Goal: Task Accomplishment & Management: Complete application form

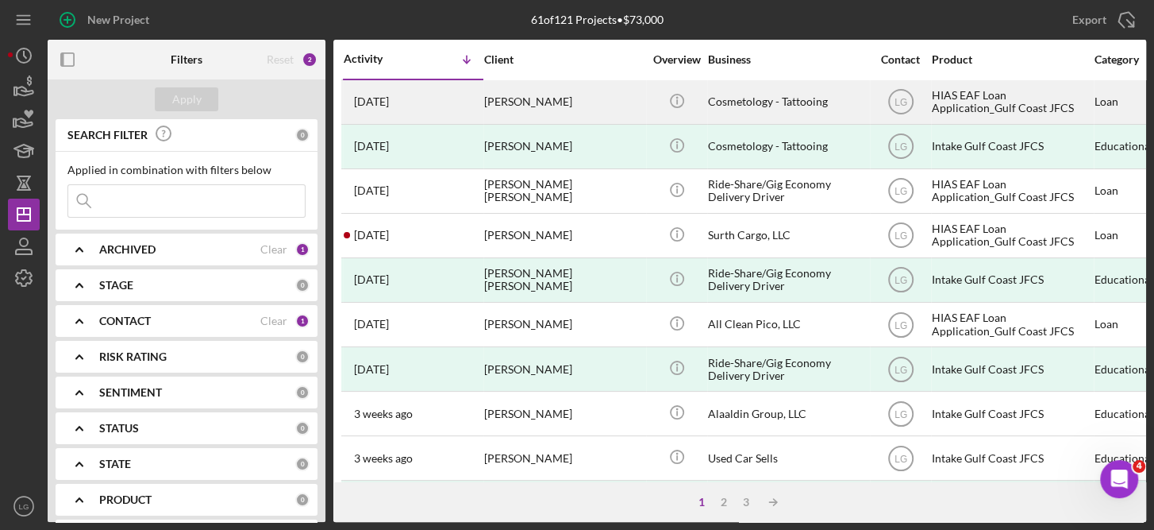
click at [537, 98] on div "[PERSON_NAME]" at bounding box center [563, 102] width 159 height 42
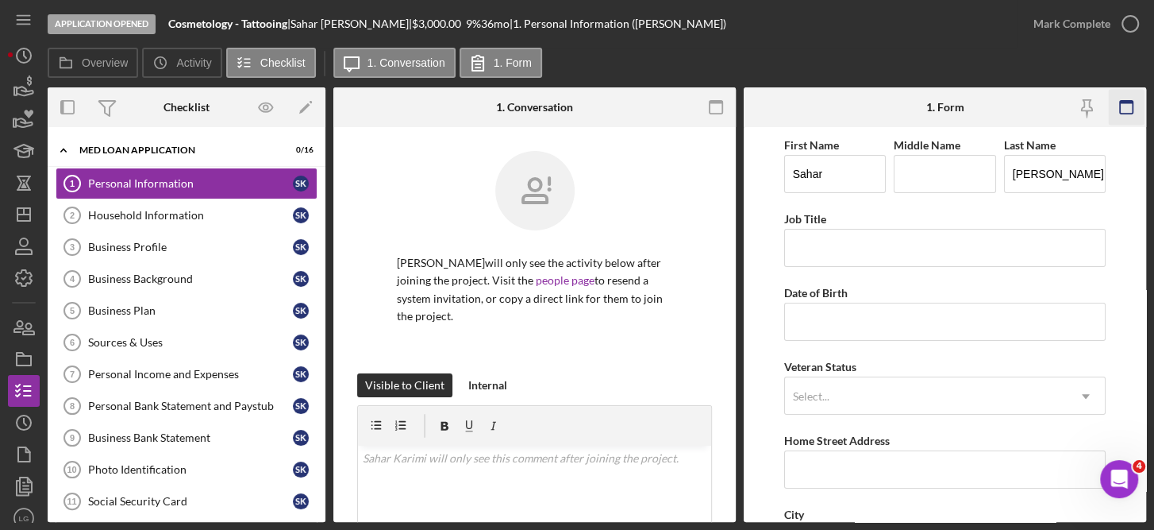
click at [1126, 102] on rect "button" at bounding box center [1126, 102] width 13 height 3
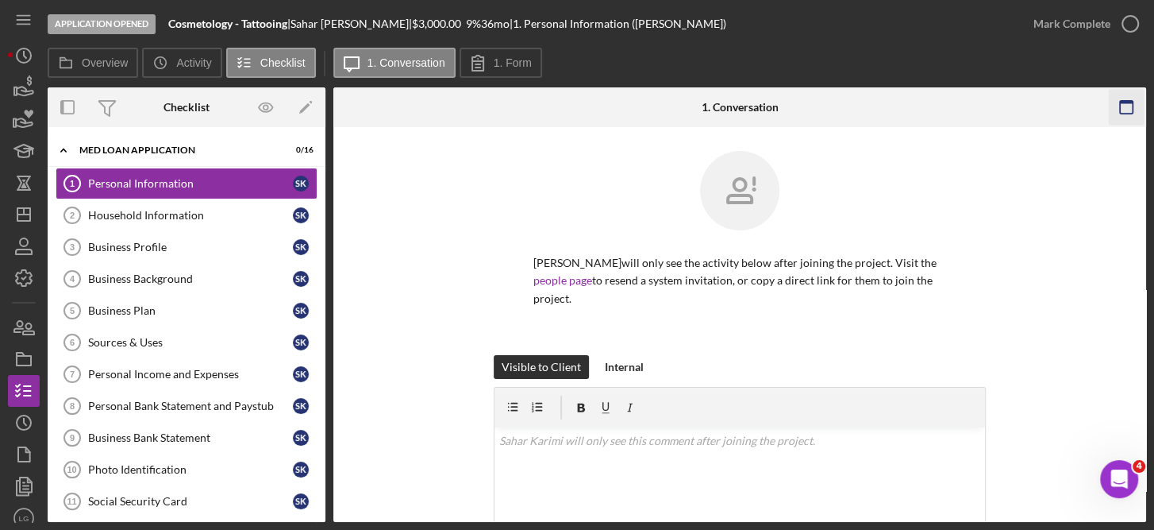
click at [1125, 121] on icon "button" at bounding box center [1126, 108] width 36 height 36
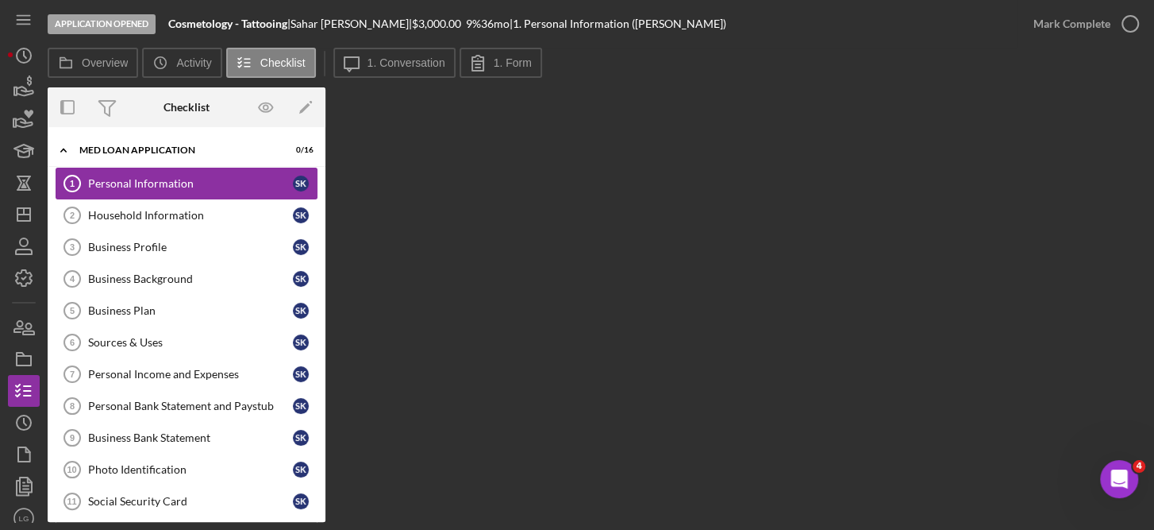
click at [103, 193] on link "Personal Information 1 Personal Information S K" at bounding box center [187, 184] width 262 height 32
click at [521, 61] on label "1. Form" at bounding box center [513, 62] width 38 height 13
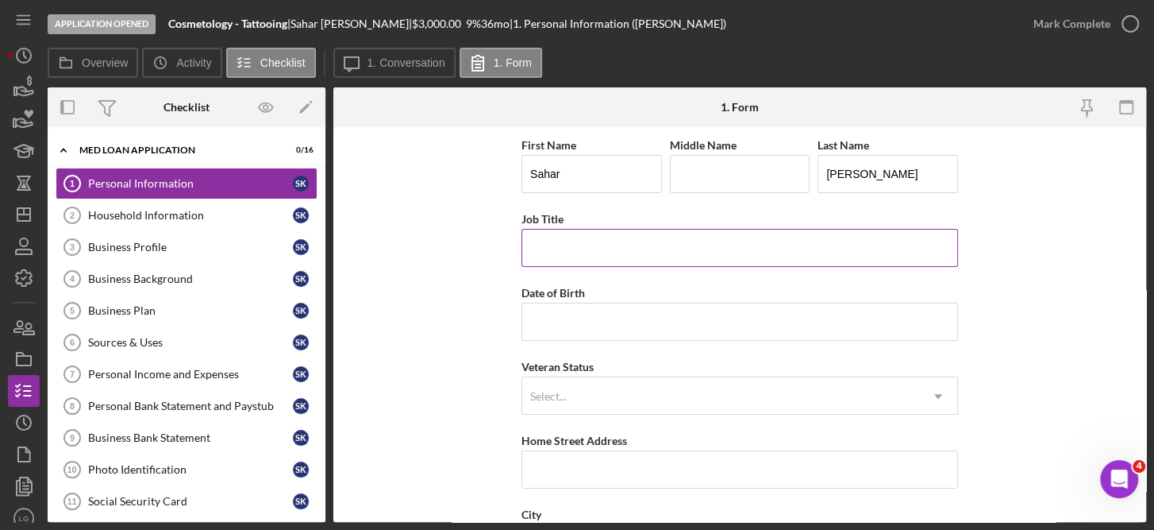
click at [853, 234] on input "Job Title" at bounding box center [740, 248] width 437 height 38
type input "Store Associate"
type input "05/05/2002"
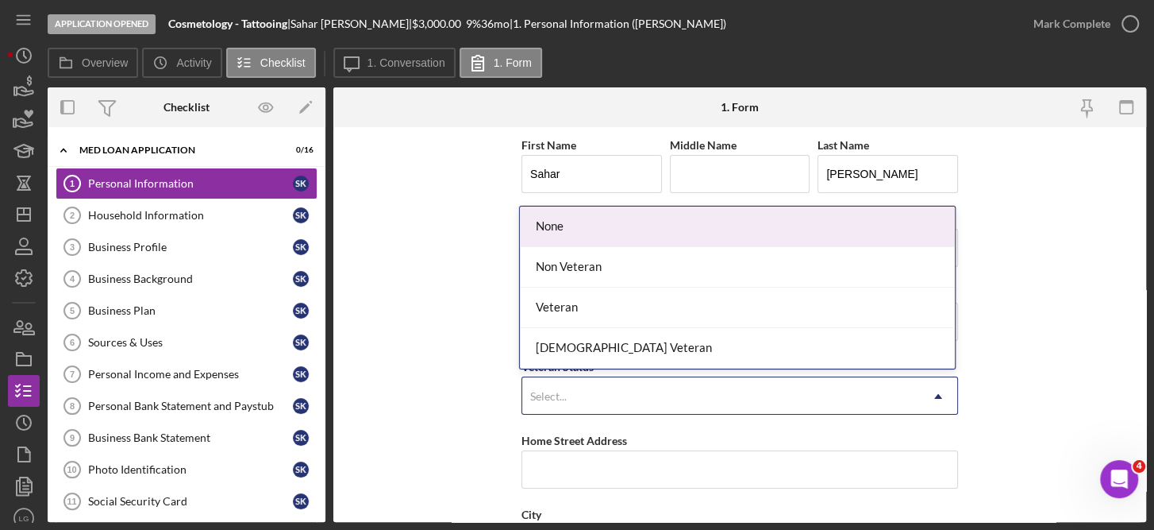
click at [932, 393] on icon "Icon/Dropdown Arrow" at bounding box center [938, 396] width 38 height 38
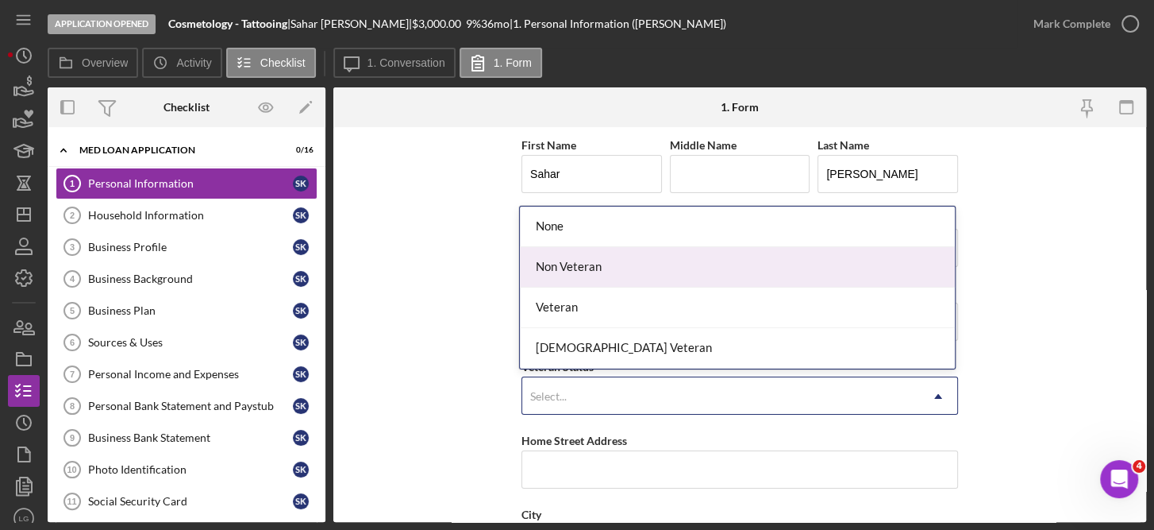
click at [584, 267] on div "Non Veteran" at bounding box center [737, 267] width 435 height 40
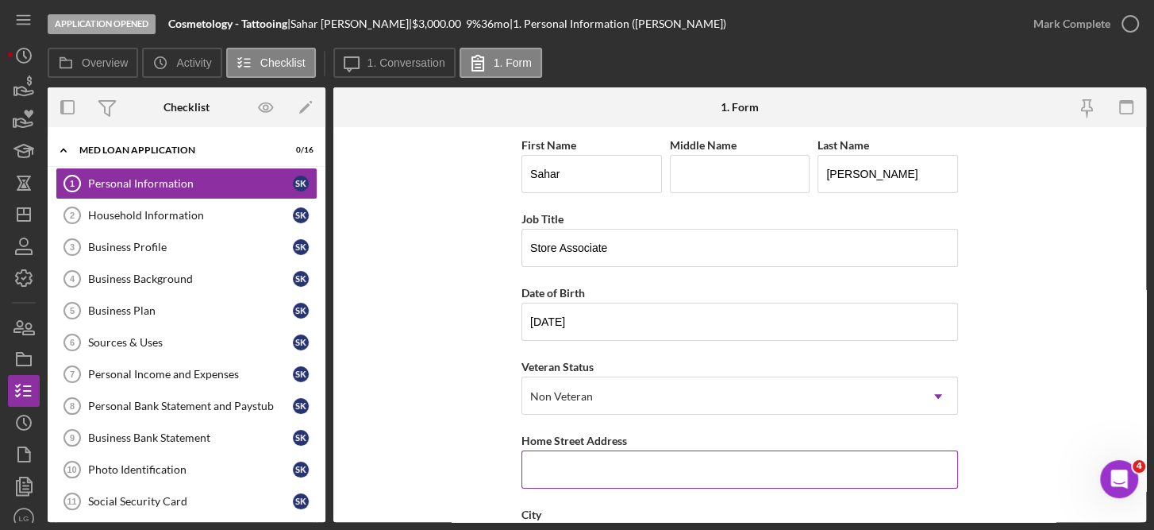
click at [556, 465] on input "Home Street Address" at bounding box center [740, 469] width 437 height 38
type input "[STREET_ADDRESS] J30"
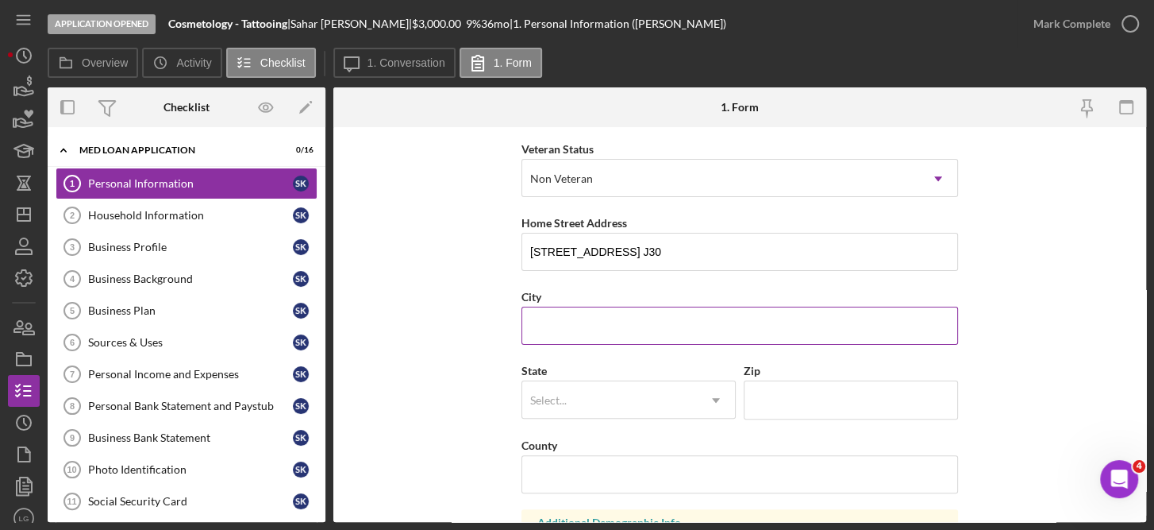
click at [619, 310] on input "City" at bounding box center [740, 325] width 437 height 38
type input "Clearwater"
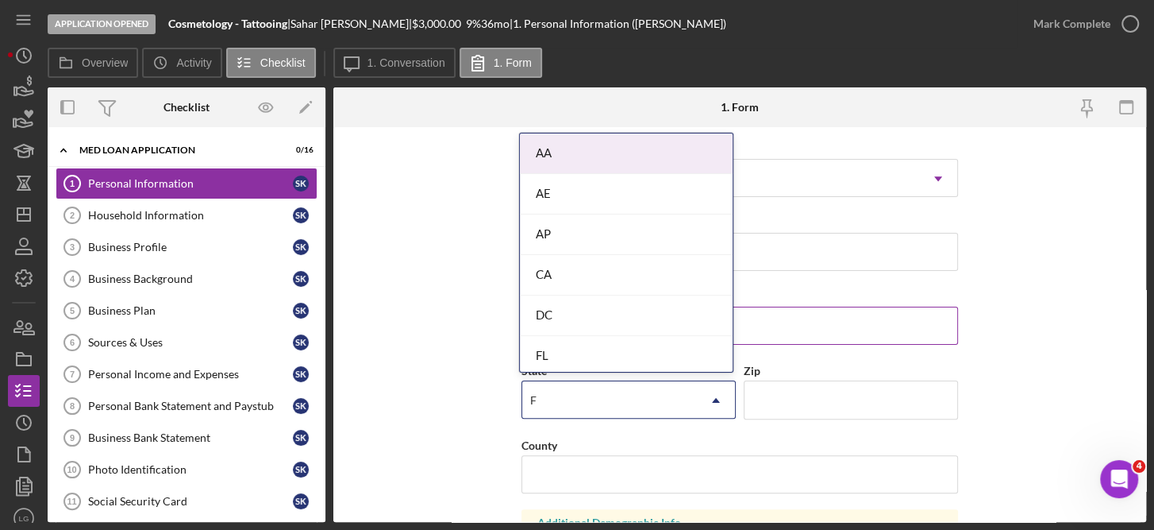
type input "FL"
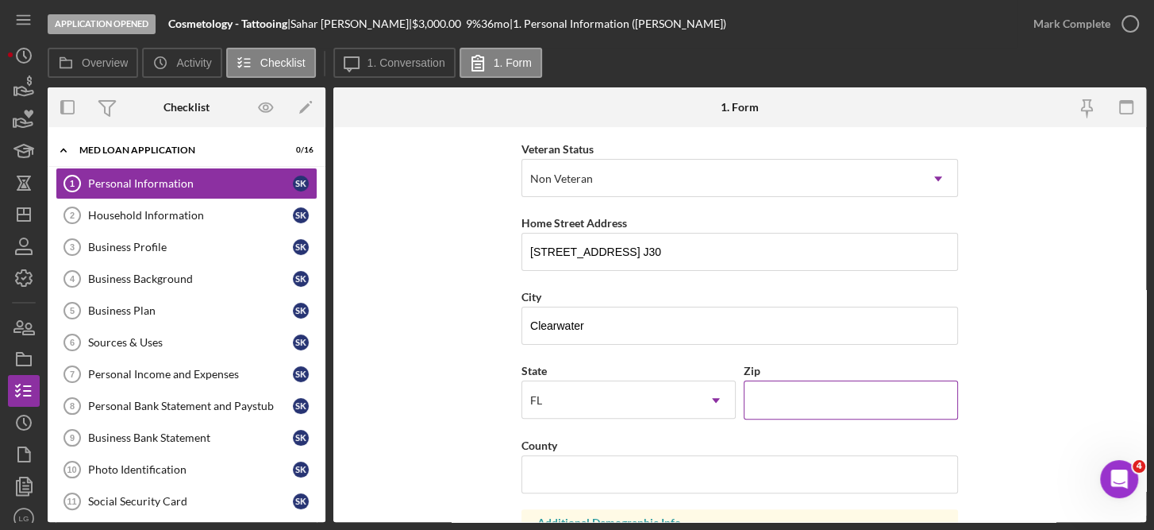
click at [792, 401] on input "Zip" at bounding box center [851, 399] width 214 height 38
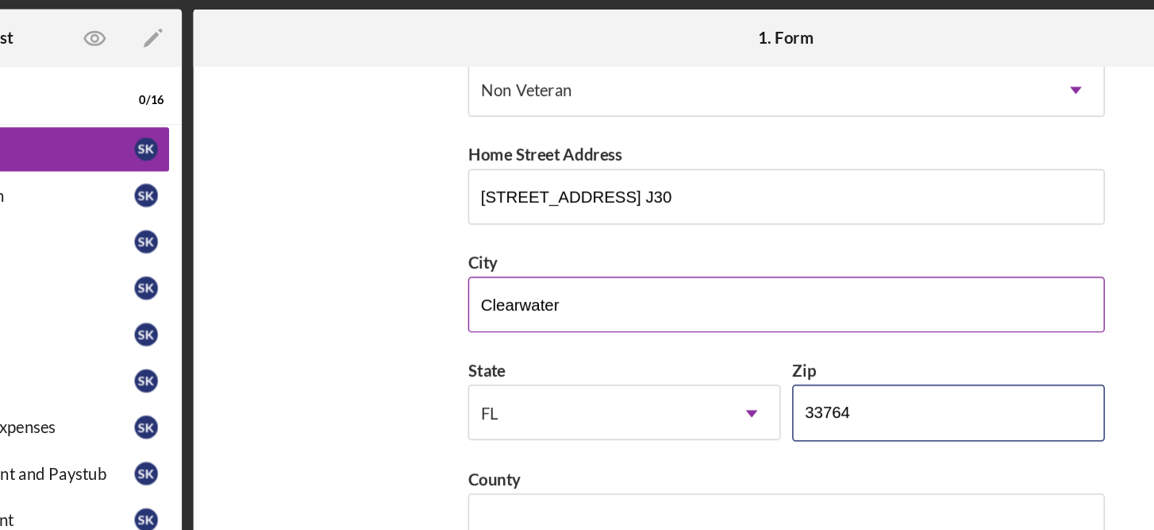
scroll to position [252, 0]
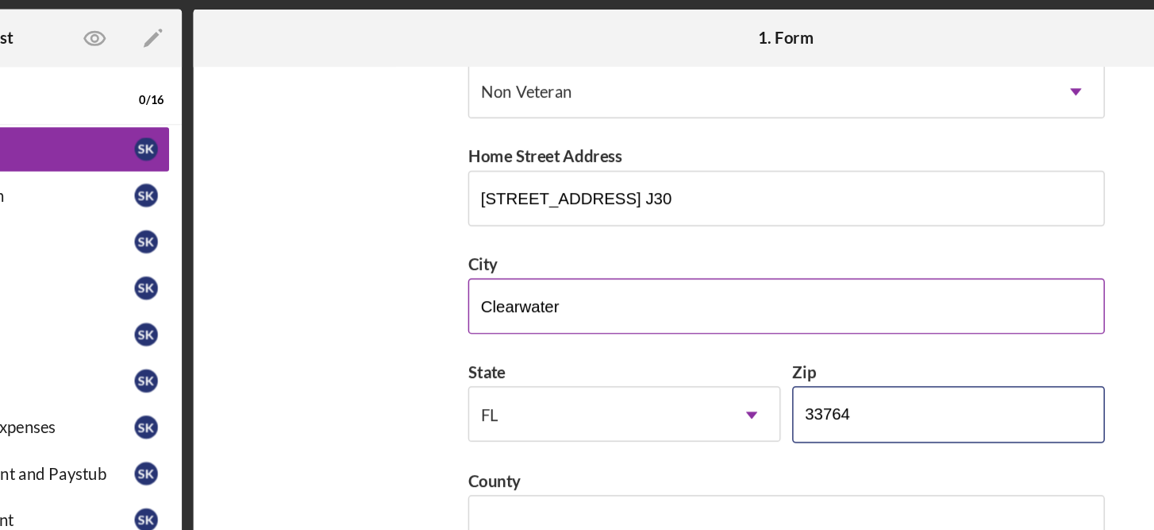
type input "33764"
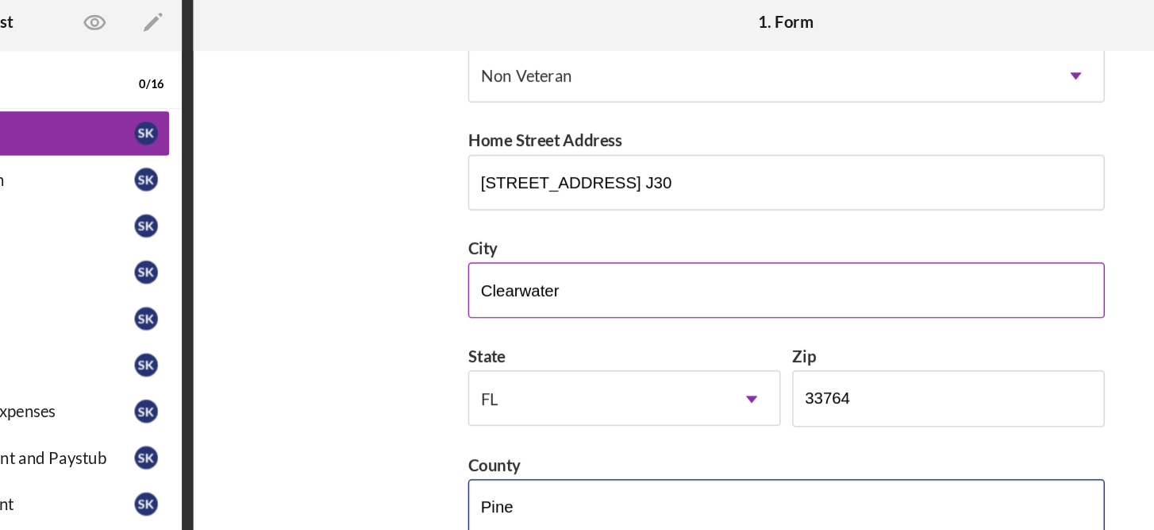
type input "Pinellas"
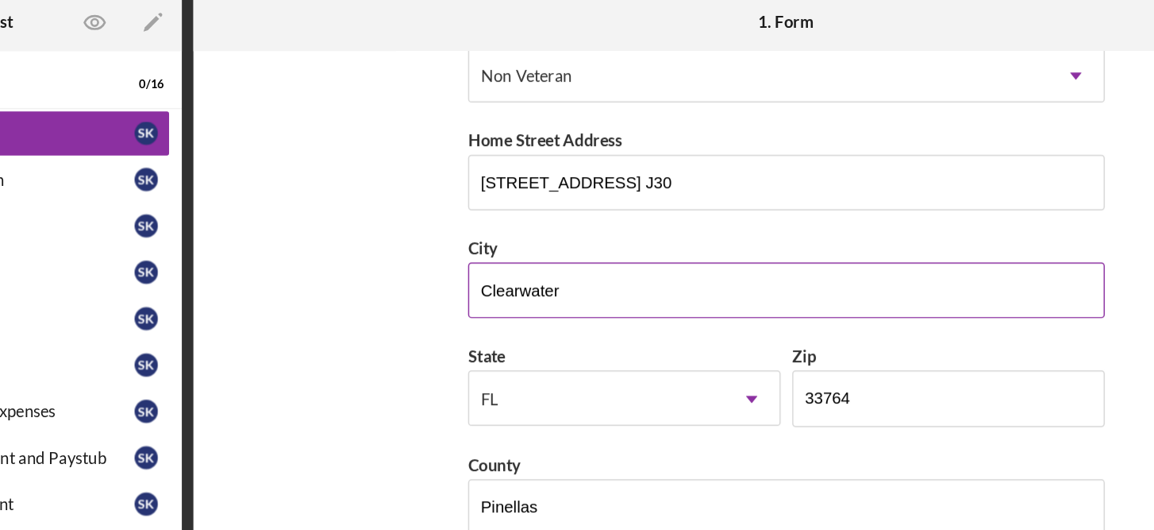
scroll to position [494, 0]
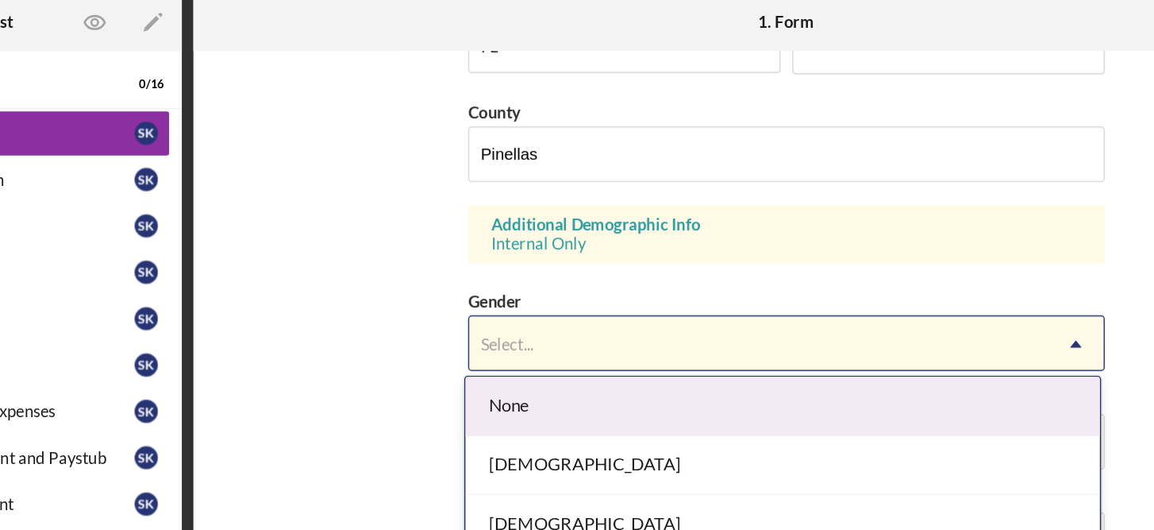
click at [942, 330] on icon "Icon/Dropdown Arrow" at bounding box center [938, 328] width 38 height 38
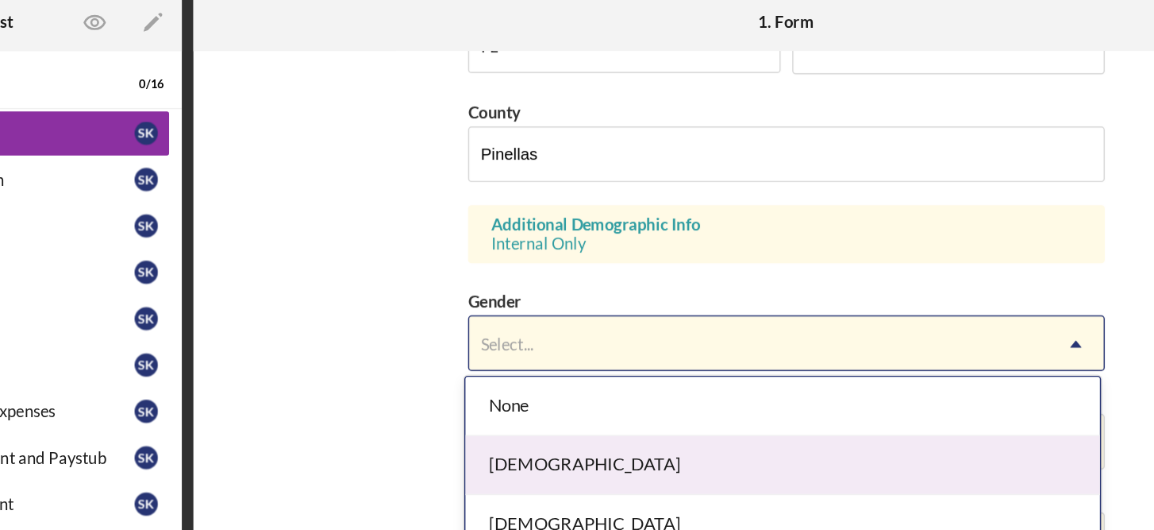
click at [595, 399] on div "Female" at bounding box center [737, 411] width 435 height 40
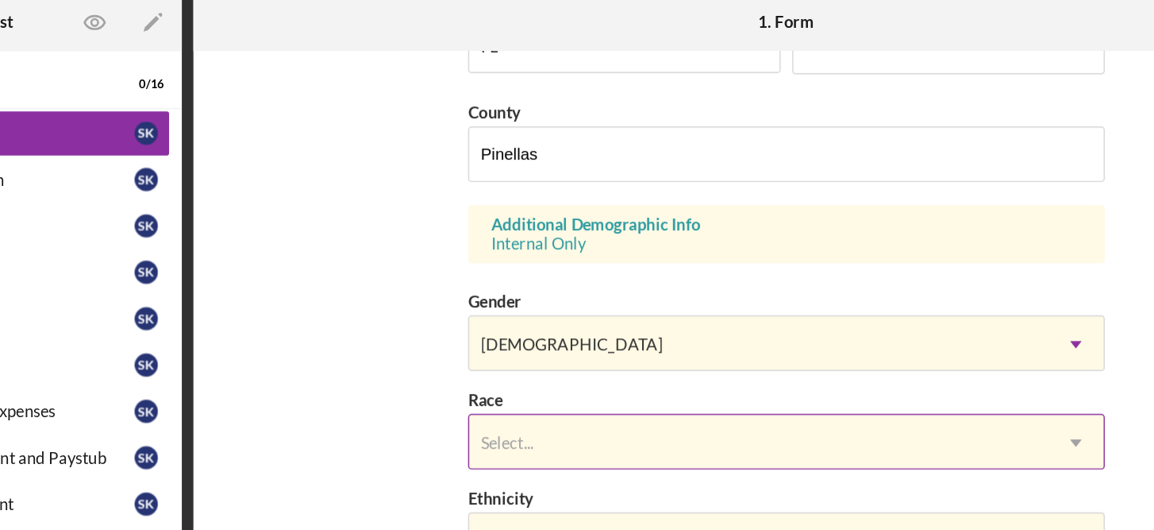
click at [938, 414] on div "First Name Sahar Middle Name Last Name Karimi Job Title Store Associate Date of…" at bounding box center [740, 146] width 437 height 1010
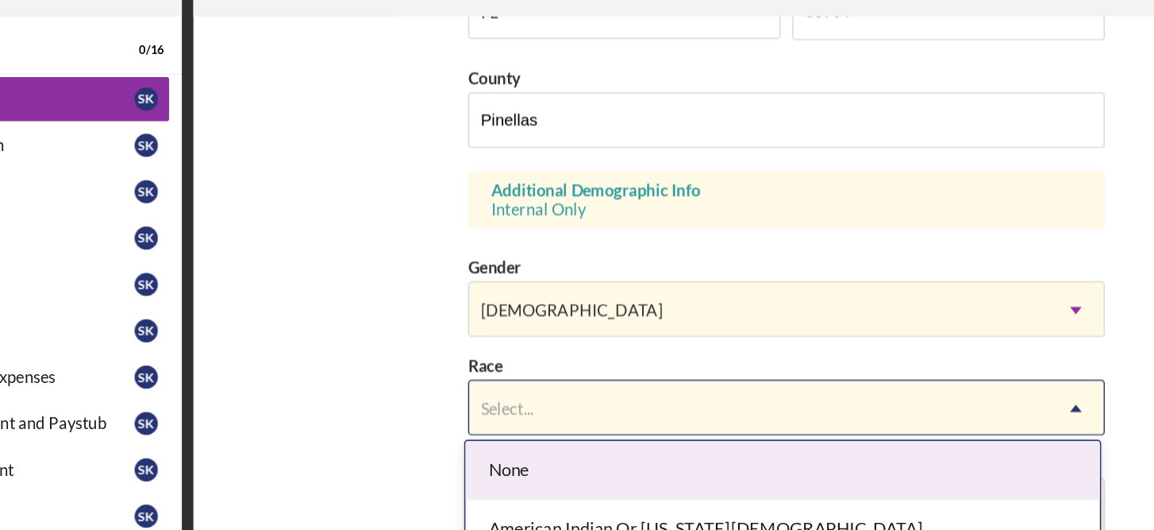
click at [938, 414] on div "First Name Sahar Middle Name Last Name Karimi Job Title Store Associate Date of…" at bounding box center [740, 146] width 437 height 1010
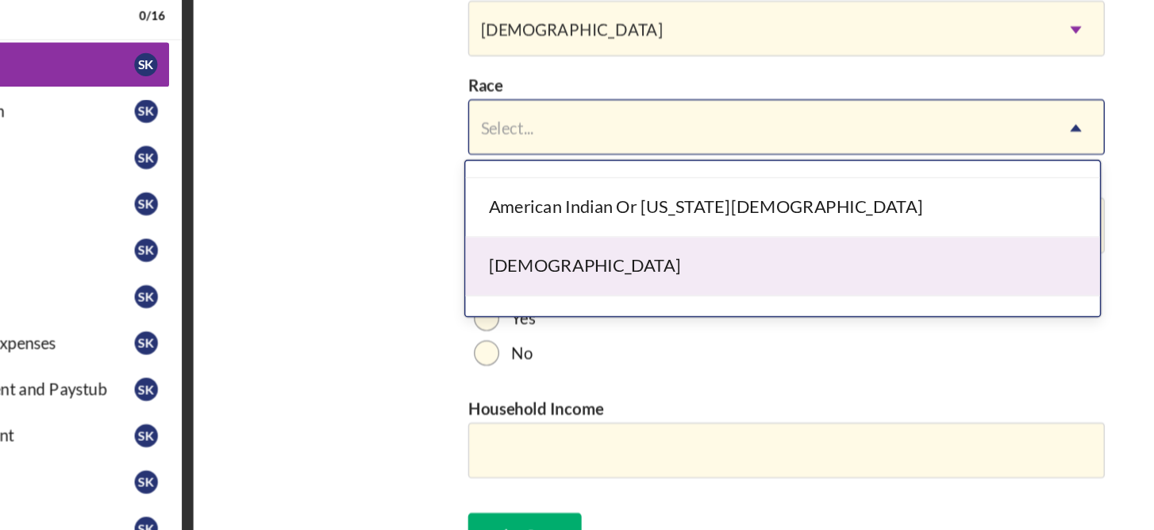
scroll to position [58, 0]
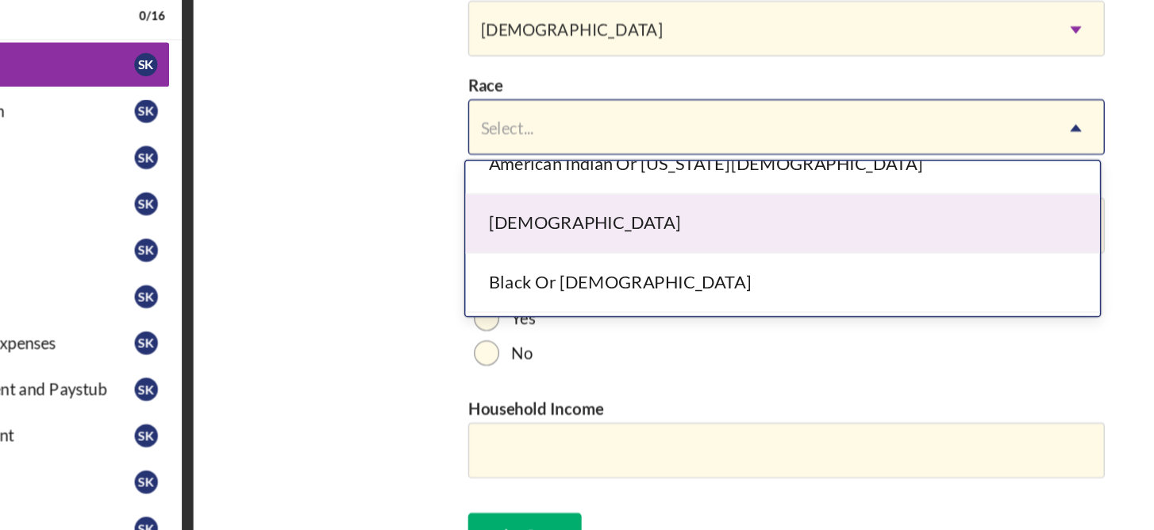
click at [557, 296] on div "Asian" at bounding box center [737, 292] width 435 height 40
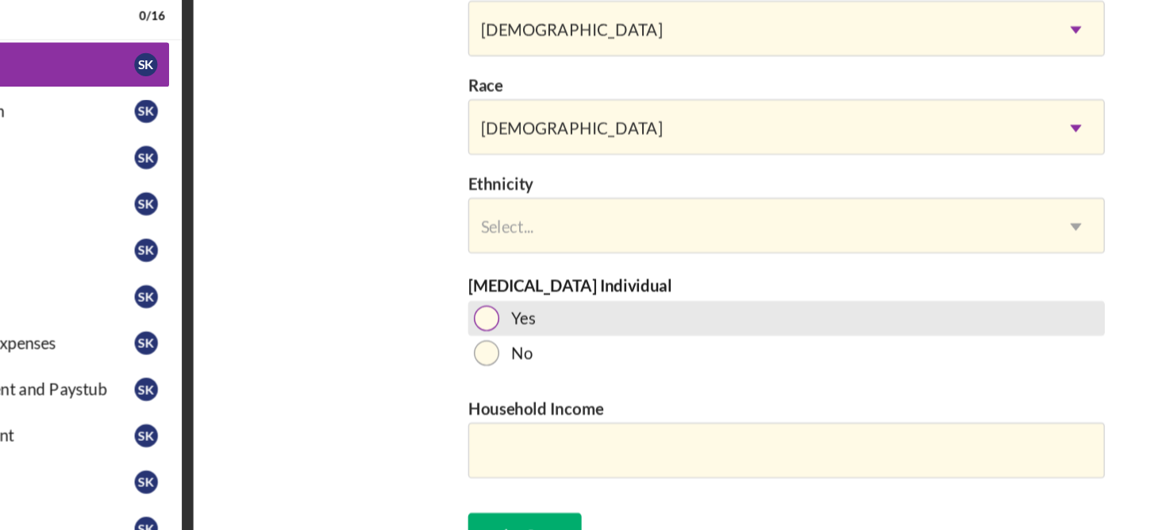
click at [534, 355] on div at bounding box center [534, 357] width 17 height 17
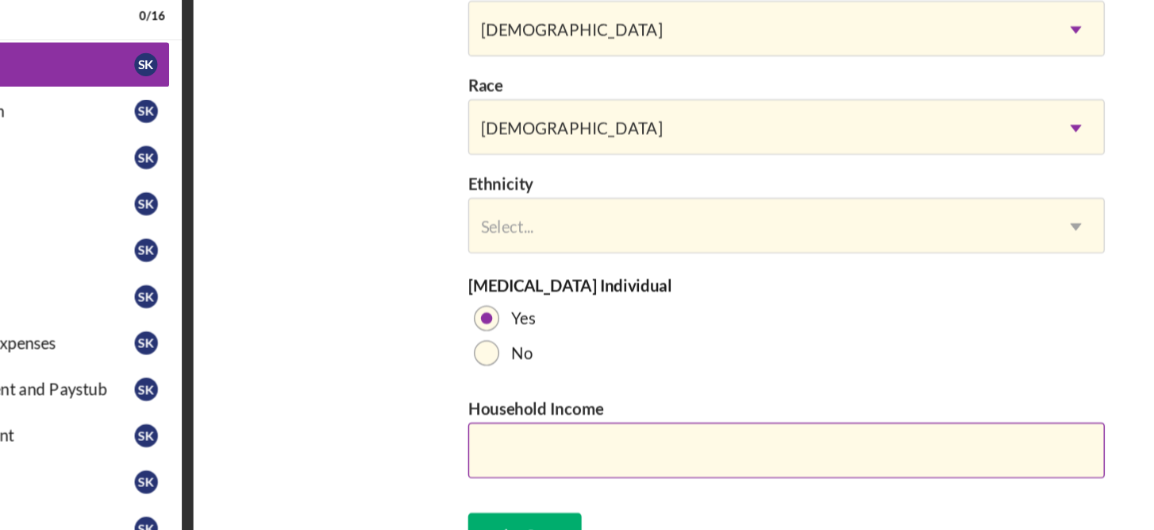
click at [561, 452] on input "Household Income" at bounding box center [740, 448] width 437 height 38
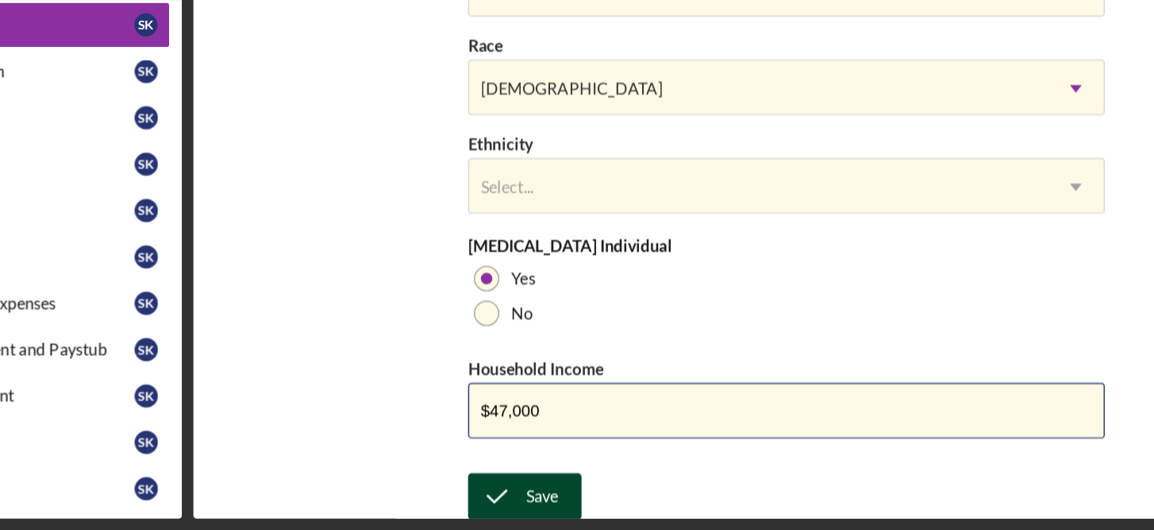
type input "$47,000"
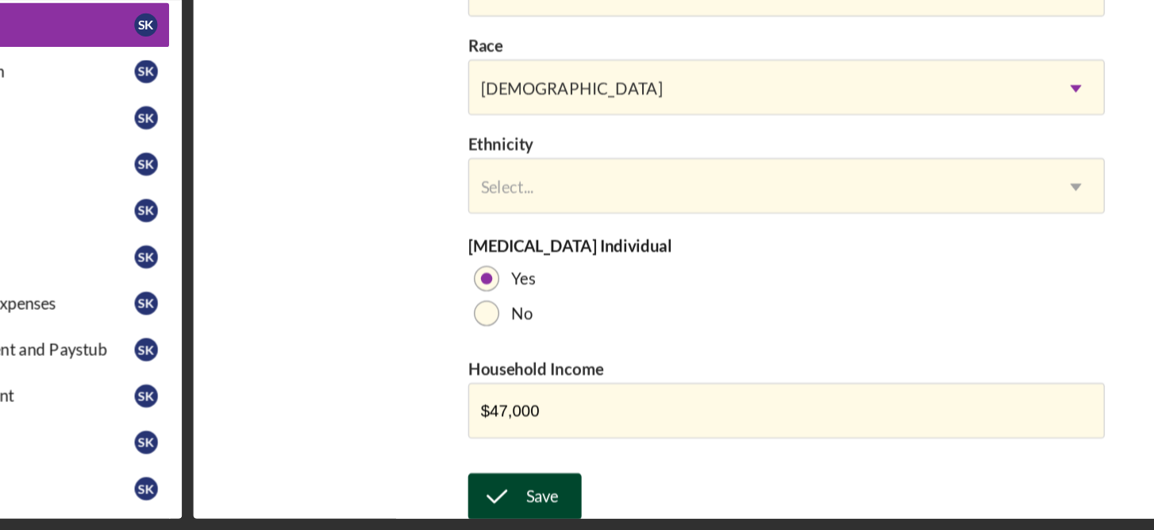
click at [581, 505] on div "Save" at bounding box center [572, 507] width 22 height 32
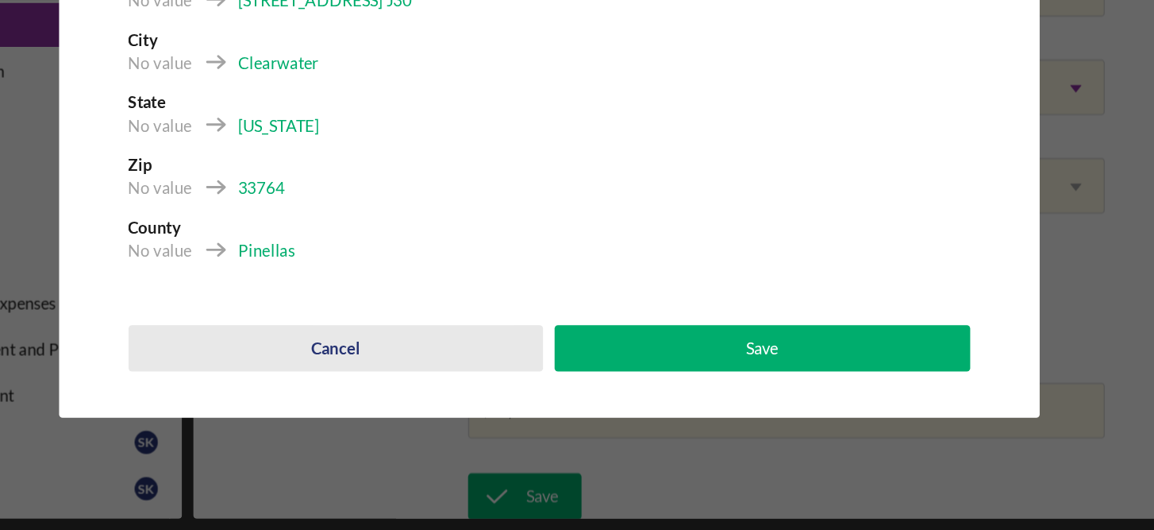
click at [426, 411] on div "Cancel" at bounding box center [430, 405] width 33 height 32
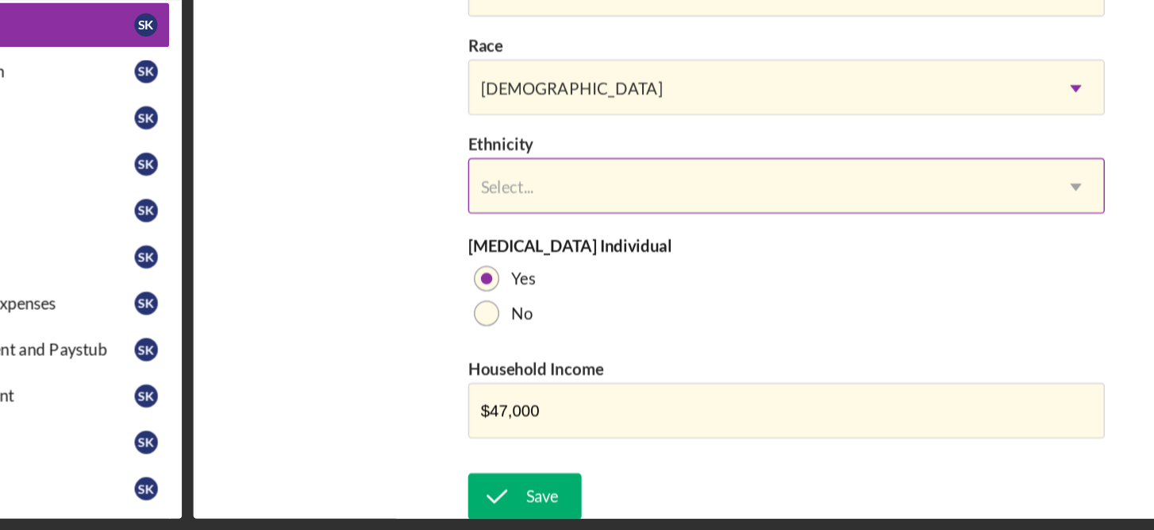
click at [938, 293] on icon "Icon/Dropdown Arrow" at bounding box center [938, 294] width 38 height 38
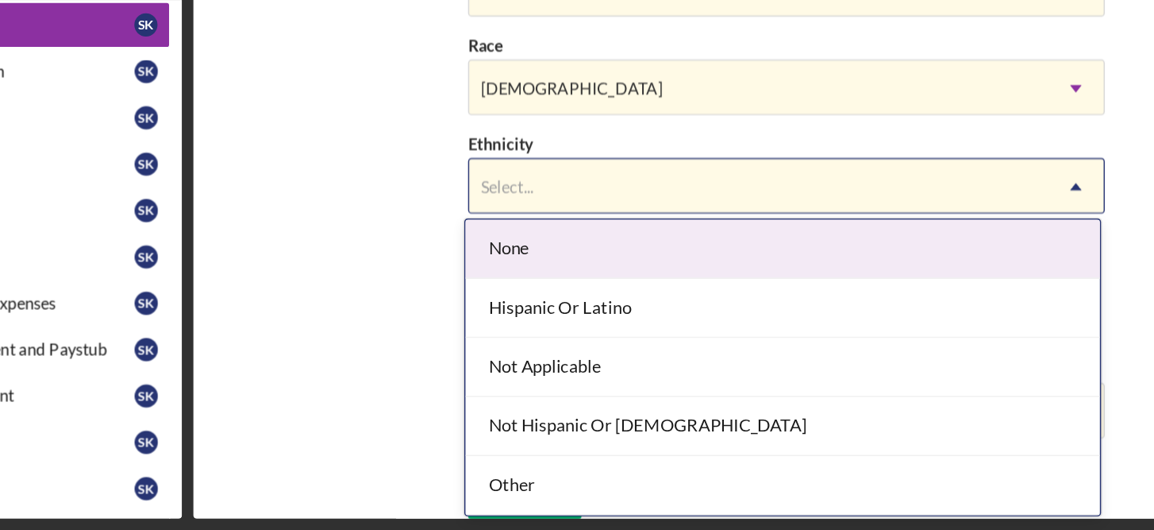
click at [607, 379] on div "Hispanic Or Latino" at bounding box center [737, 377] width 435 height 40
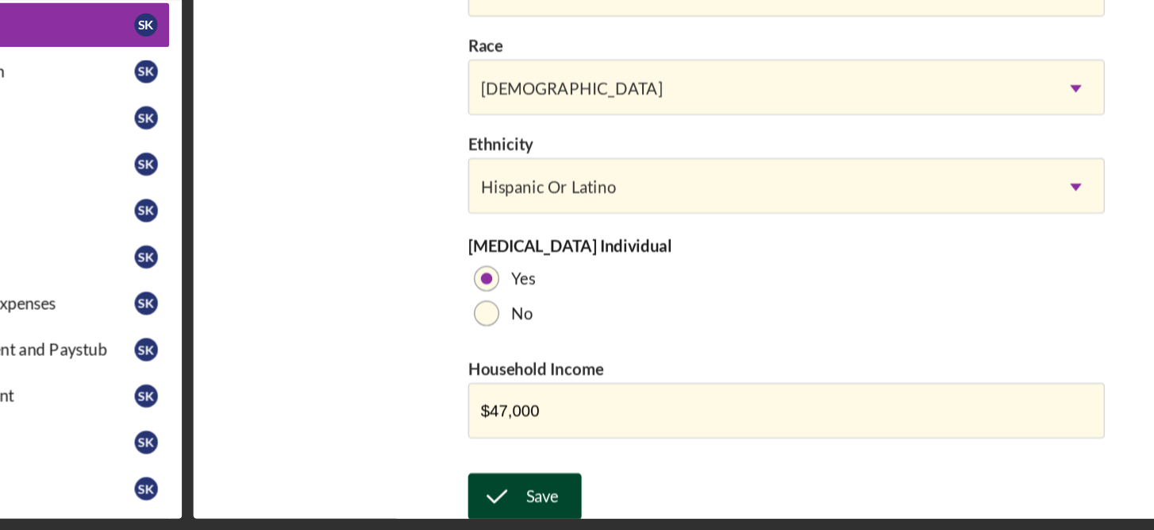
click at [570, 507] on div "Save" at bounding box center [572, 507] width 22 height 32
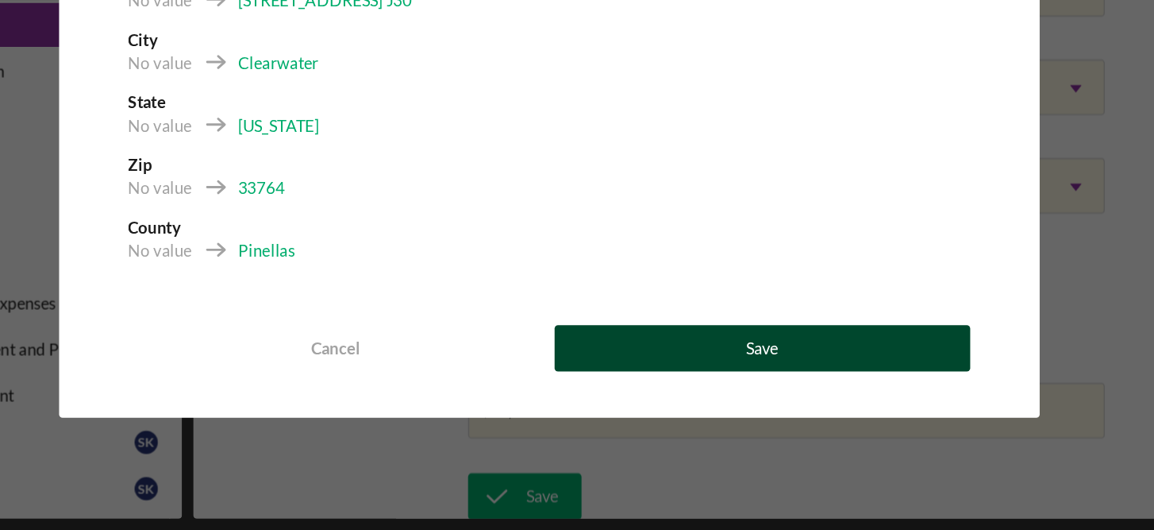
click at [734, 406] on div "Save" at bounding box center [723, 405] width 22 height 32
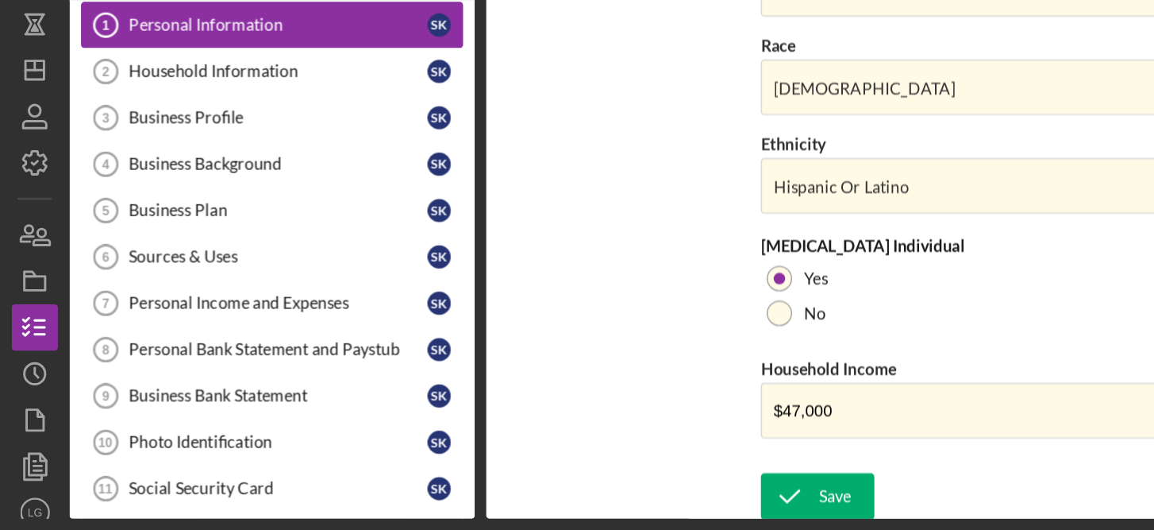
click at [168, 180] on div "Personal Information" at bounding box center [190, 183] width 205 height 13
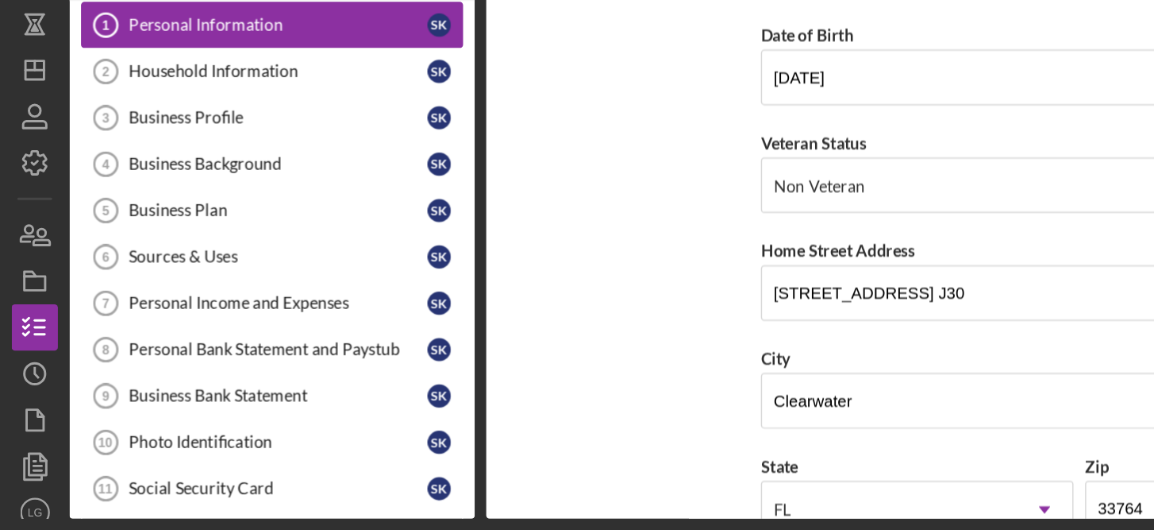
scroll to position [98, 0]
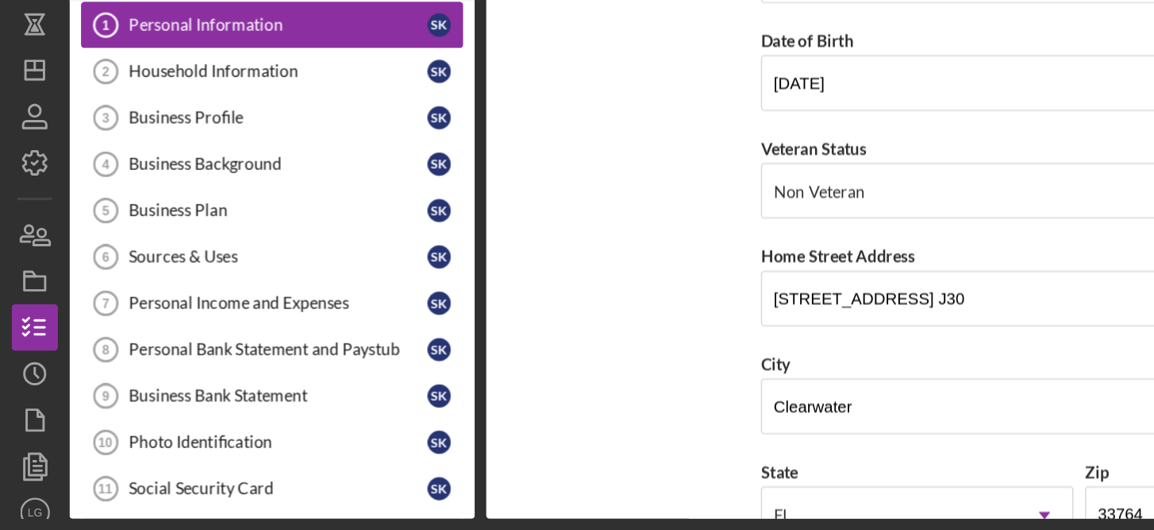
click at [87, 177] on icon "Personal Information 1" at bounding box center [72, 184] width 40 height 40
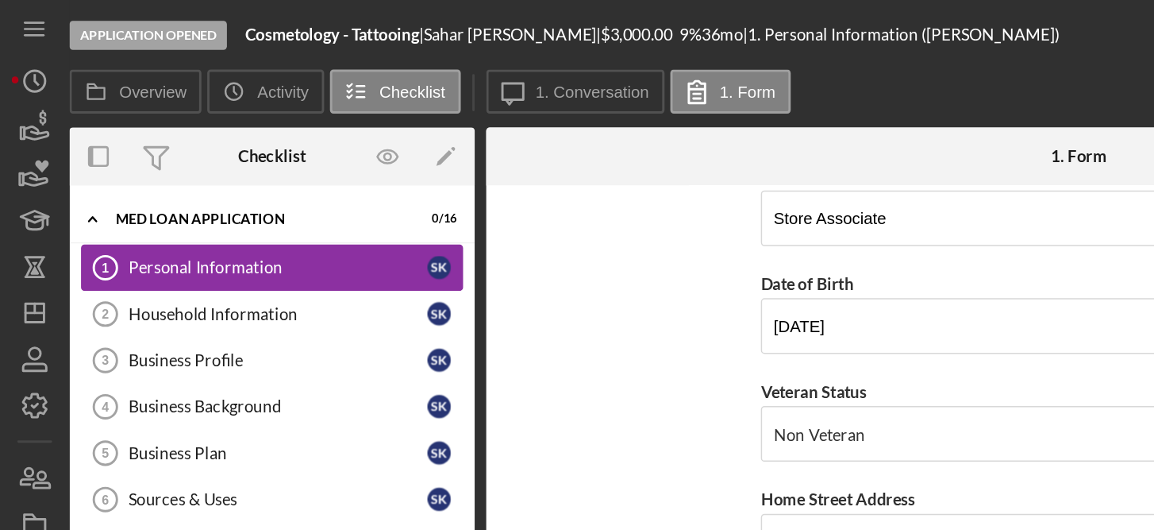
click at [168, 179] on div "Personal Information" at bounding box center [190, 183] width 205 height 13
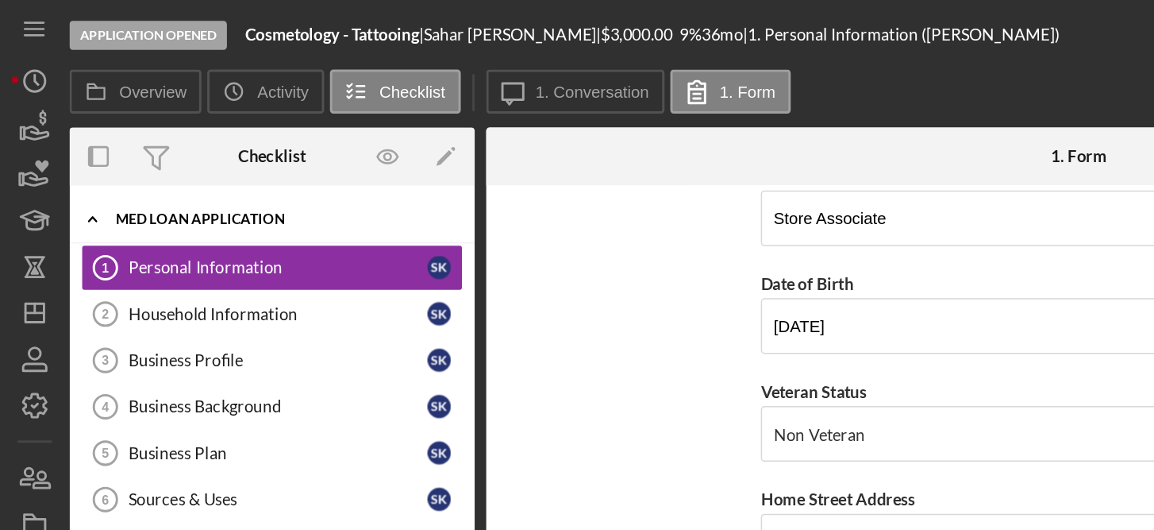
click at [128, 148] on div "MED Loan Application" at bounding box center [192, 150] width 226 height 10
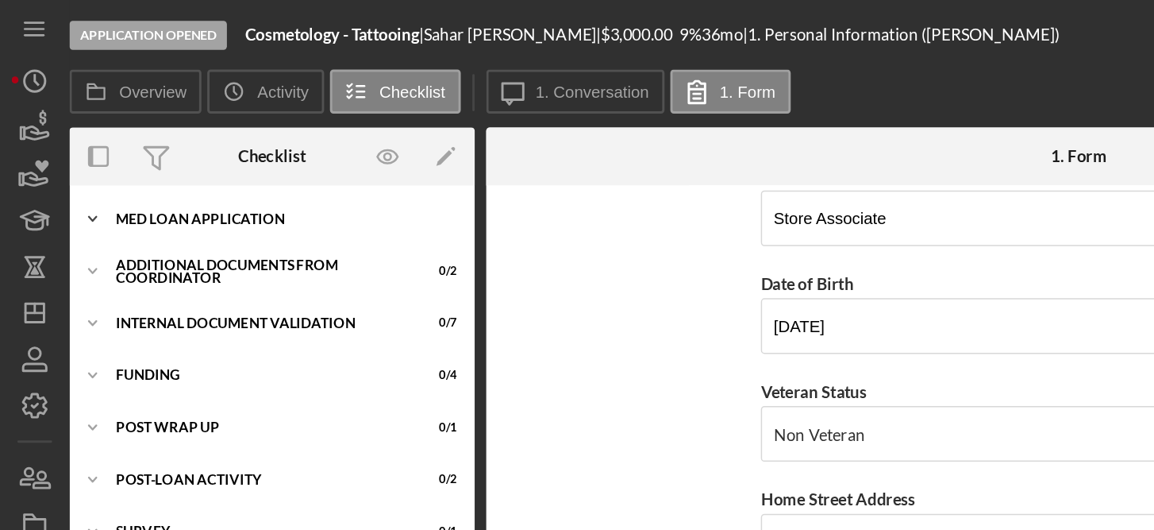
click at [122, 142] on div "Icon/Expander MED Loan Application 0 / 16" at bounding box center [187, 150] width 278 height 32
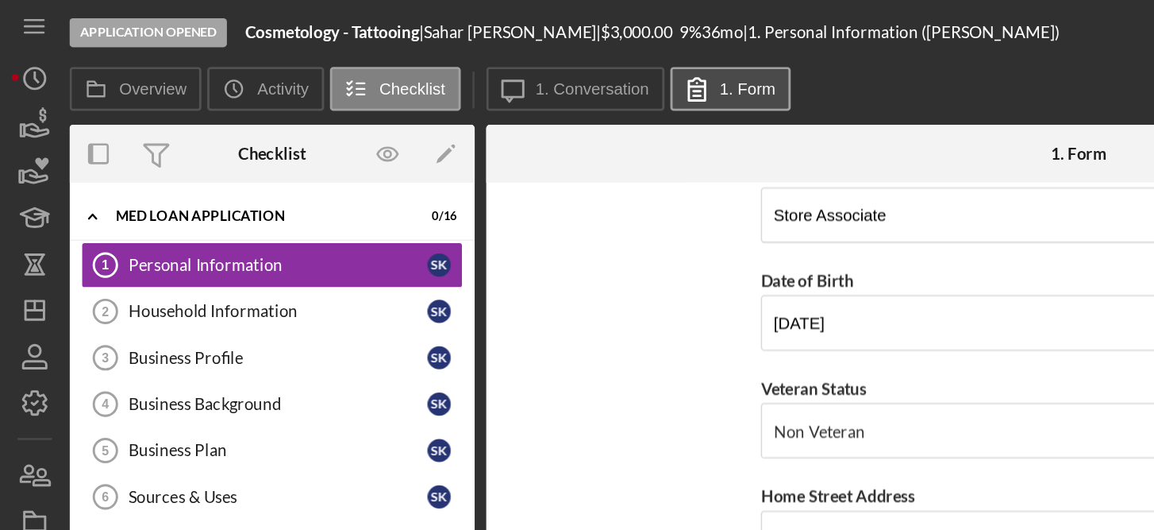
click at [513, 59] on label "1. Form" at bounding box center [513, 62] width 38 height 13
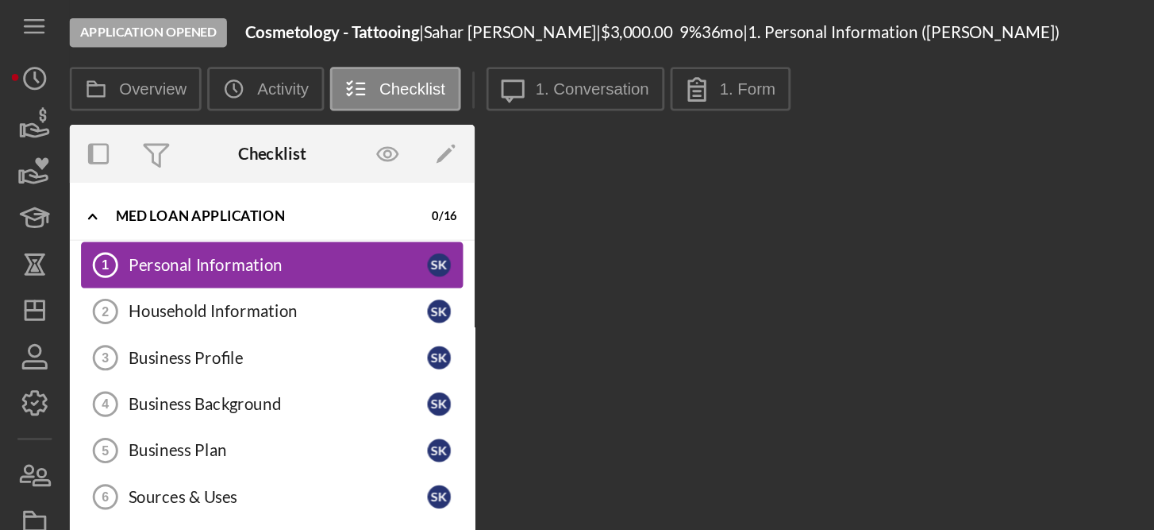
click at [192, 183] on div "Personal Information" at bounding box center [190, 183] width 205 height 13
click at [153, 181] on div "Personal Information" at bounding box center [190, 183] width 205 height 13
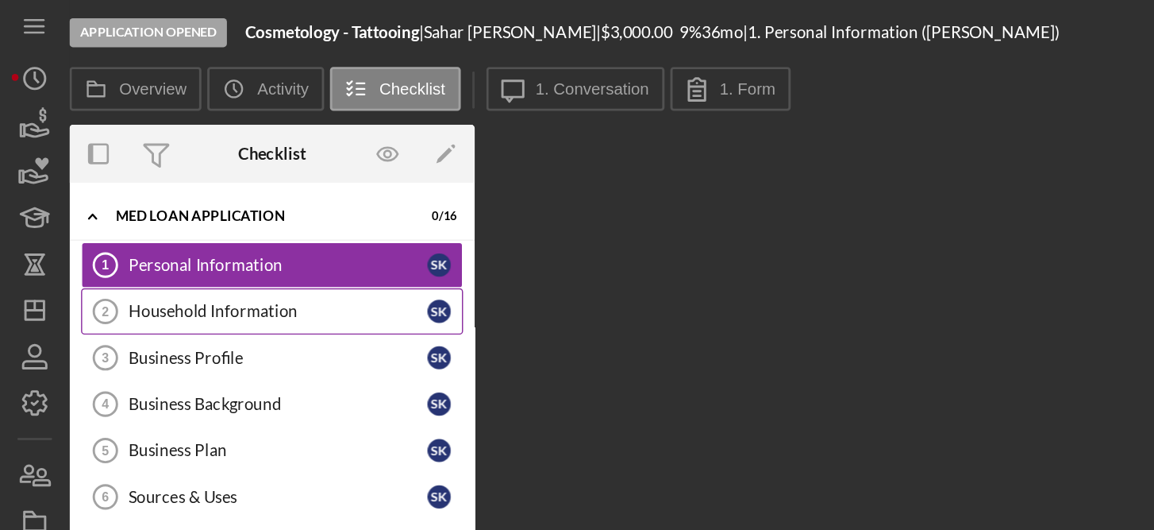
click at [160, 212] on div "Household Information" at bounding box center [190, 215] width 205 height 13
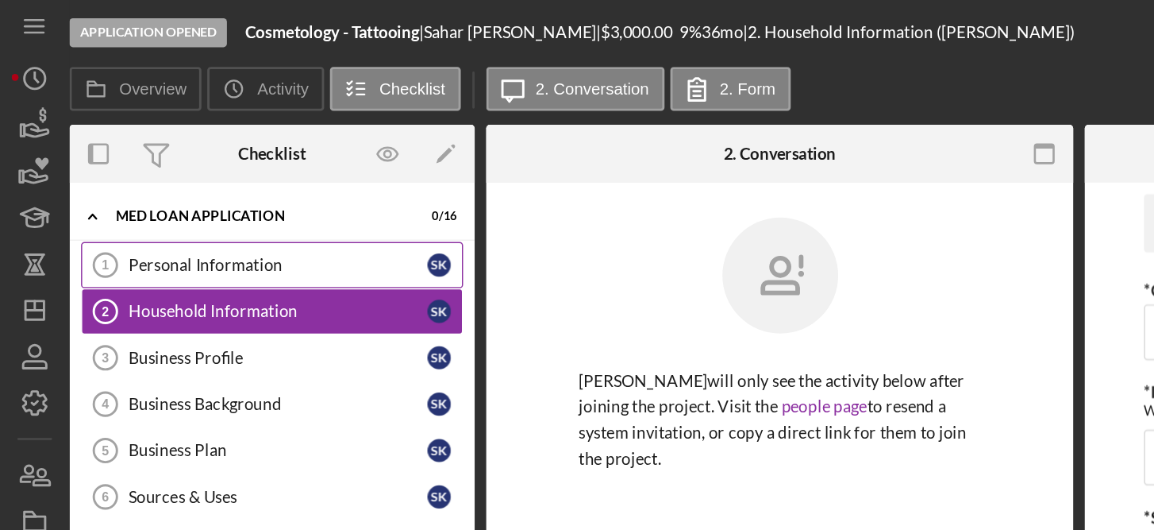
click at [137, 175] on link "Personal Information 1 Personal Information S K" at bounding box center [187, 184] width 262 height 32
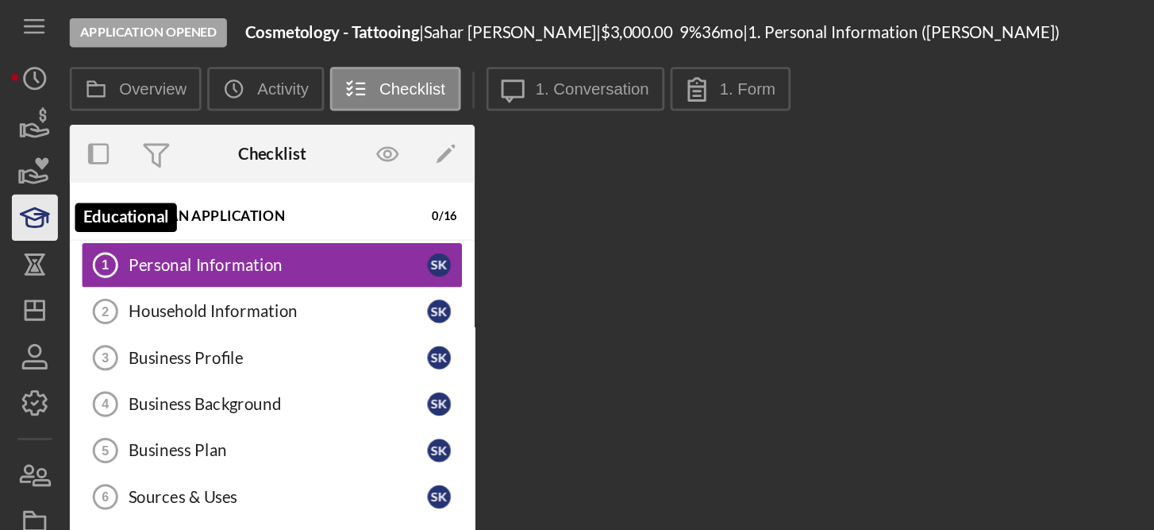
click at [33, 151] on icon "button" at bounding box center [28, 151] width 9 height 6
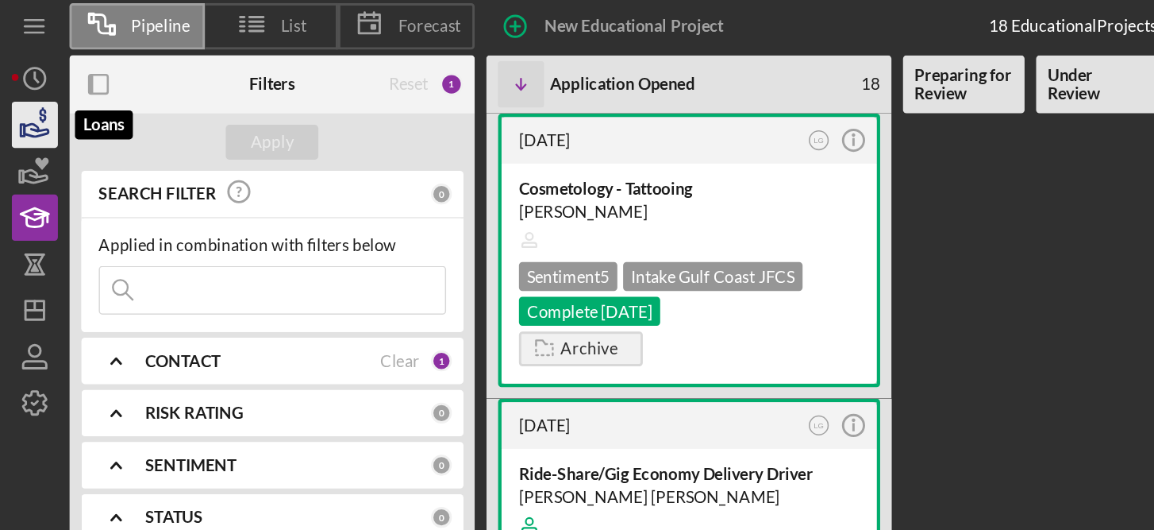
click at [29, 96] on icon "button" at bounding box center [24, 87] width 40 height 40
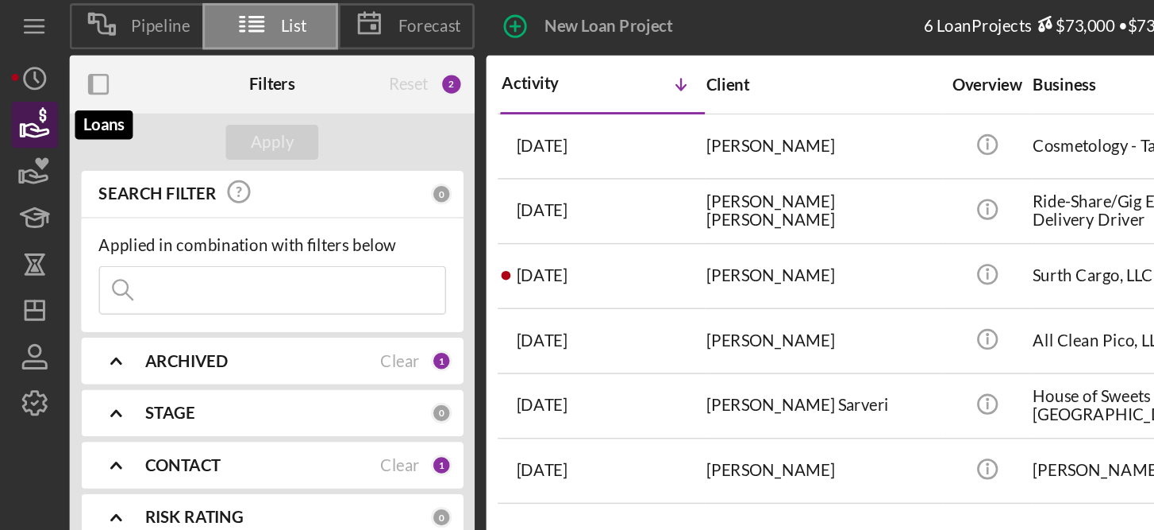
click at [31, 83] on icon "button" at bounding box center [29, 80] width 5 height 10
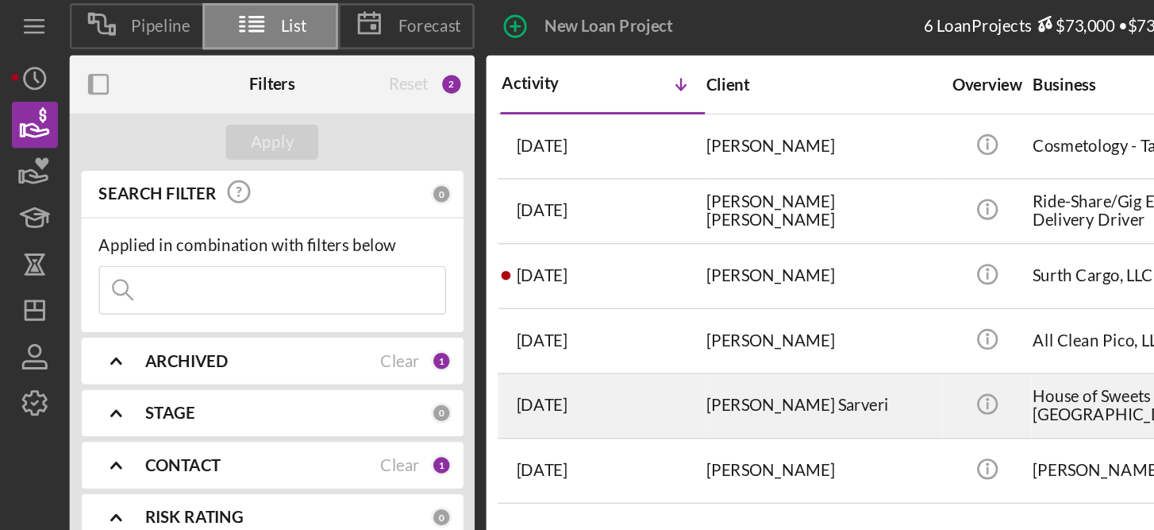
click at [389, 274] on time "[DATE]" at bounding box center [371, 279] width 35 height 13
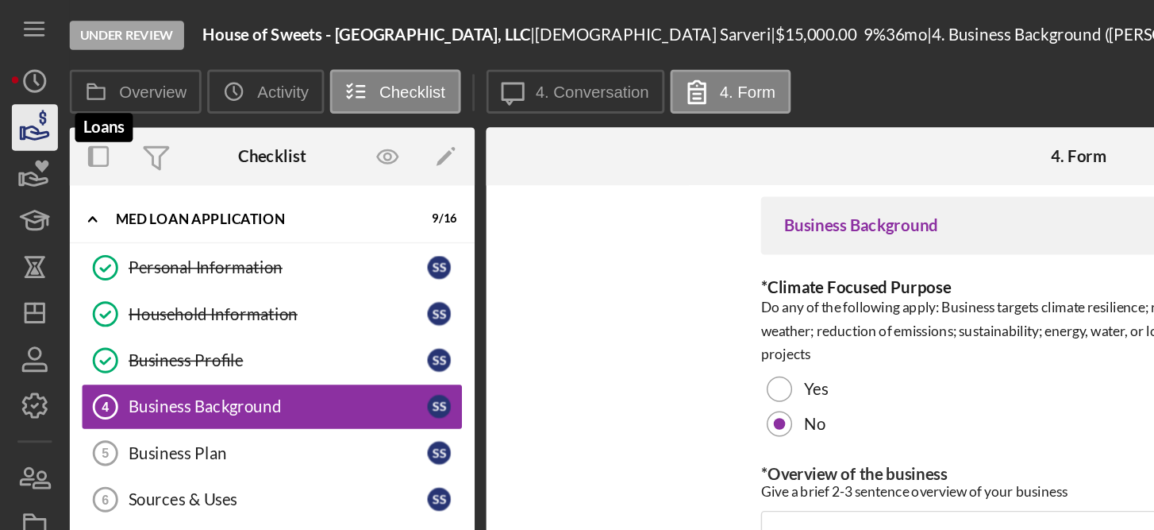
click at [22, 87] on icon "button" at bounding box center [25, 91] width 17 height 9
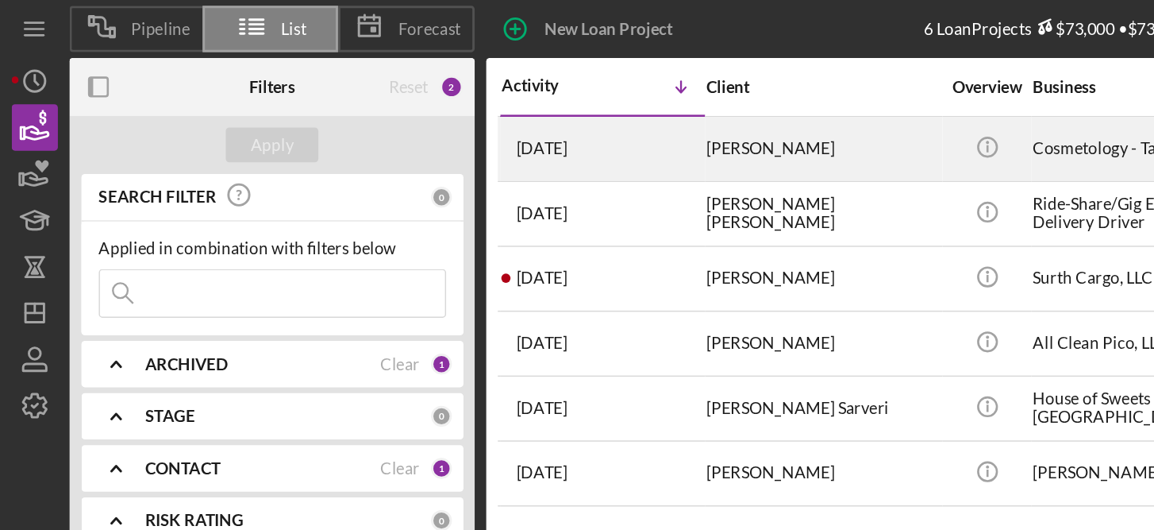
click at [377, 101] on time "[DATE]" at bounding box center [371, 101] width 35 height 13
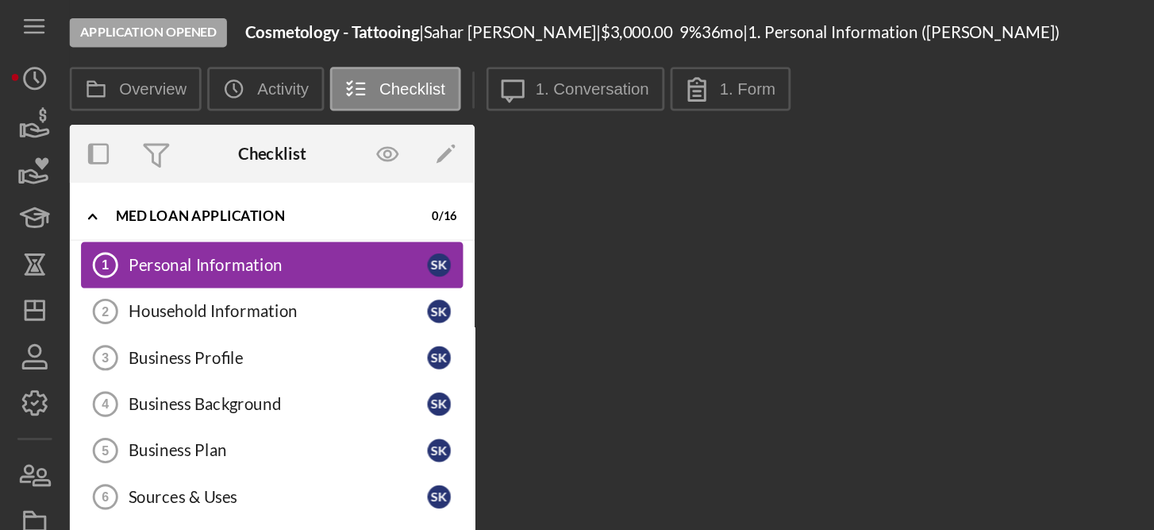
click at [133, 183] on div "Personal Information" at bounding box center [190, 183] width 205 height 13
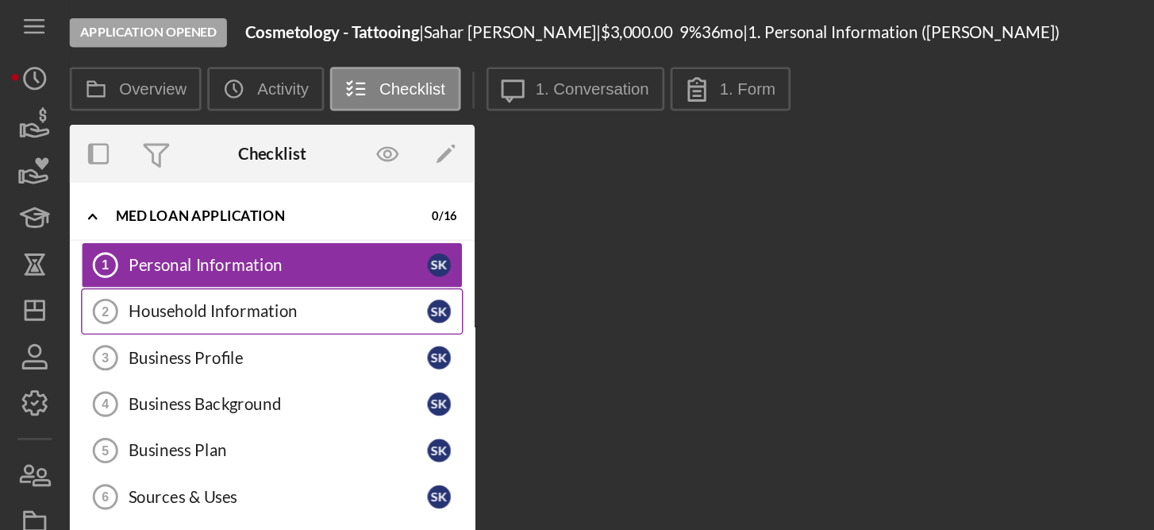
click at [139, 209] on div "Household Information" at bounding box center [190, 215] width 205 height 13
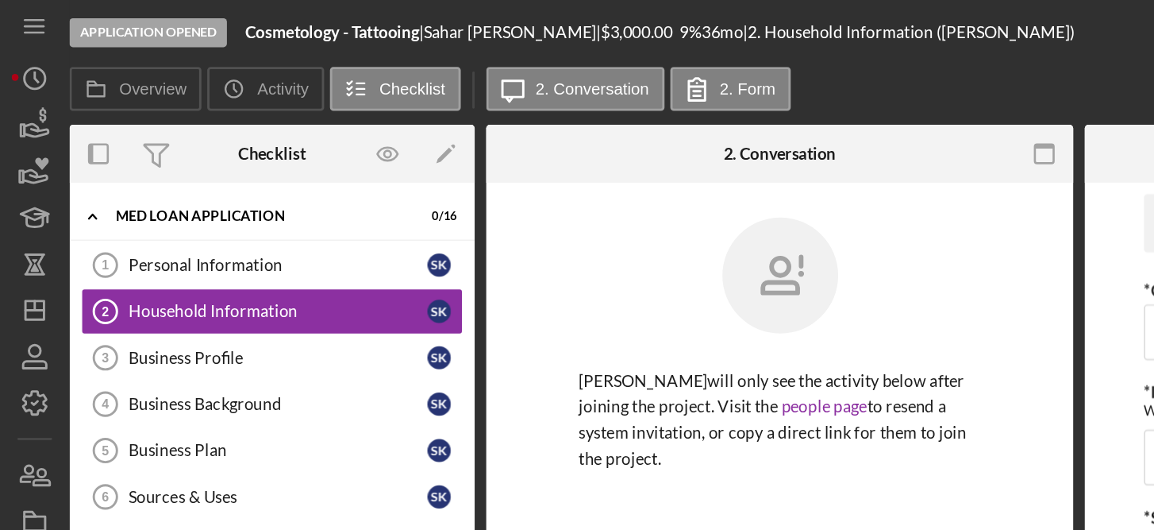
click at [362, 180] on div "[PERSON_NAME] will only see the activity below after joining the project. Visit…" at bounding box center [534, 262] width 355 height 222
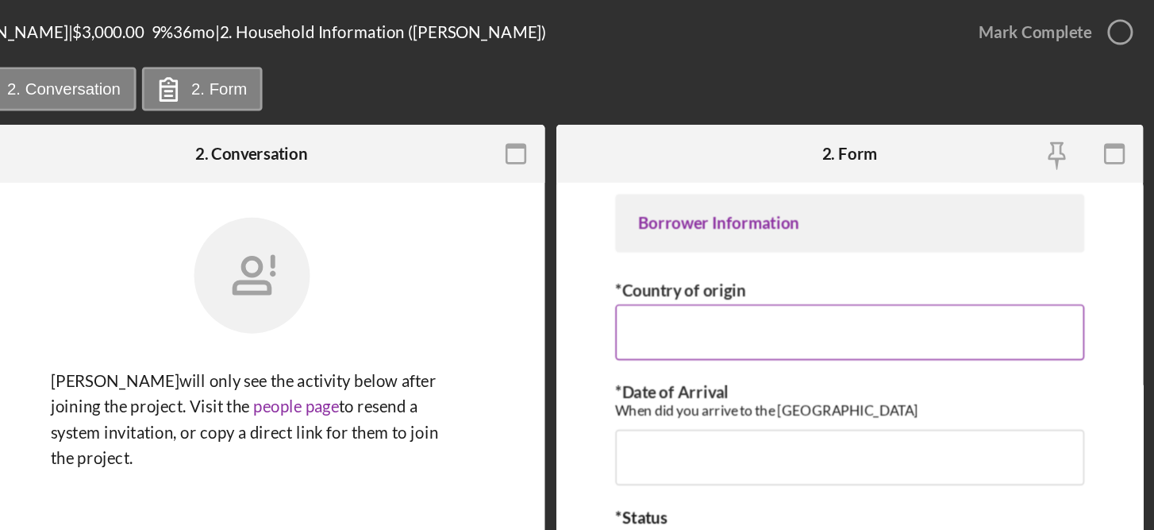
click at [896, 225] on input "*Country of origin" at bounding box center [945, 229] width 322 height 38
type input "[GEOGRAPHIC_DATA]"
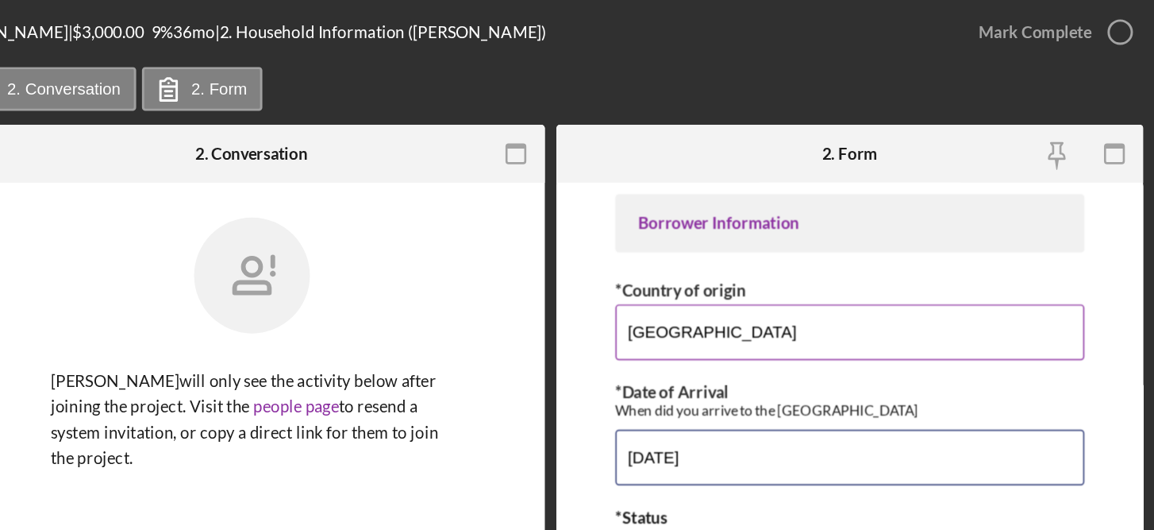
type input "04/22/2024"
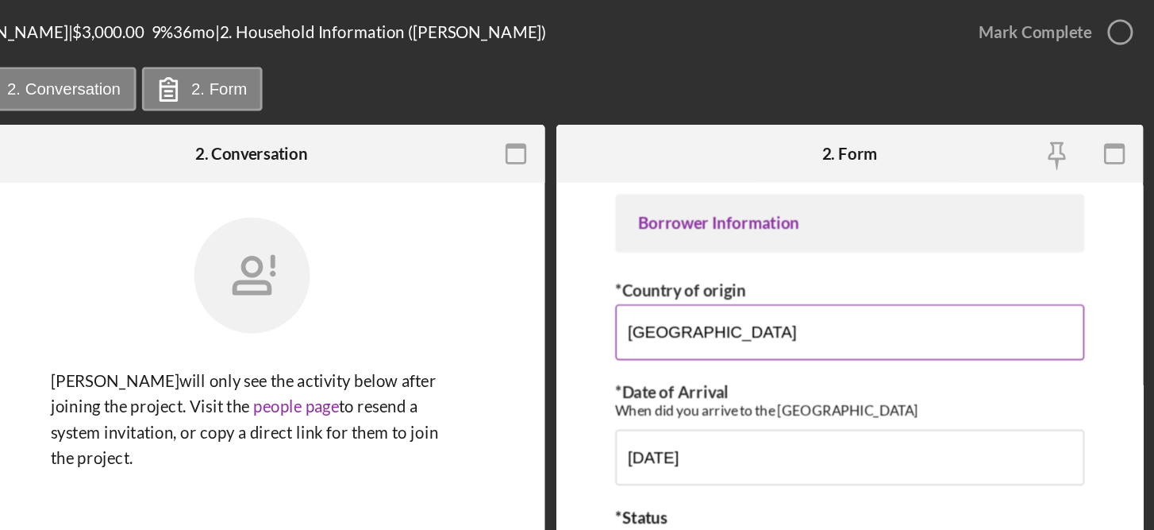
scroll to position [564, 0]
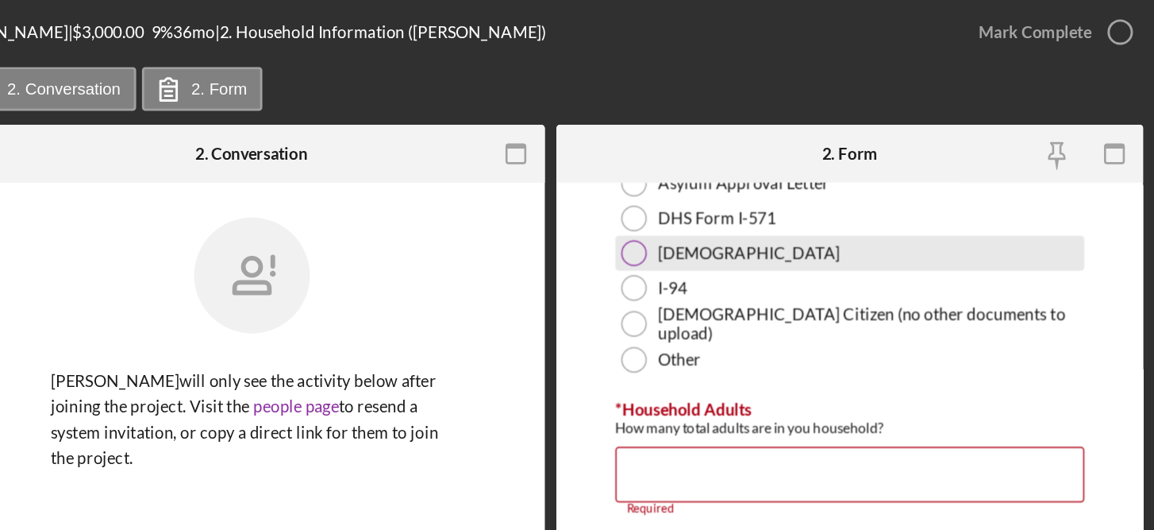
click at [826, 174] on label "[DEMOGRAPHIC_DATA]" at bounding box center [876, 175] width 125 height 13
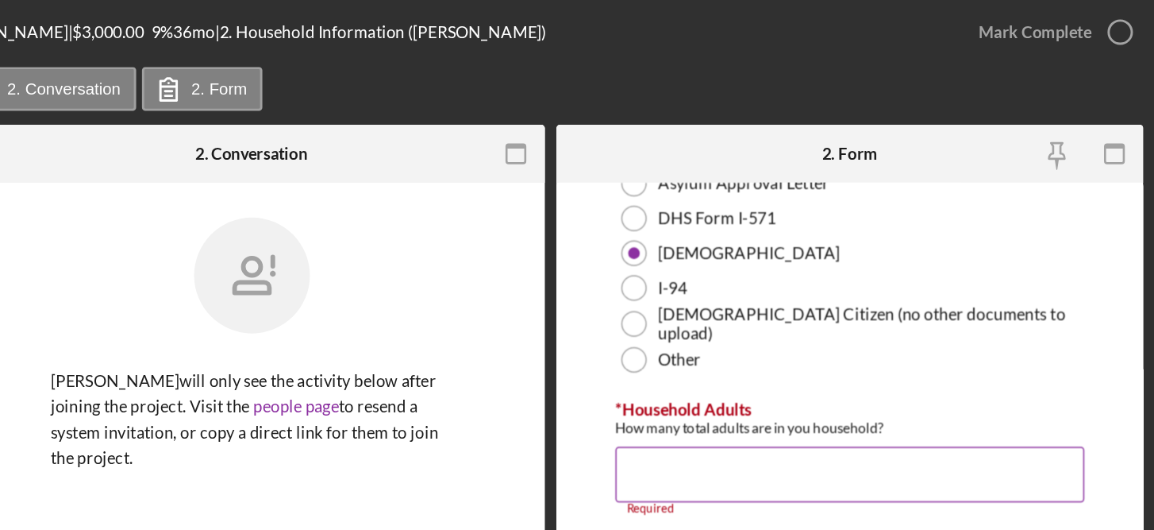
click at [821, 322] on input "*Household Adults" at bounding box center [945, 327] width 322 height 38
type input "2"
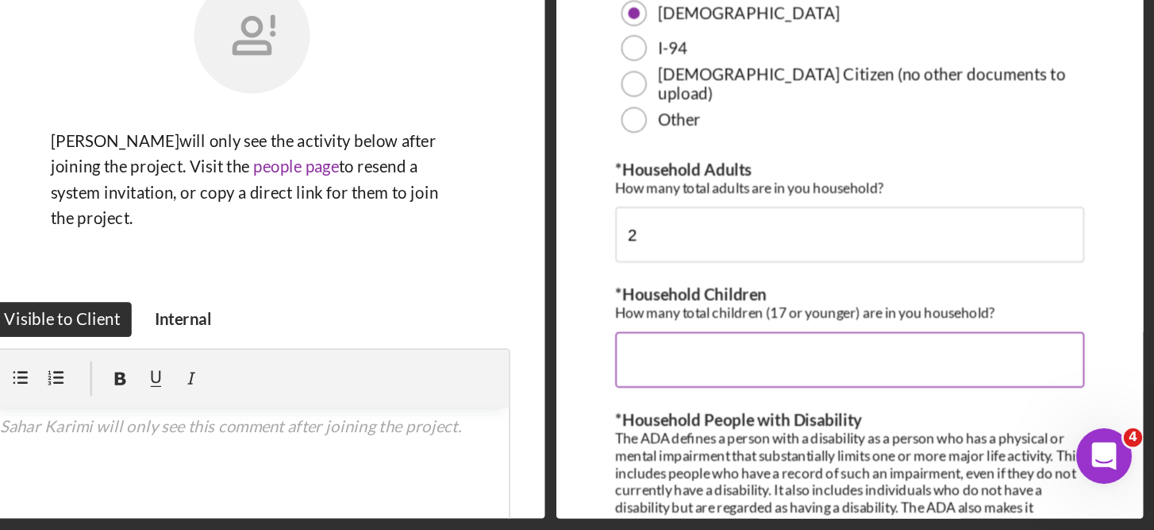
click at [830, 410] on input "*Household Children" at bounding box center [945, 413] width 322 height 38
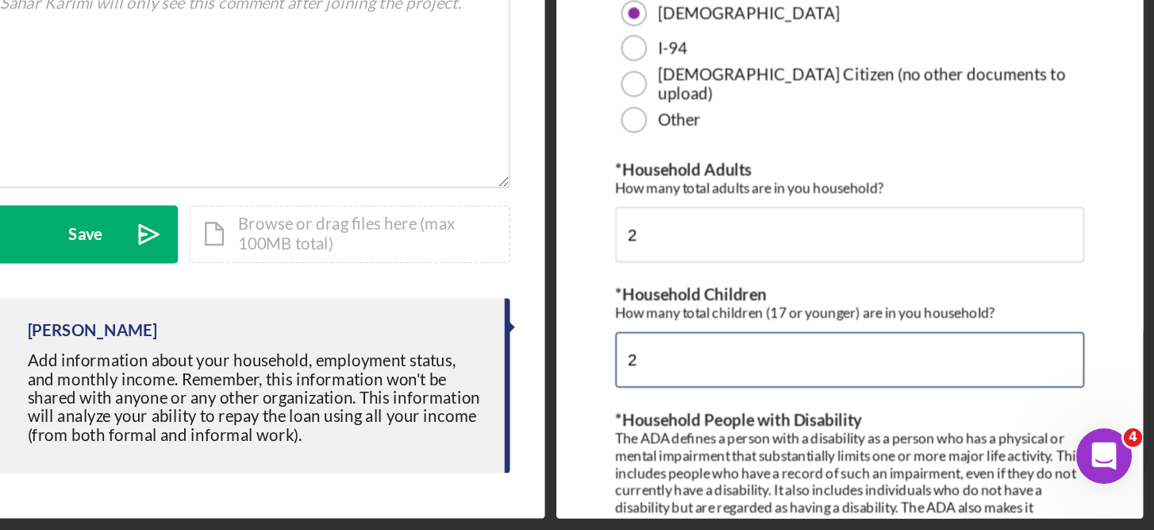
type input "2"
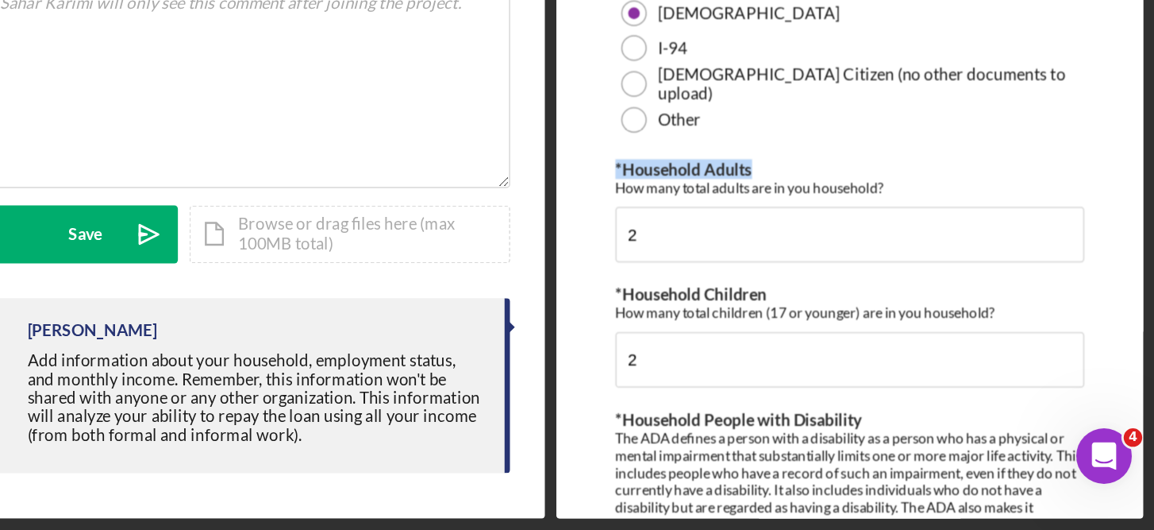
drag, startPoint x: 1146, startPoint y: 245, endPoint x: 1146, endPoint y: 277, distance: 32.6
click at [1146, 277] on div "Application Opened Cosmetology - Tattooing | Sahar Karimi | $3,000.00 9 % 36 mo…" at bounding box center [577, 265] width 1154 height 530
drag, startPoint x: 1146, startPoint y: 277, endPoint x: 1142, endPoint y: 362, distance: 85.0
click at [1142, 362] on form "Borrower Information *Country of origin Afghanistan *Date of Arrival When did y…" at bounding box center [945, 324] width 403 height 395
click at [1140, 319] on form "Borrower Information *Country of origin Afghanistan *Date of Arrival When did y…" at bounding box center [945, 324] width 403 height 395
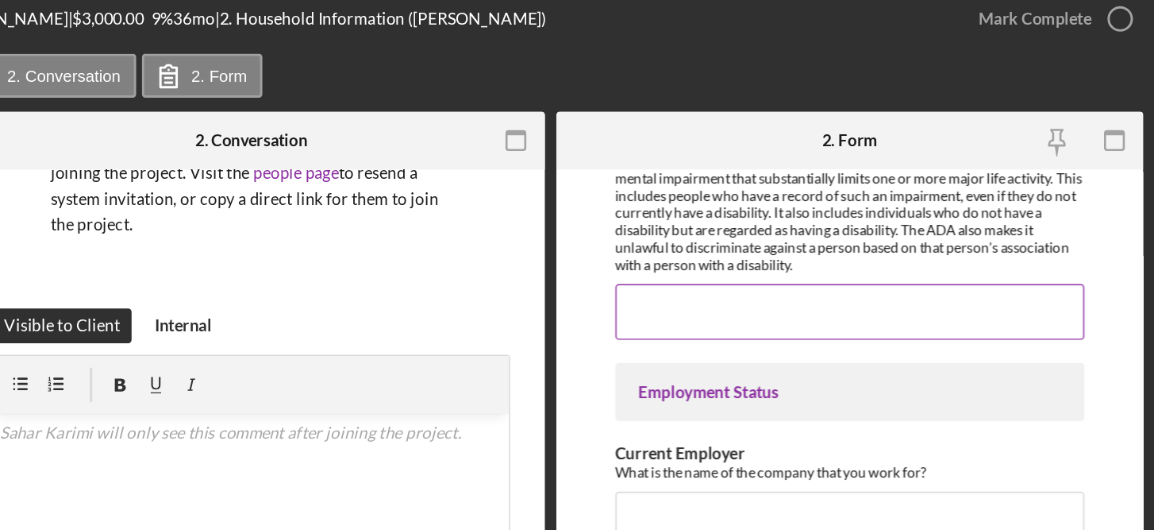
click at [816, 215] on input "*Household People with Disability" at bounding box center [945, 225] width 322 height 38
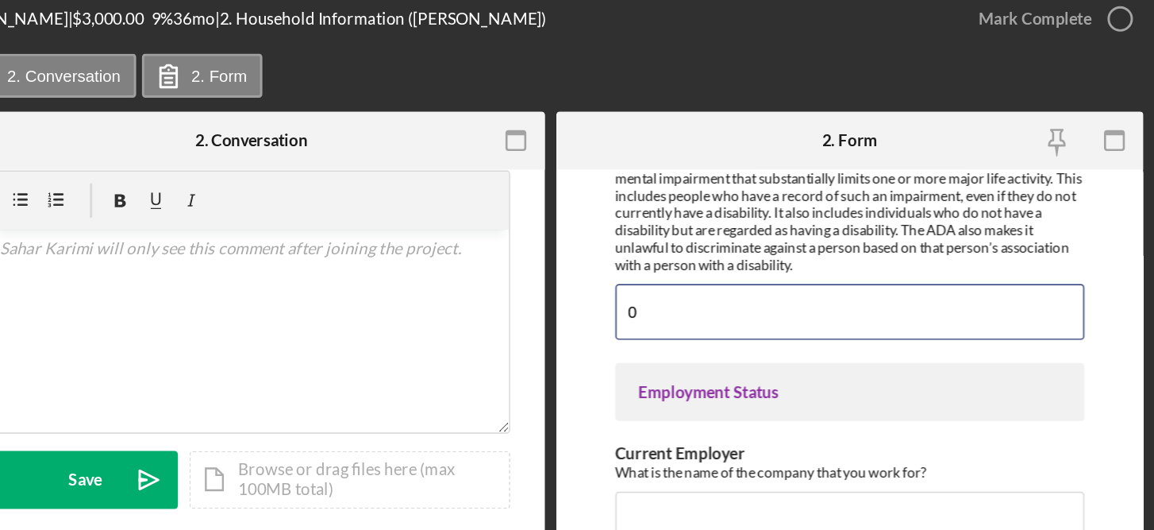
scroll to position [290, 0]
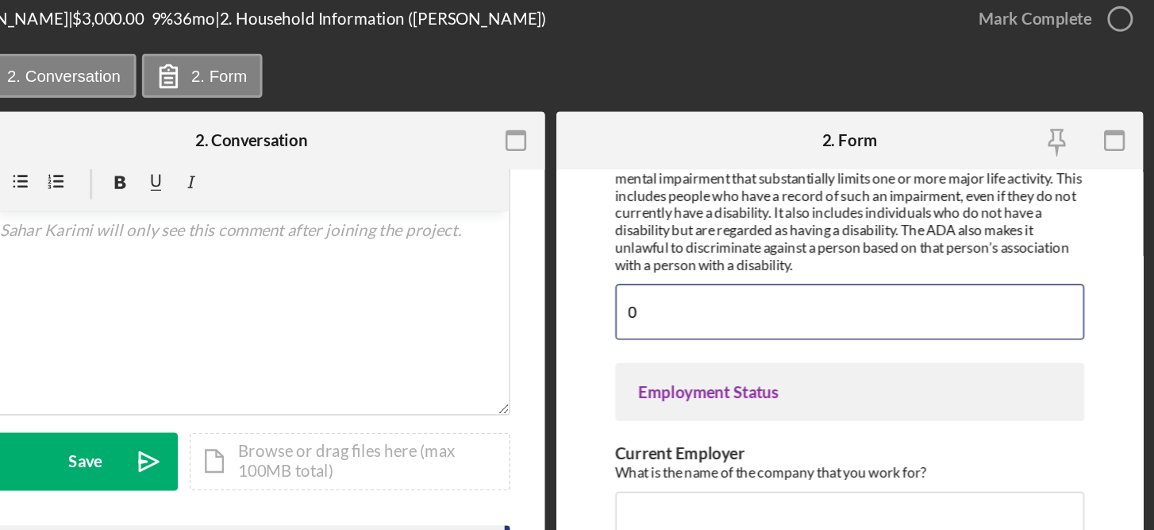
type input "0"
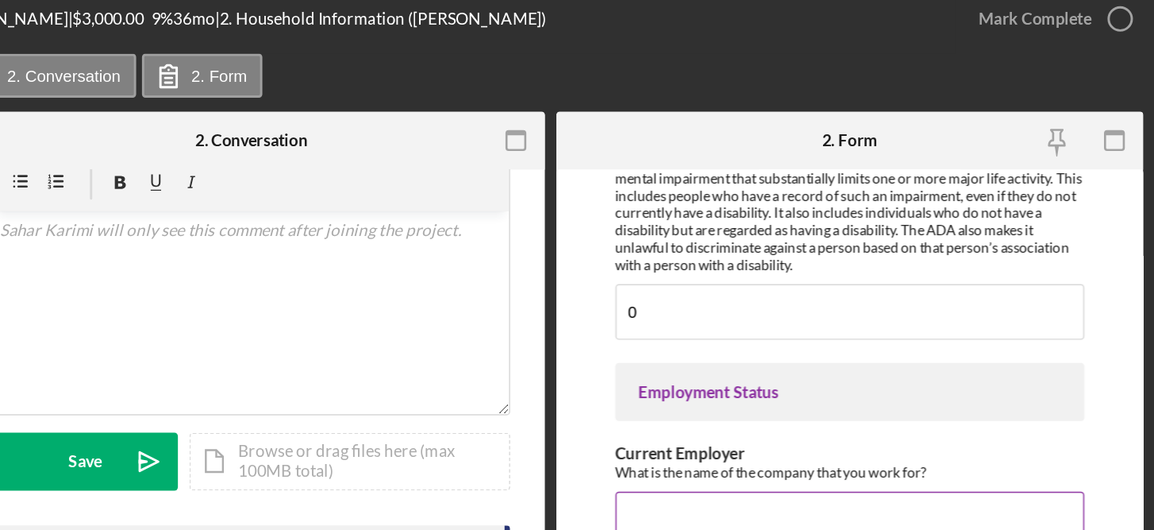
click at [830, 358] on input "Current Employer" at bounding box center [945, 367] width 322 height 38
drag, startPoint x: 830, startPoint y: 358, endPoint x: 1148, endPoint y: 304, distance: 322.1
click at [1148, 304] on div "Application Opened Cosmetology - Tattooing | Sahar Karimi | $3,000.00 9 % 36 mo…" at bounding box center [577, 265] width 1154 height 530
click at [812, 358] on input "Current Employer" at bounding box center [945, 367] width 322 height 38
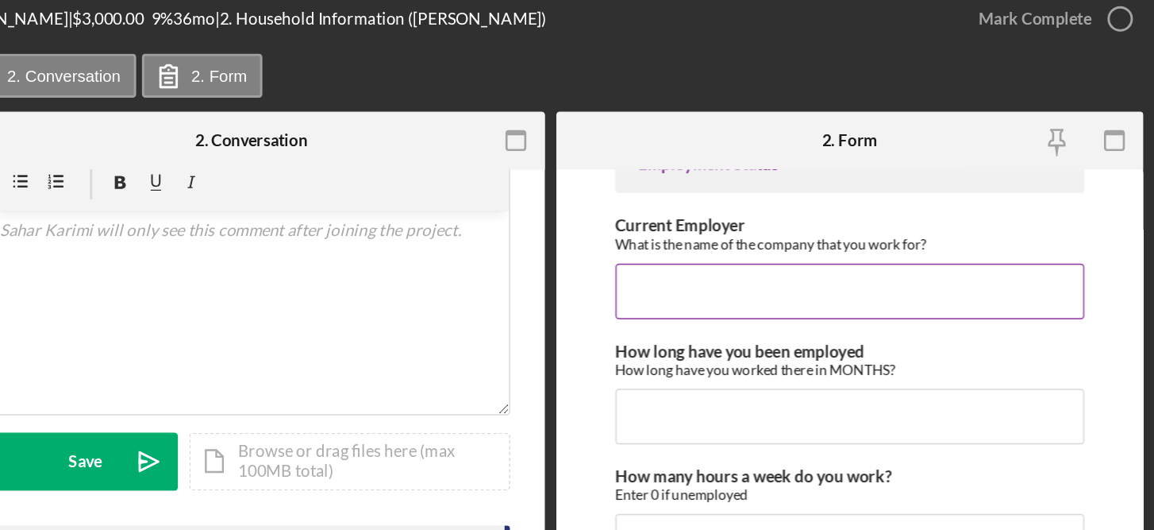
scroll to position [1099, 0]
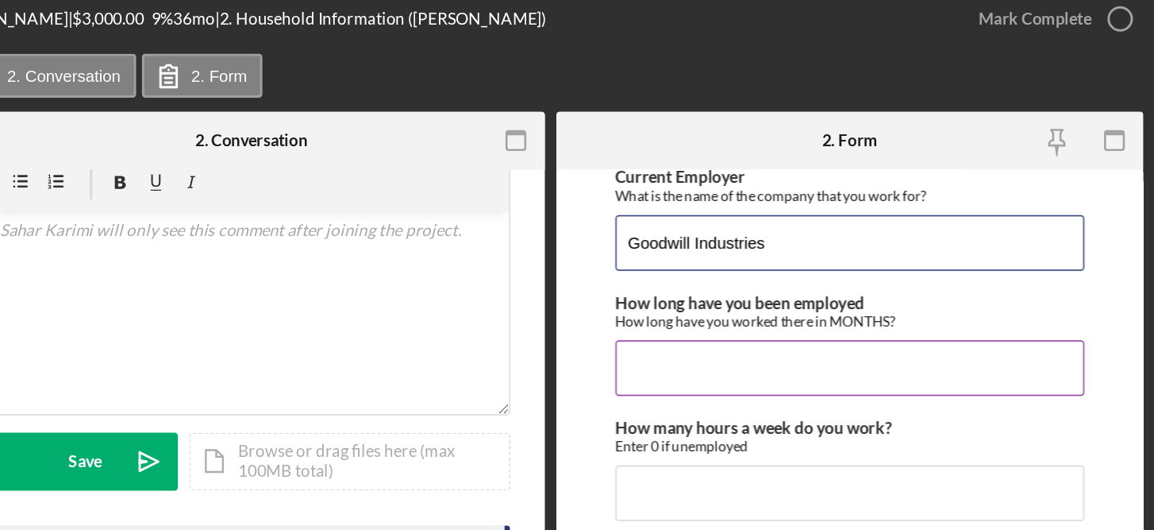
type input "Goodwill Industries"
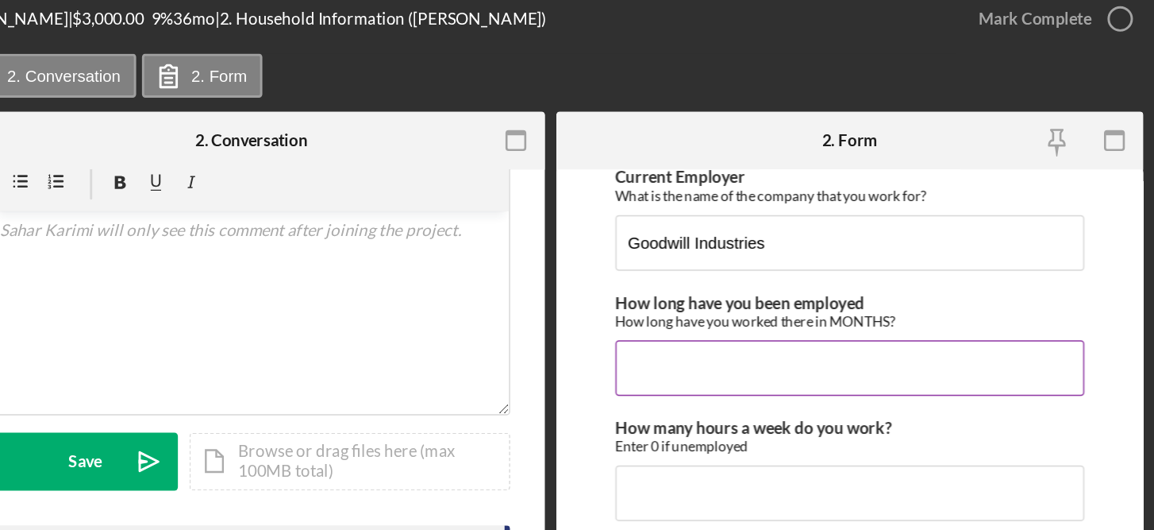
click at [813, 260] on input "How long have you been employed" at bounding box center [945, 263] width 322 height 38
type input "9"
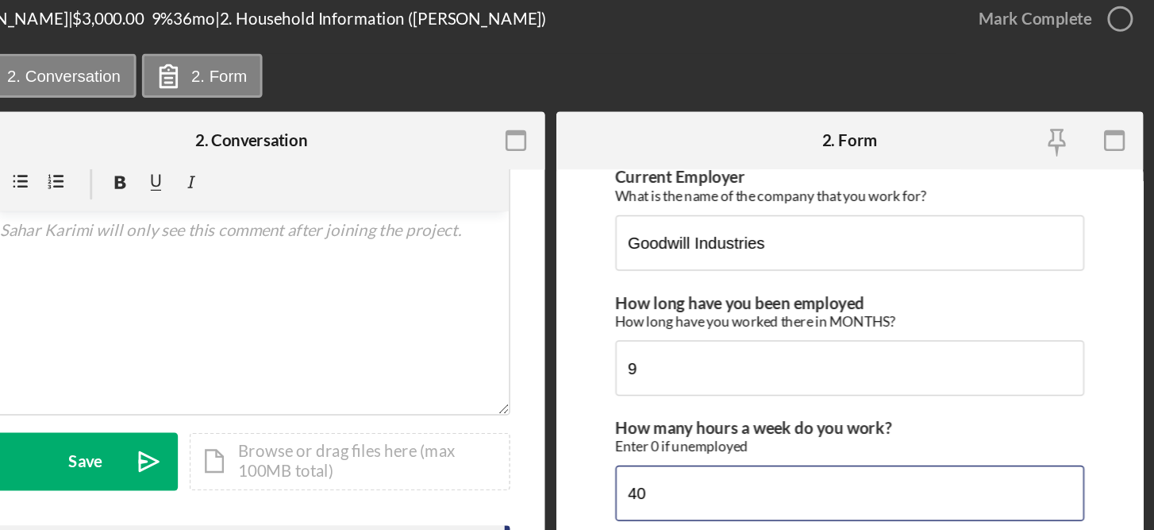
type input "40"
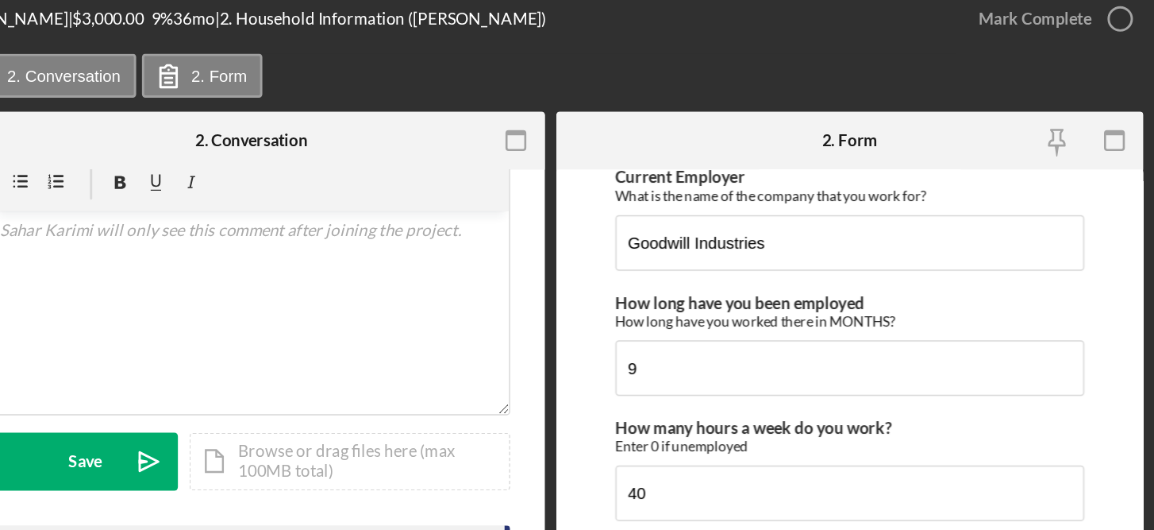
scroll to position [1339, 0]
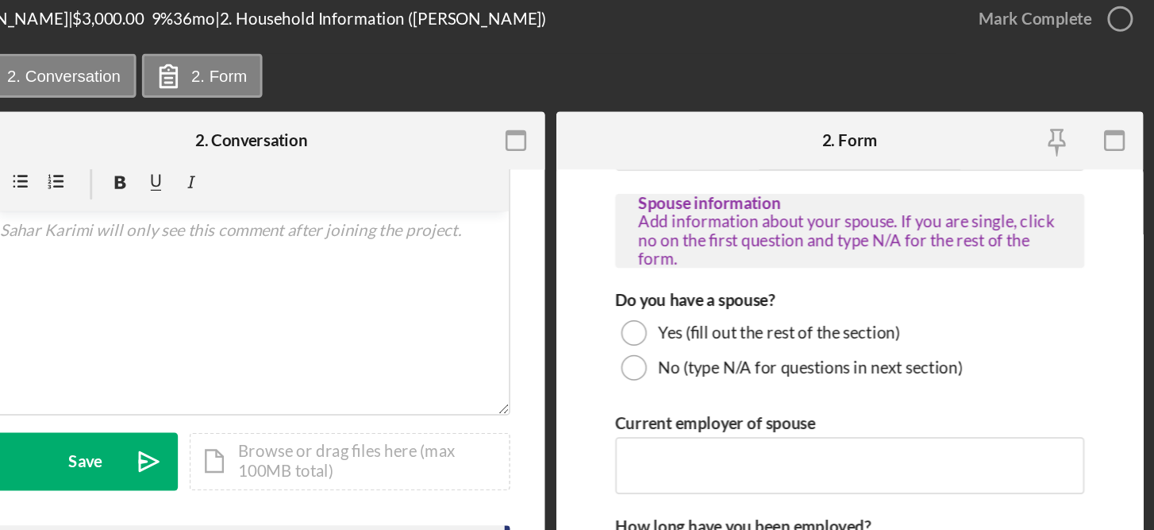
click at [1148, 304] on div "Application Opened Cosmetology - Tattooing | Sahar Karimi | $3,000.00 9 % 36 mo…" at bounding box center [577, 265] width 1154 height 530
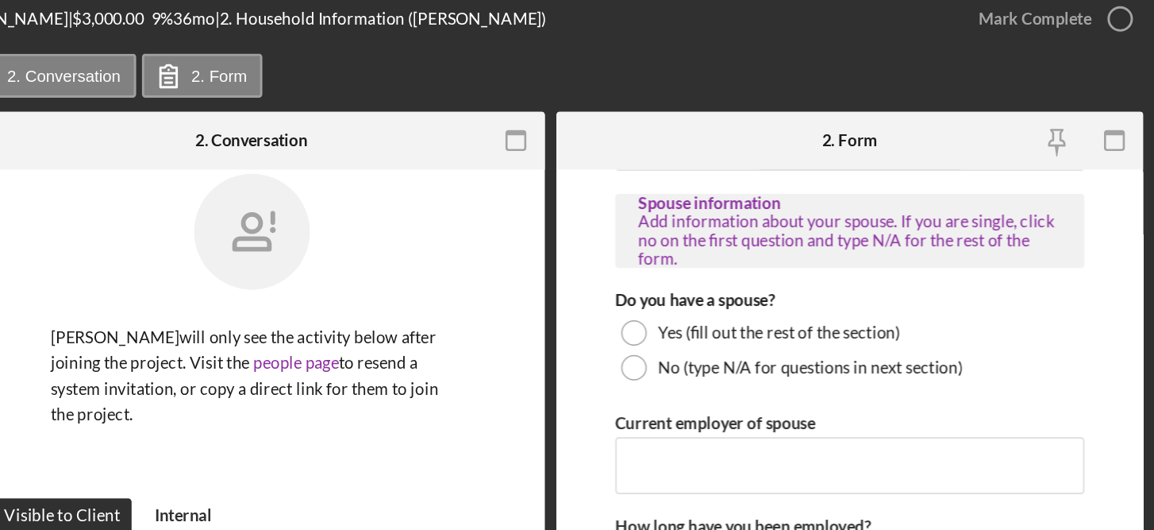
scroll to position [19, 0]
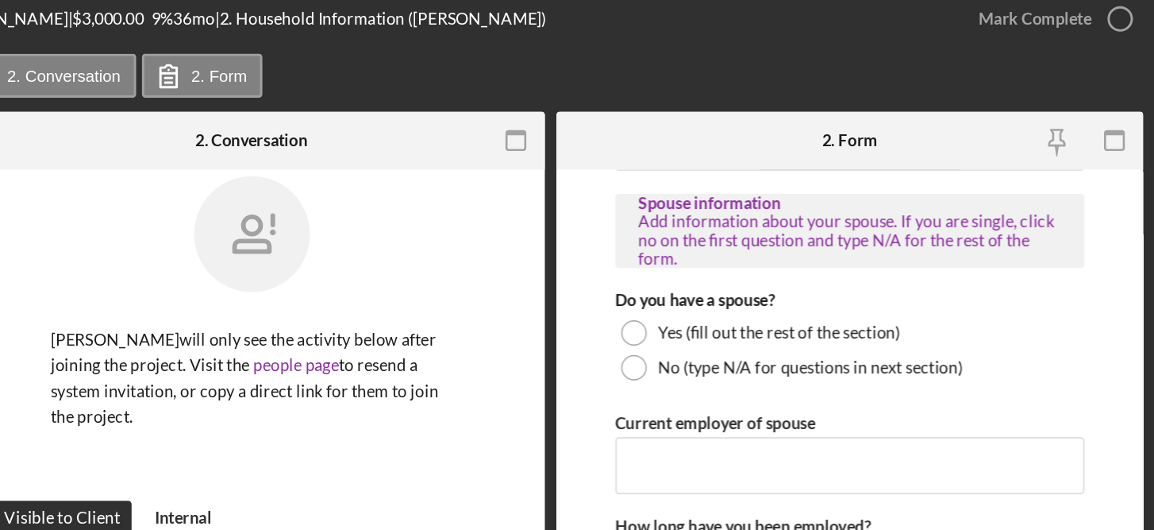
click at [1138, 161] on form "Borrower Information *Country of origin Afghanistan *Date of Arrival When did y…" at bounding box center [945, 324] width 403 height 395
drag, startPoint x: 1148, startPoint y: 358, endPoint x: 1145, endPoint y: 330, distance: 28.0
click at [1145, 330] on div "Application Opened Cosmetology - Tattooing | Sahar Karimi | $3,000.00 9 % 36 mo…" at bounding box center [577, 265] width 1154 height 530
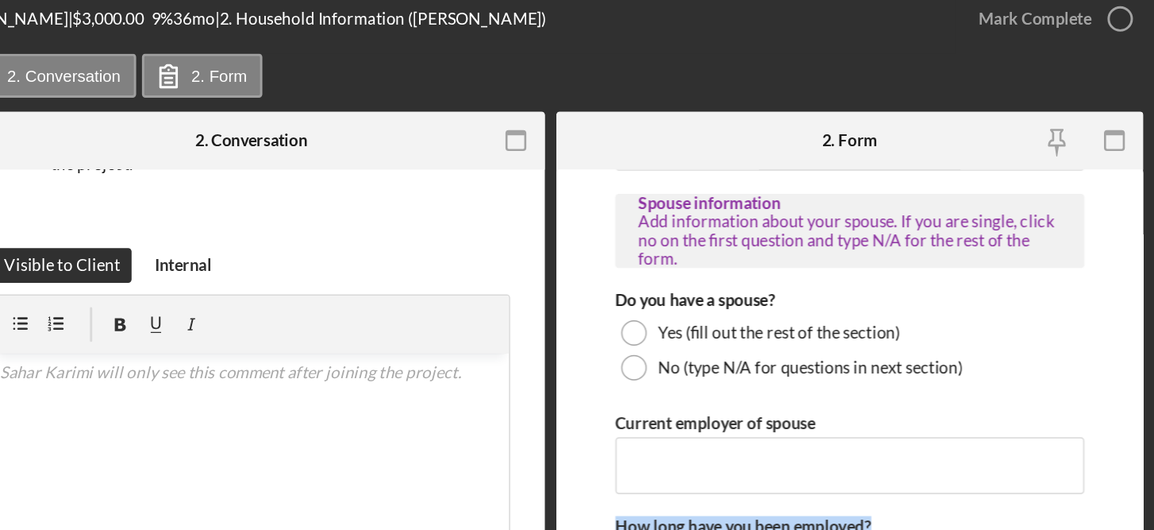
scroll to position [1339, 0]
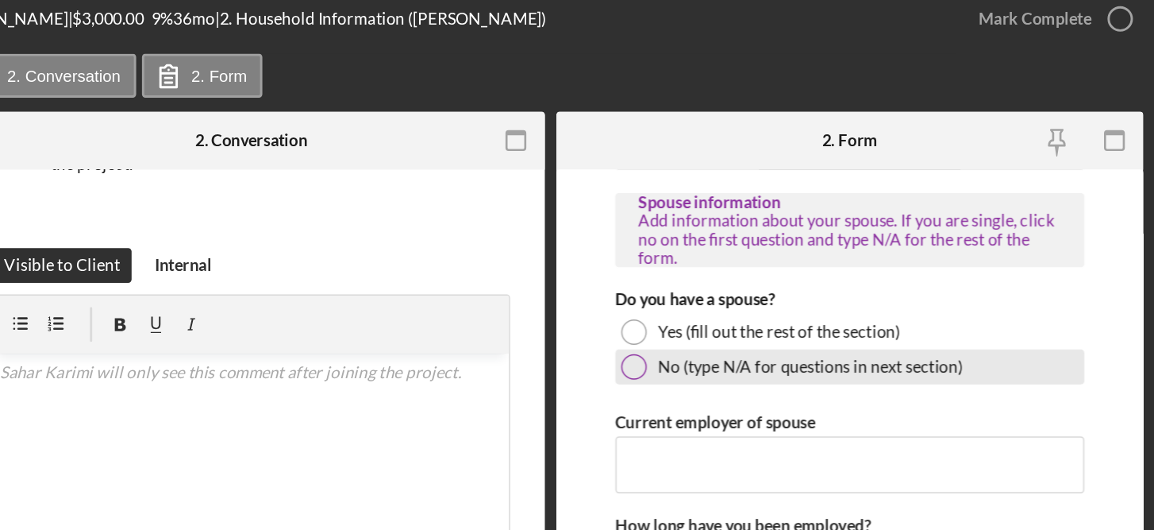
click at [799, 261] on div at bounding box center [796, 261] width 17 height 17
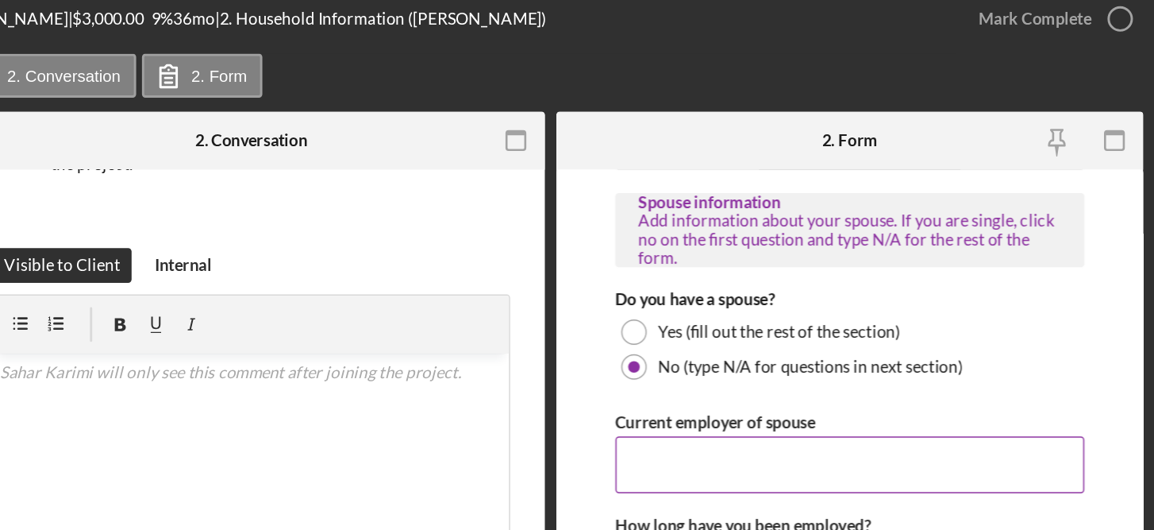
click at [828, 322] on input "Current employer of spouse" at bounding box center [945, 329] width 322 height 38
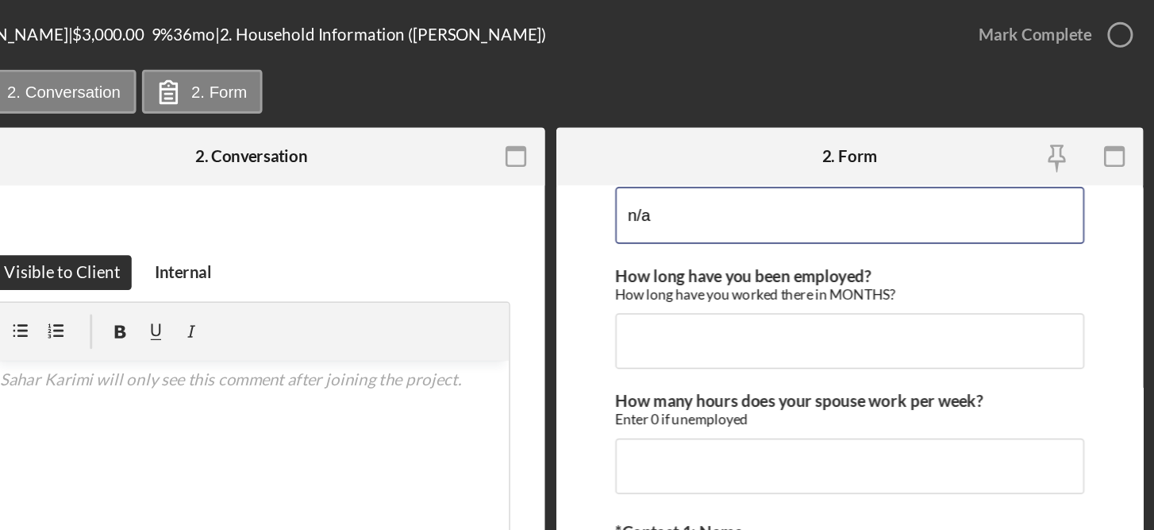
scroll to position [1520, 0]
type input "n/a"
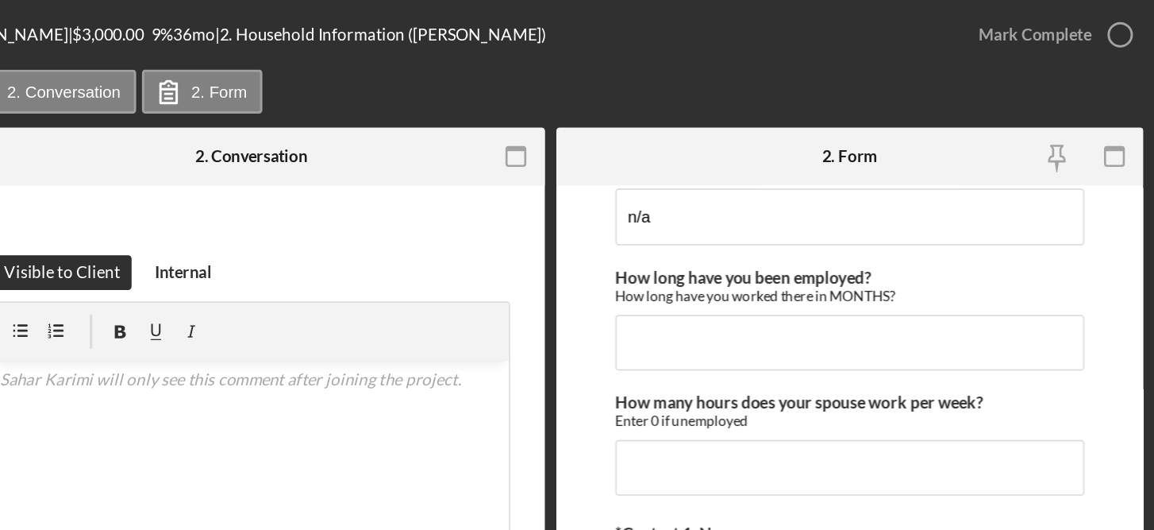
click at [1154, 286] on html "Application Opened Cosmetology - Tattooing | Sahar Karimi | $3,000.00 9 % 36 mo…" at bounding box center [577, 265] width 1154 height 530
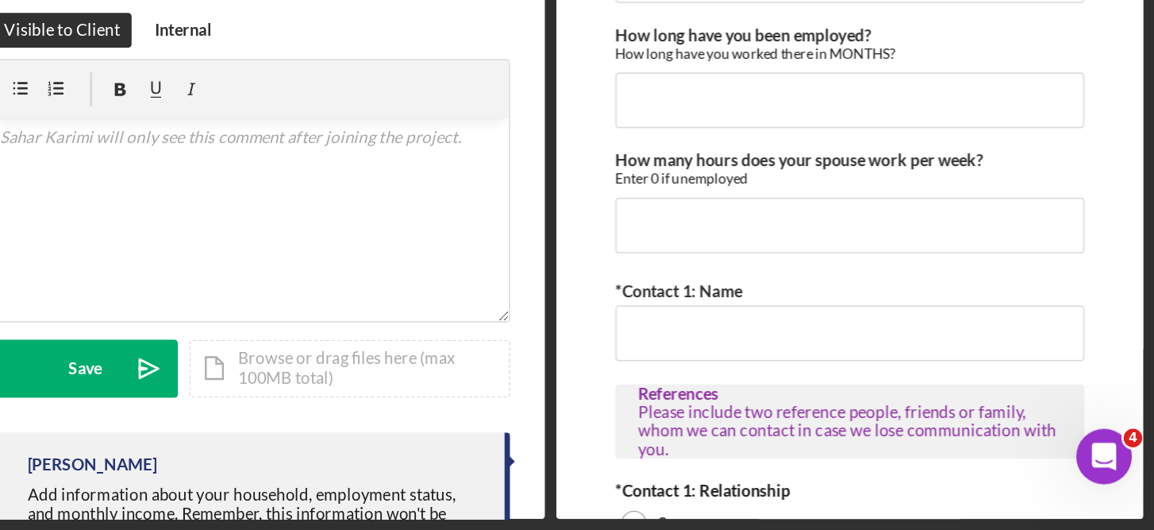
scroll to position [0, 0]
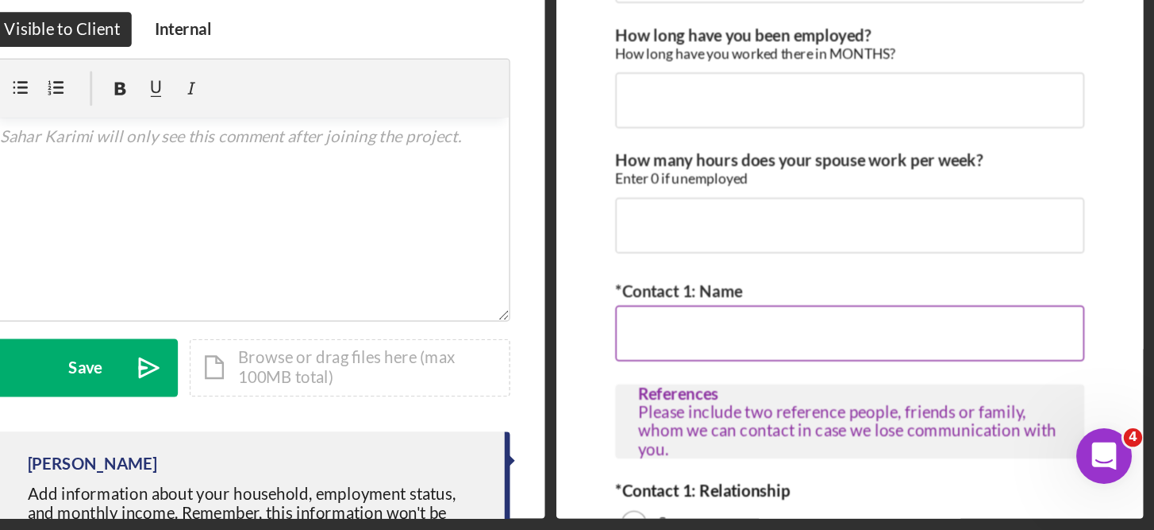
click at [826, 386] on input "*Contact 1: Name" at bounding box center [945, 395] width 322 height 38
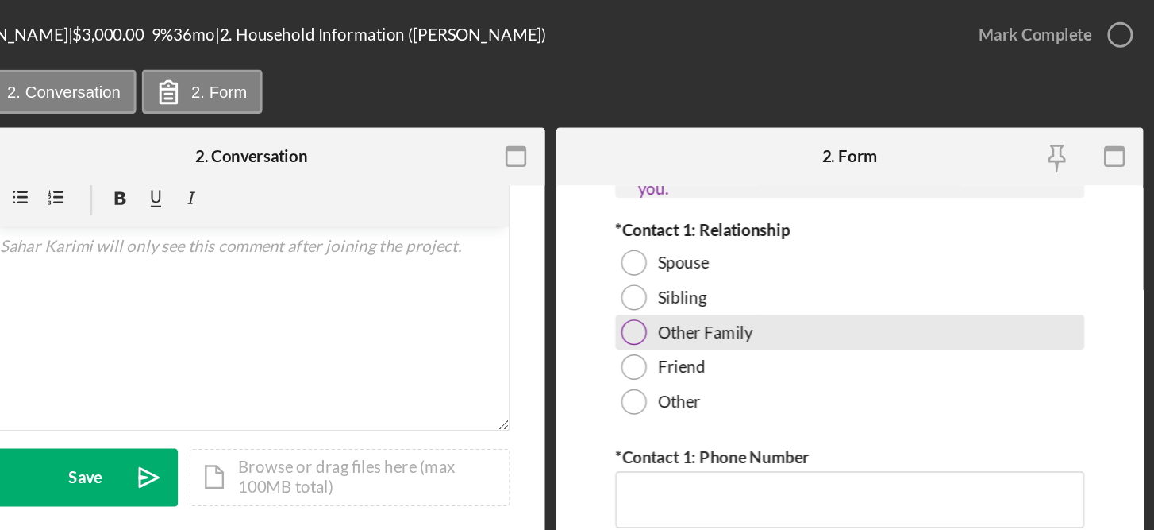
type input "[PERSON_NAME]"
click at [826, 222] on label "Other Family" at bounding box center [846, 228] width 65 height 13
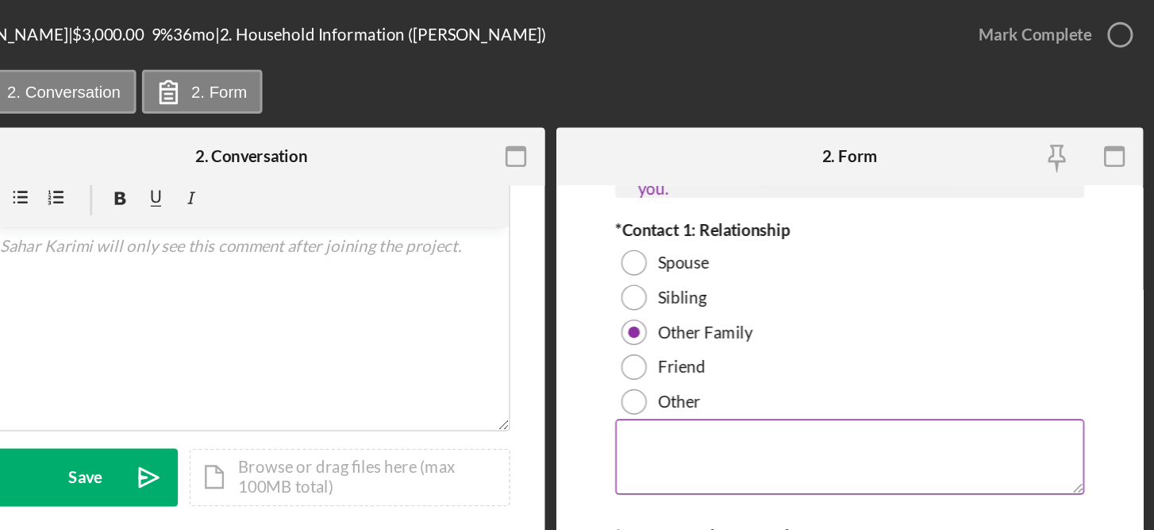
click at [822, 300] on textarea at bounding box center [945, 312] width 322 height 51
type textarea "Mother"
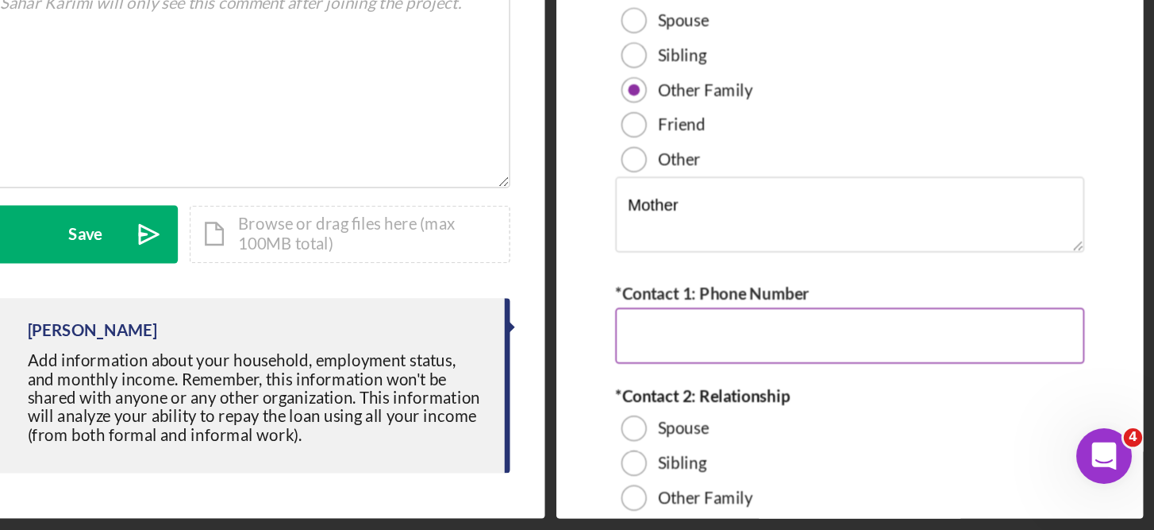
click at [819, 385] on input "*Contact 1: Phone Number" at bounding box center [945, 396] width 322 height 38
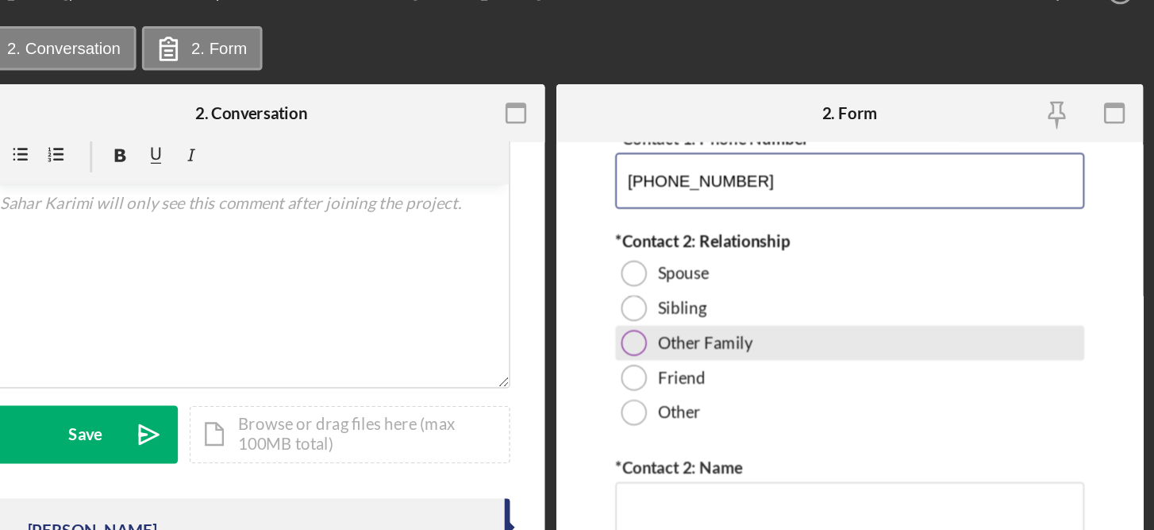
type input "(727) 219-3603"
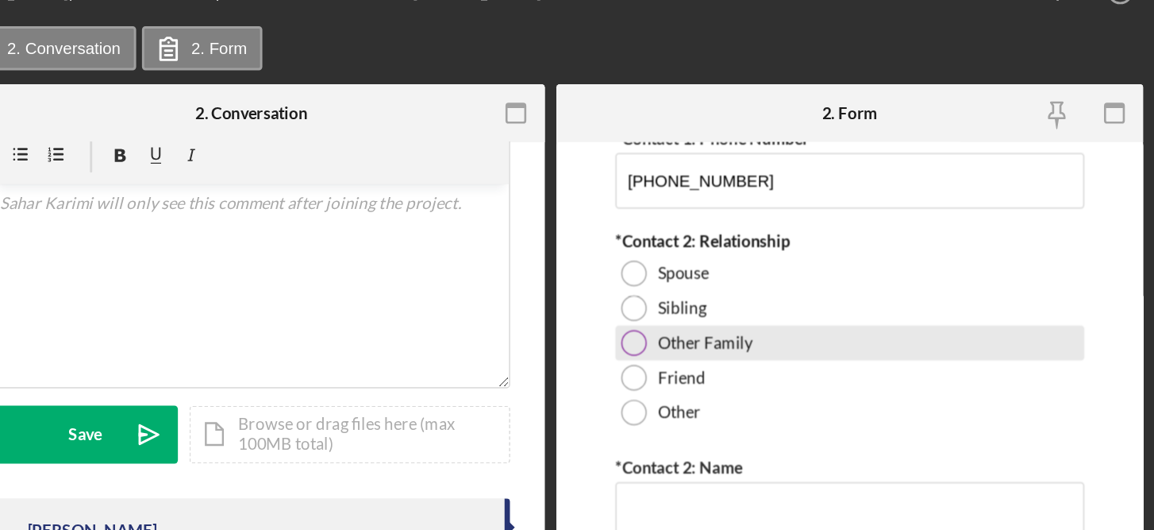
click at [846, 258] on label "Other Family" at bounding box center [846, 264] width 65 height 13
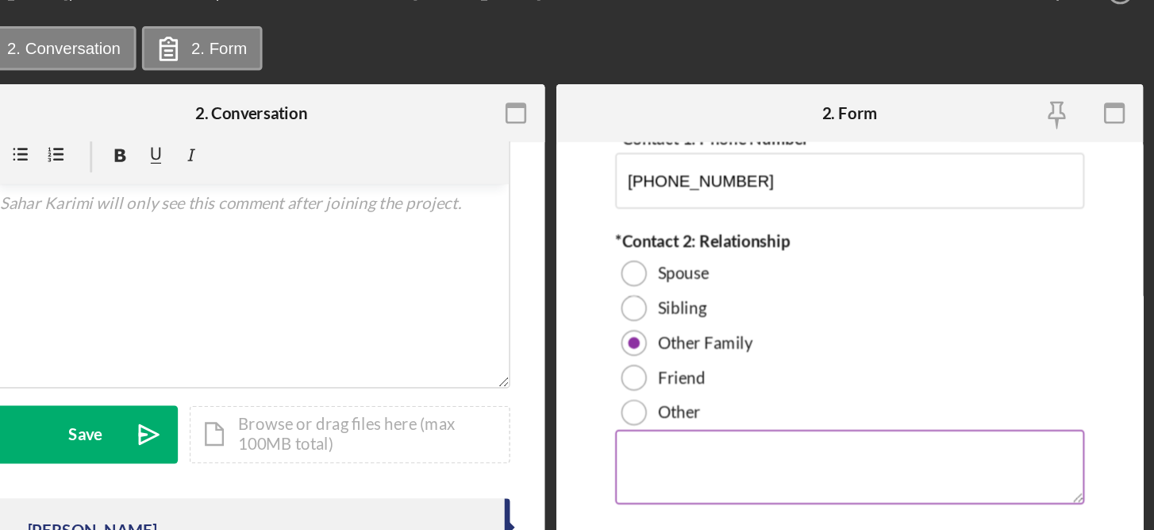
click at [819, 343] on textarea at bounding box center [945, 349] width 322 height 51
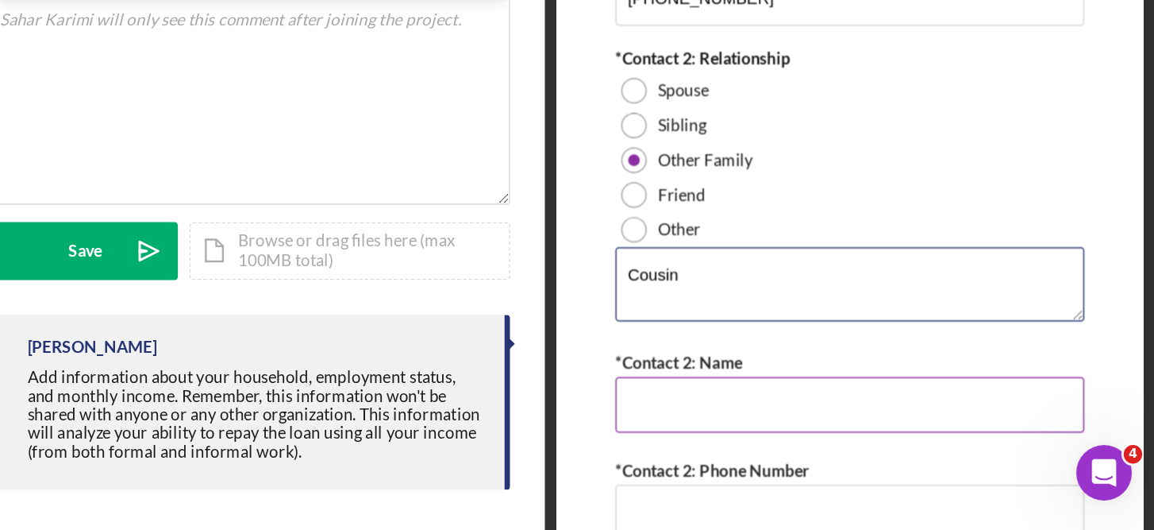
type textarea "Cousin"
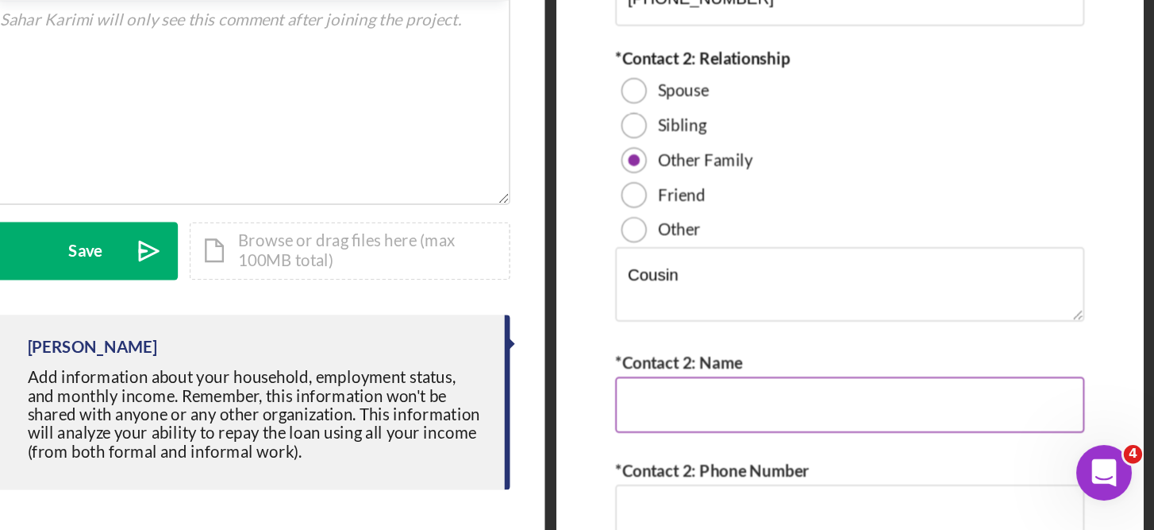
click at [824, 425] on input "*Contact 2: Name" at bounding box center [945, 432] width 322 height 38
click at [829, 423] on input "*Contact 2: Name" at bounding box center [945, 432] width 322 height 38
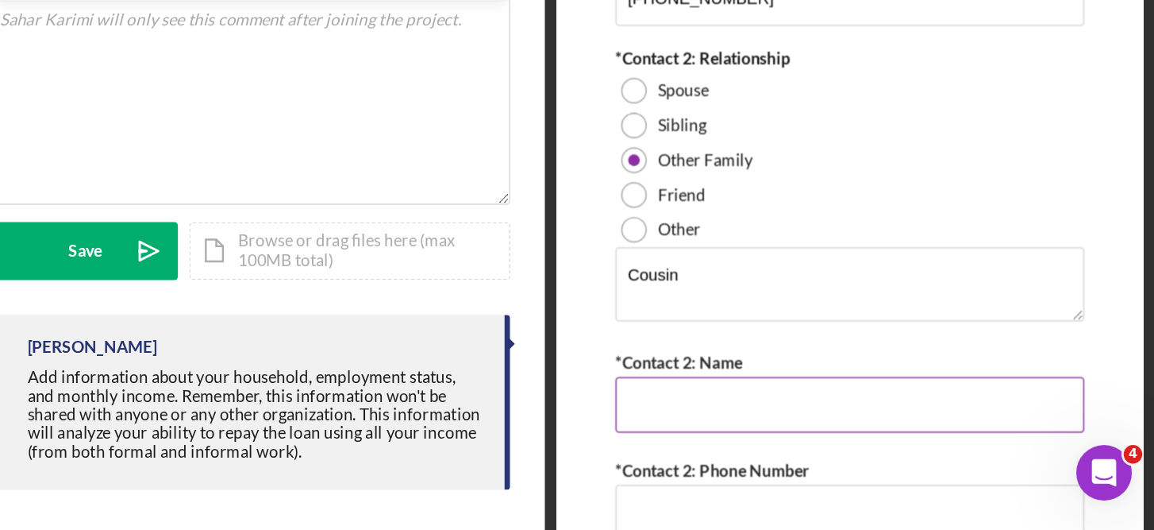
click at [829, 423] on input "*Contact 2: Name" at bounding box center [945, 432] width 322 height 38
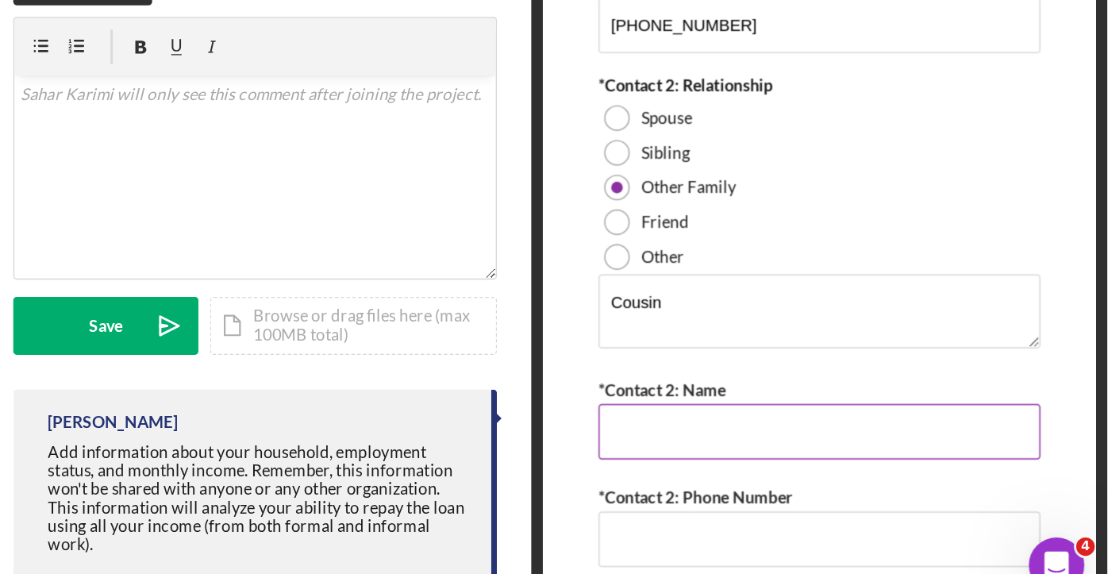
scroll to position [258, 0]
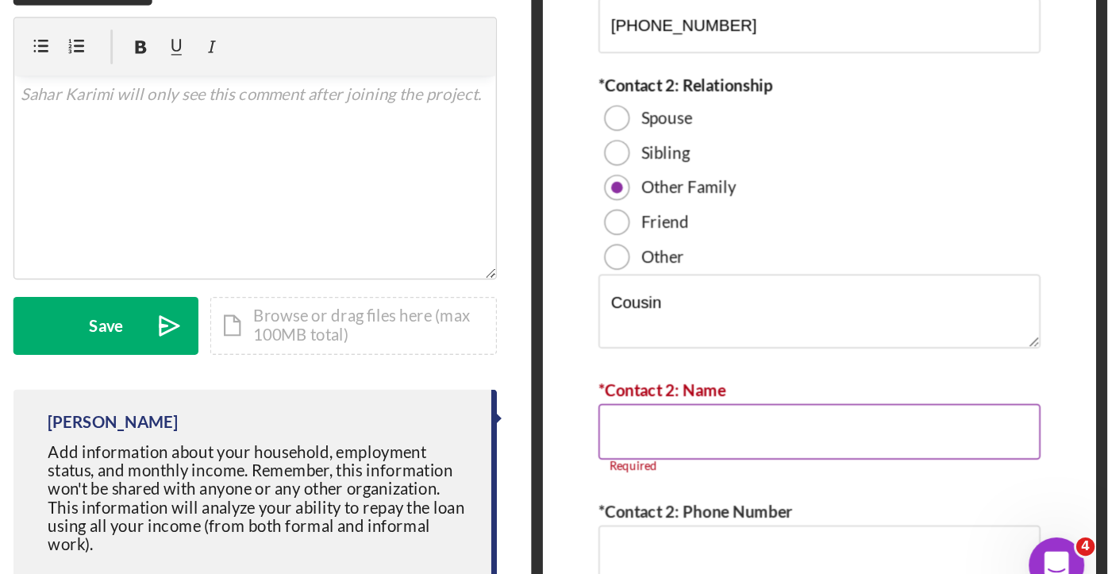
click at [801, 423] on input "*Contact 2: Name" at bounding box center [910, 432] width 303 height 38
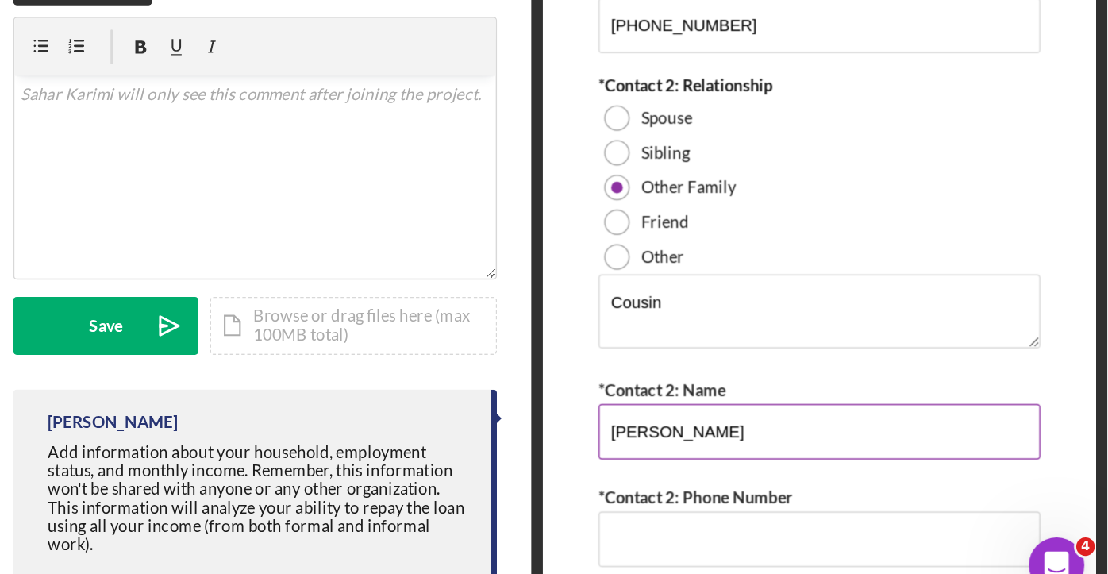
type input "[PERSON_NAME]"
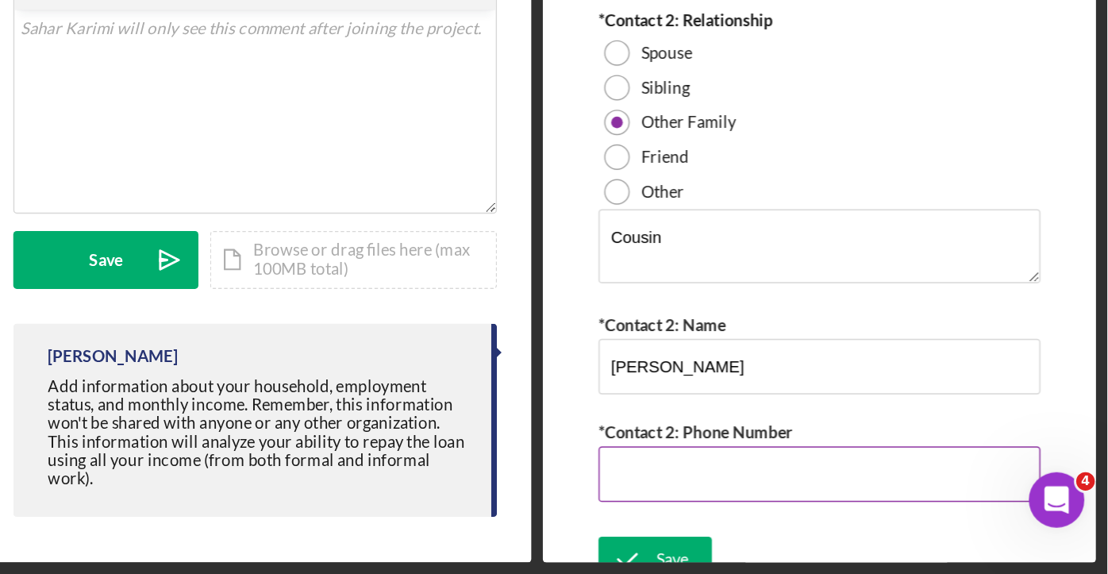
click at [783, 494] on input "*Contact 2: Phone Number" at bounding box center [910, 506] width 303 height 38
type input "(858) 531-7394"
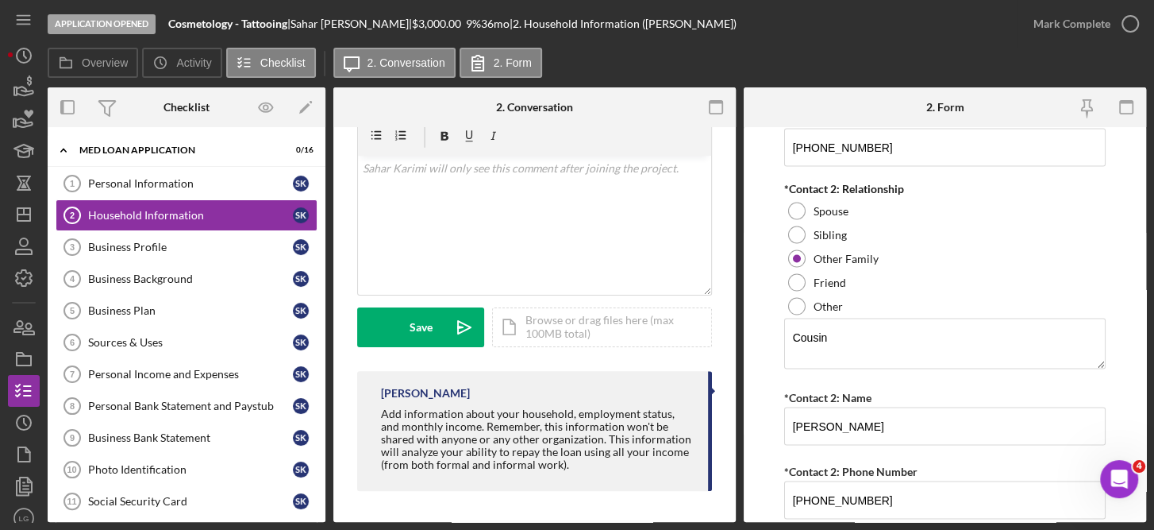
scroll to position [2147, 0]
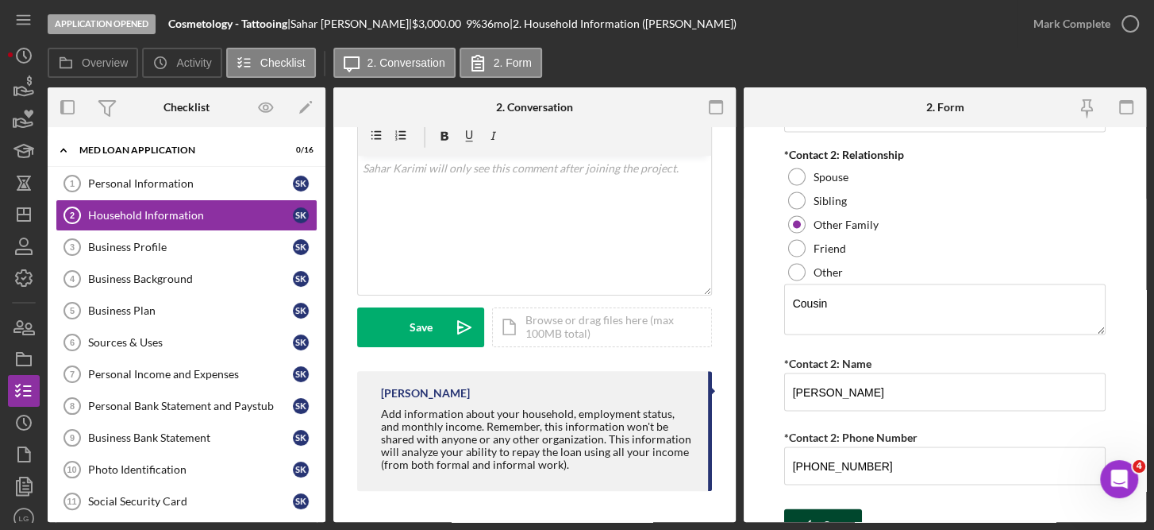
click at [837, 509] on div "Save" at bounding box center [835, 525] width 22 height 32
click at [830, 509] on div "Save" at bounding box center [835, 525] width 22 height 32
click at [839, 509] on div "Save" at bounding box center [835, 525] width 22 height 32
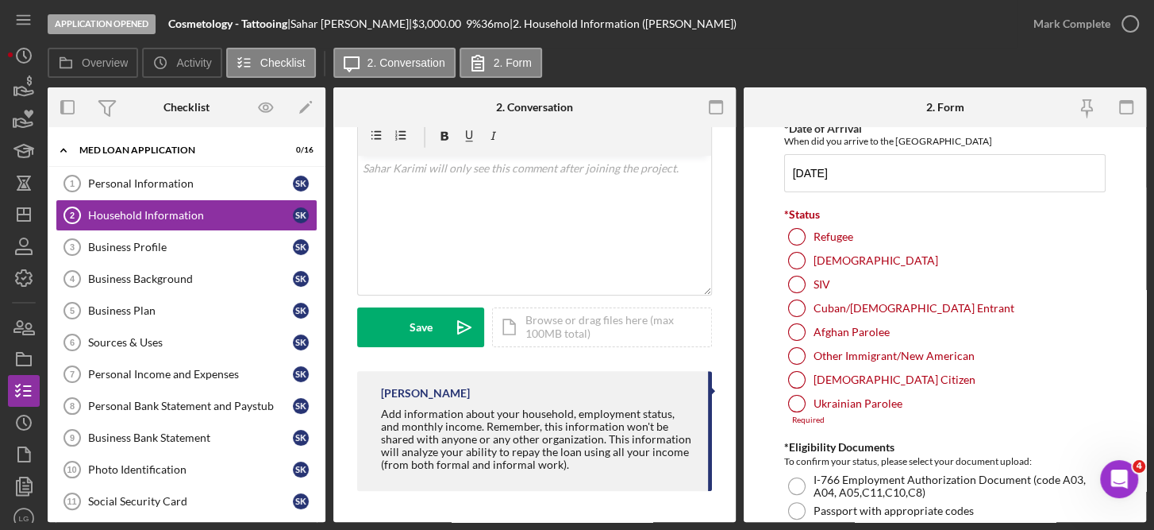
scroll to position [120, 0]
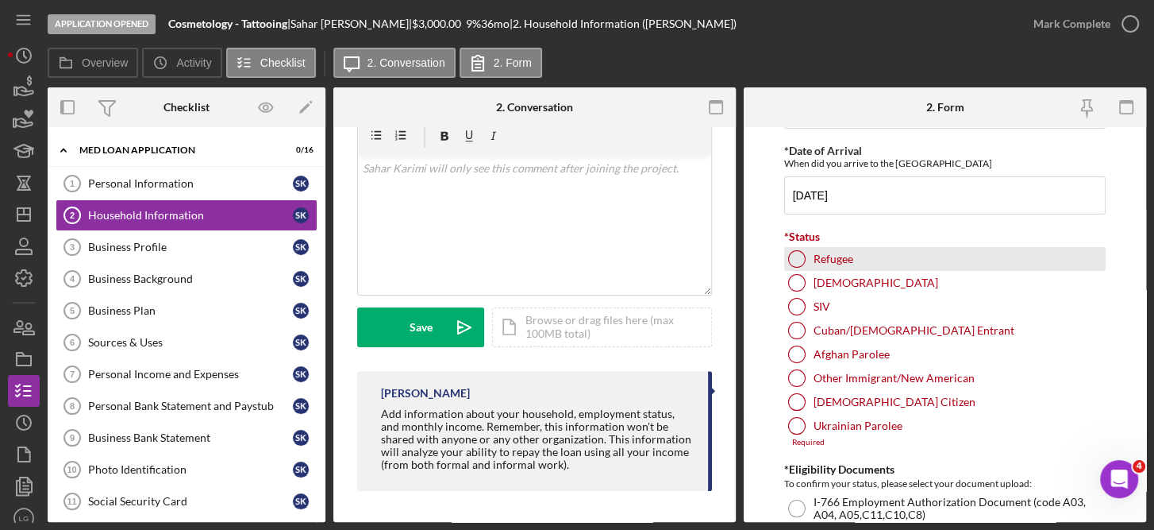
click at [843, 255] on label "Refugee" at bounding box center [834, 258] width 40 height 13
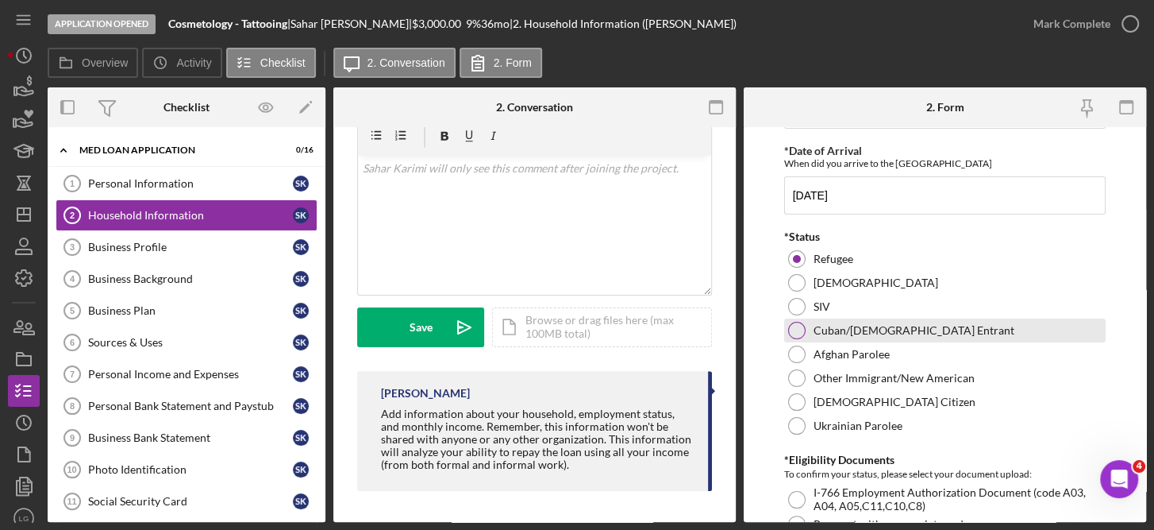
click at [817, 318] on div "Cuban/Haitian Entrant" at bounding box center [945, 330] width 322 height 24
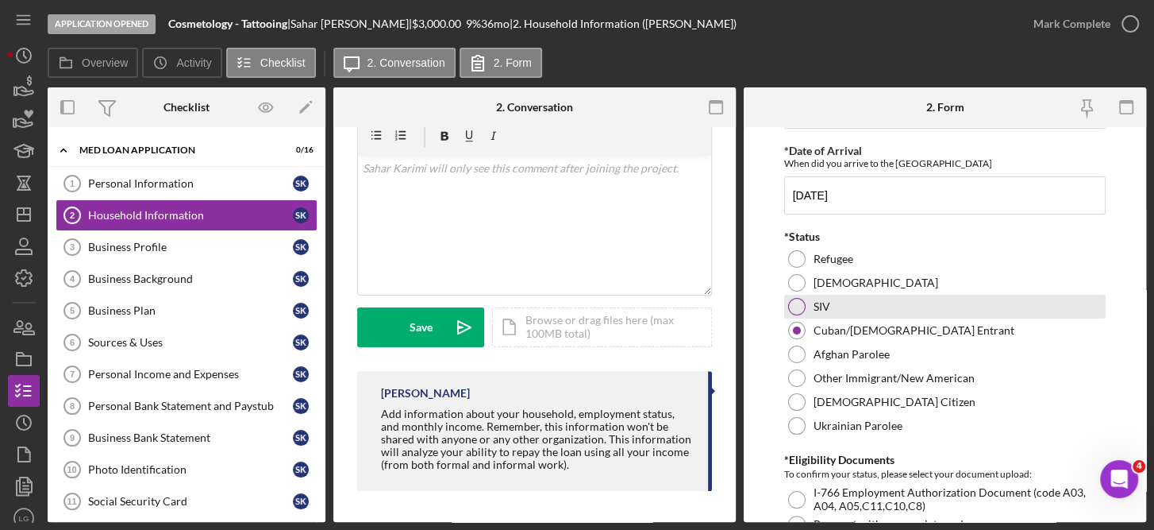
click at [802, 308] on div at bounding box center [796, 306] width 17 height 17
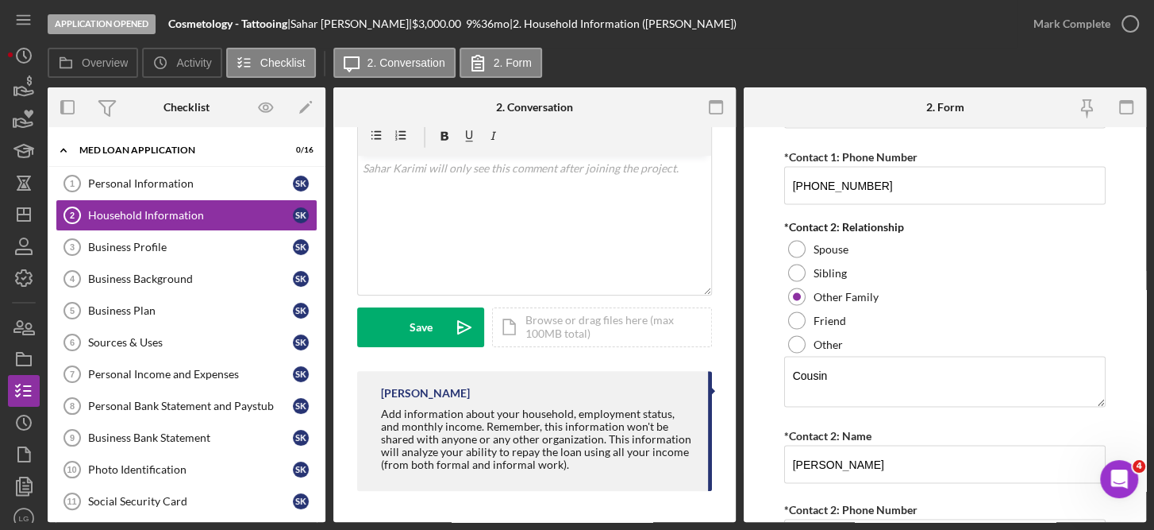
scroll to position [2147, 0]
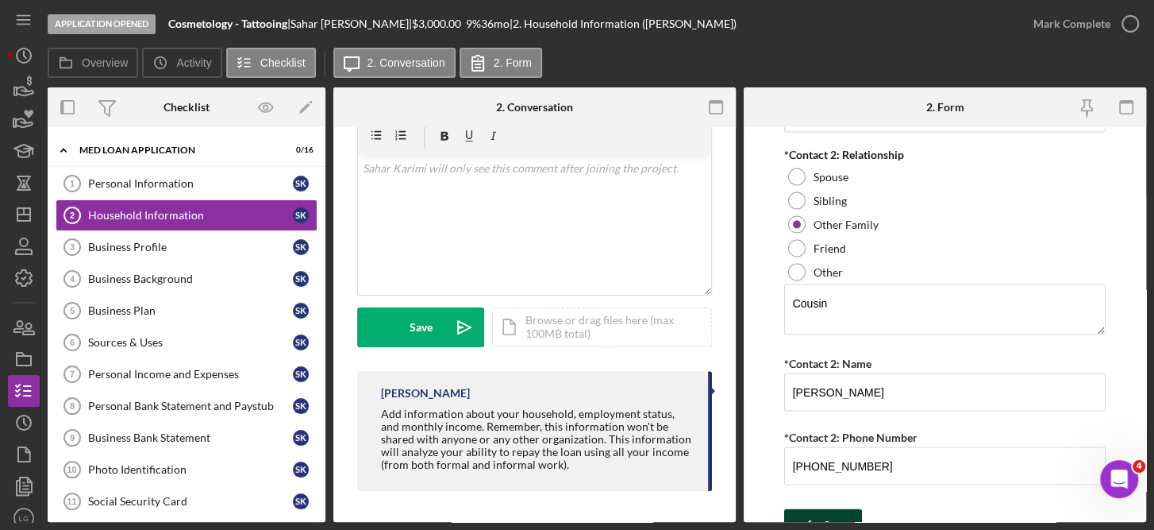
click at [835, 509] on div "Save" at bounding box center [835, 525] width 22 height 32
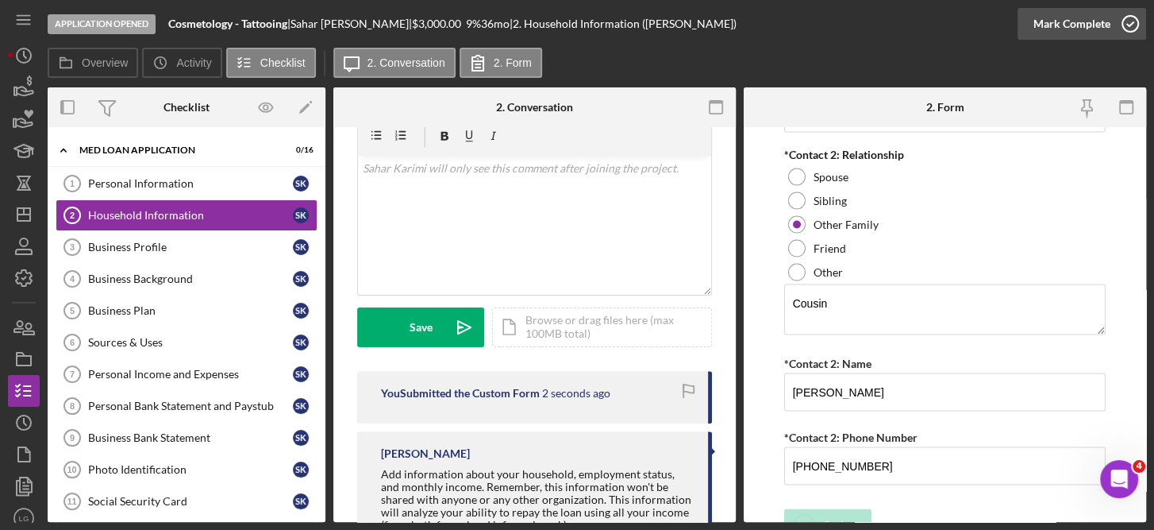
click at [1143, 30] on icon "button" at bounding box center [1131, 24] width 40 height 40
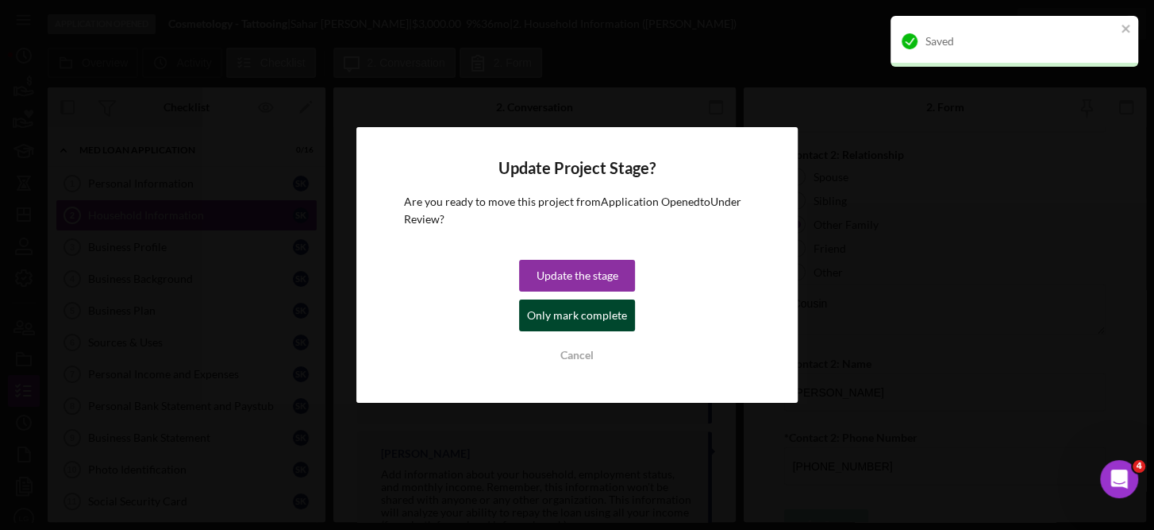
click at [608, 327] on div "Only mark complete" at bounding box center [577, 315] width 100 height 32
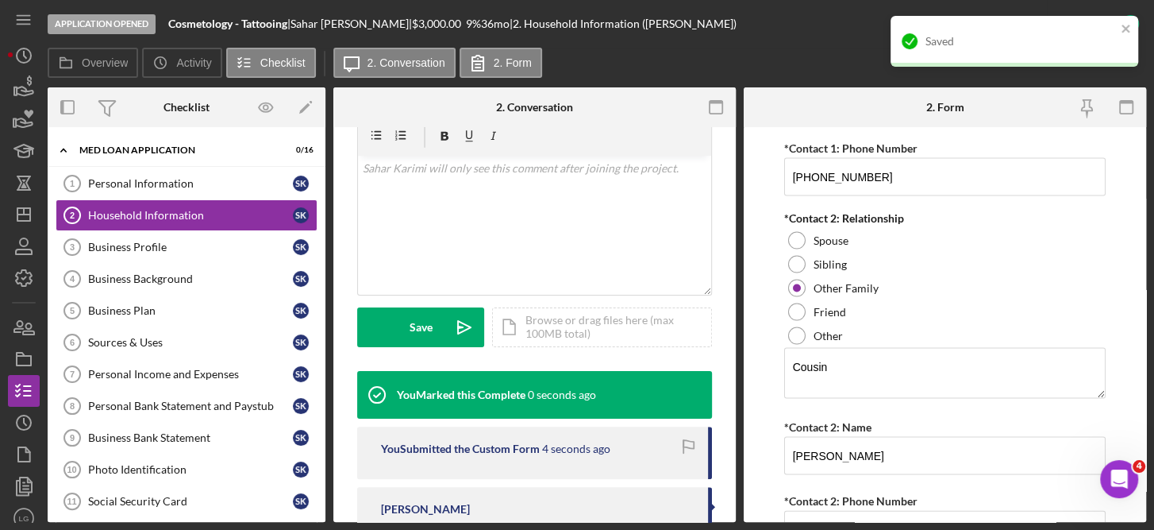
scroll to position [2210, 0]
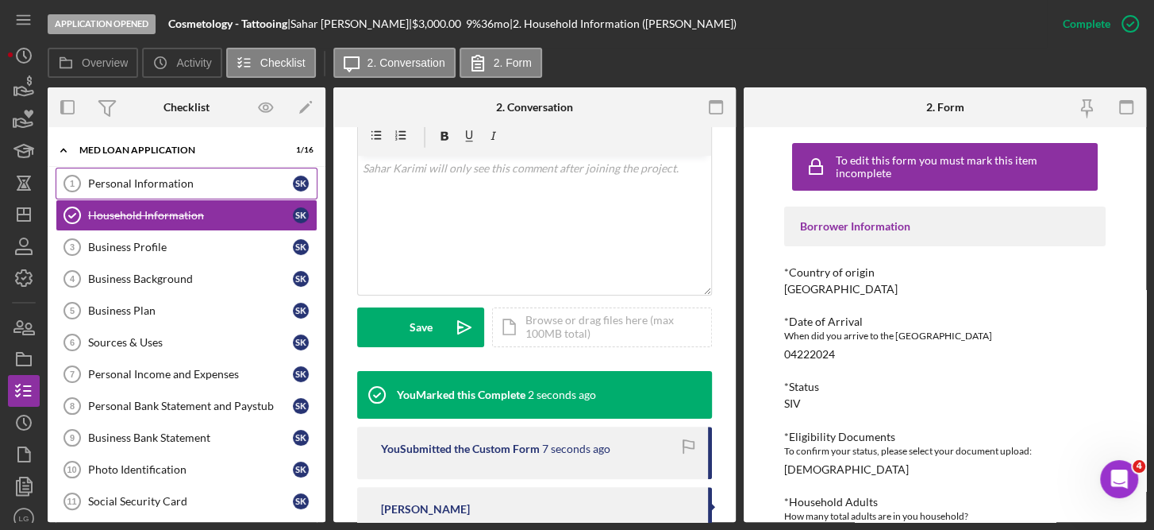
click at [183, 180] on div "Personal Information" at bounding box center [190, 183] width 205 height 13
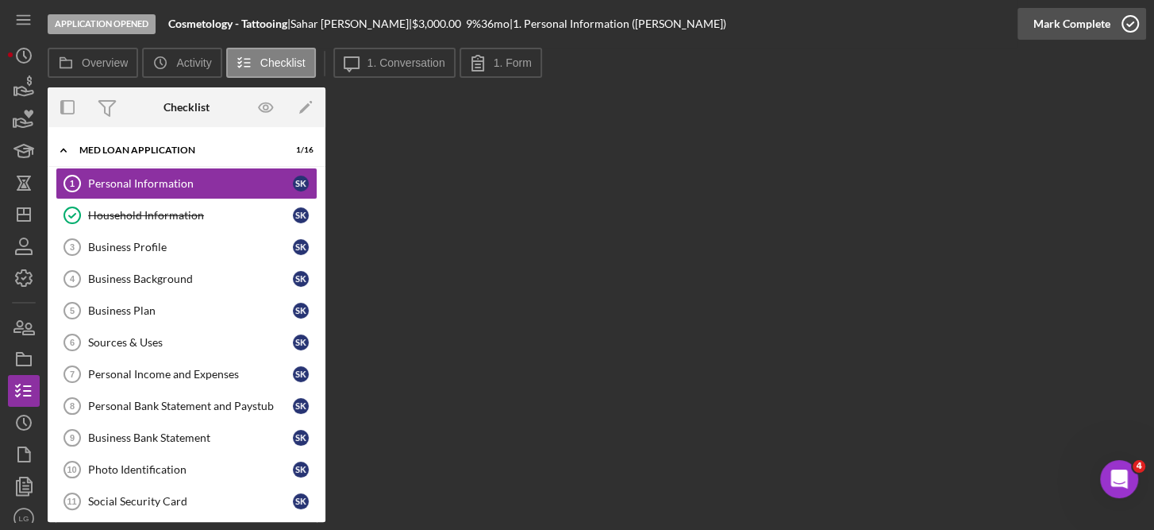
click at [1146, 33] on icon "button" at bounding box center [1131, 24] width 40 height 40
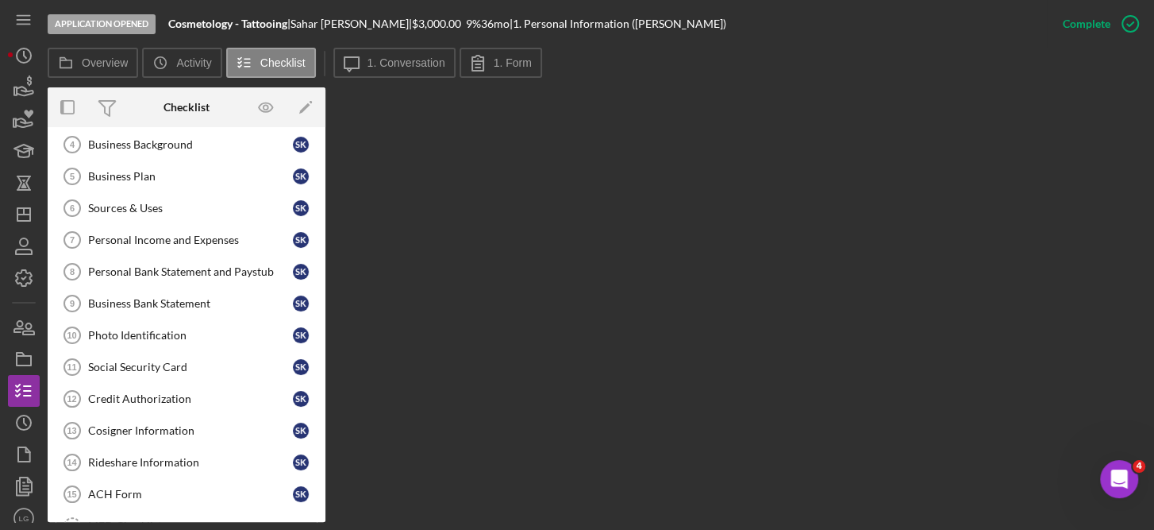
scroll to position [128, 0]
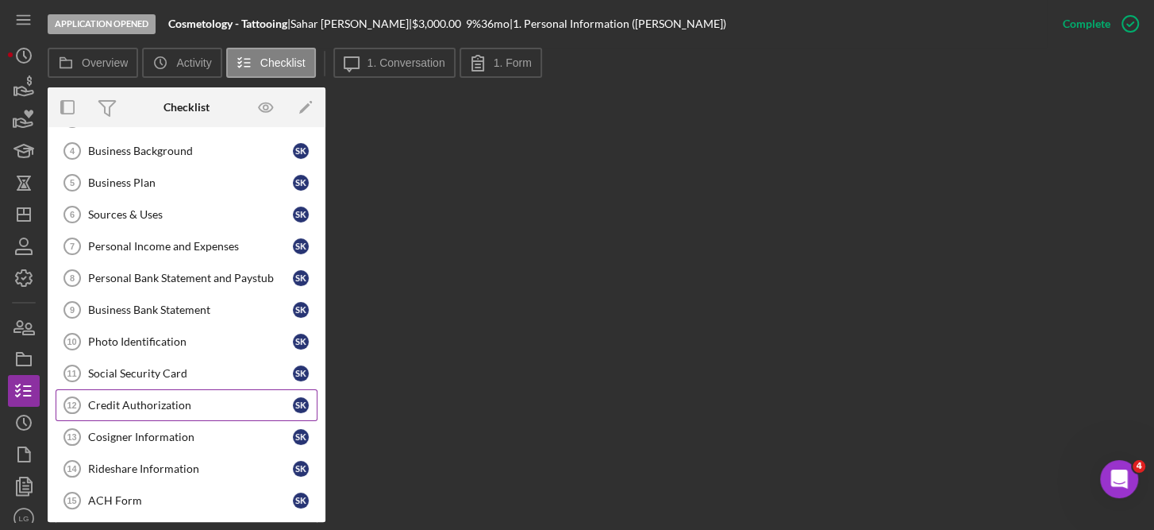
click at [141, 399] on div "Credit Authorization" at bounding box center [190, 405] width 205 height 13
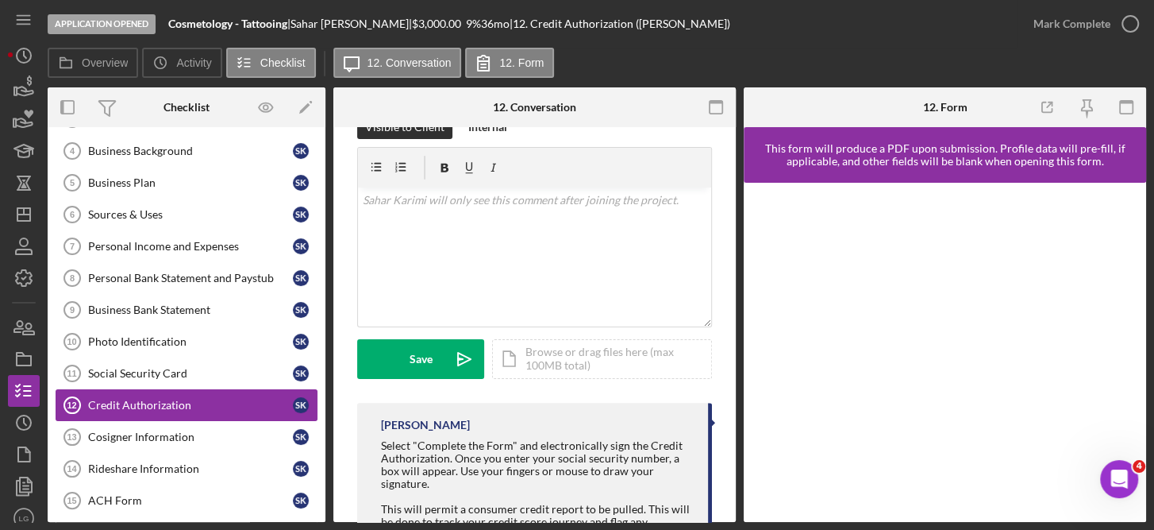
scroll to position [367, 0]
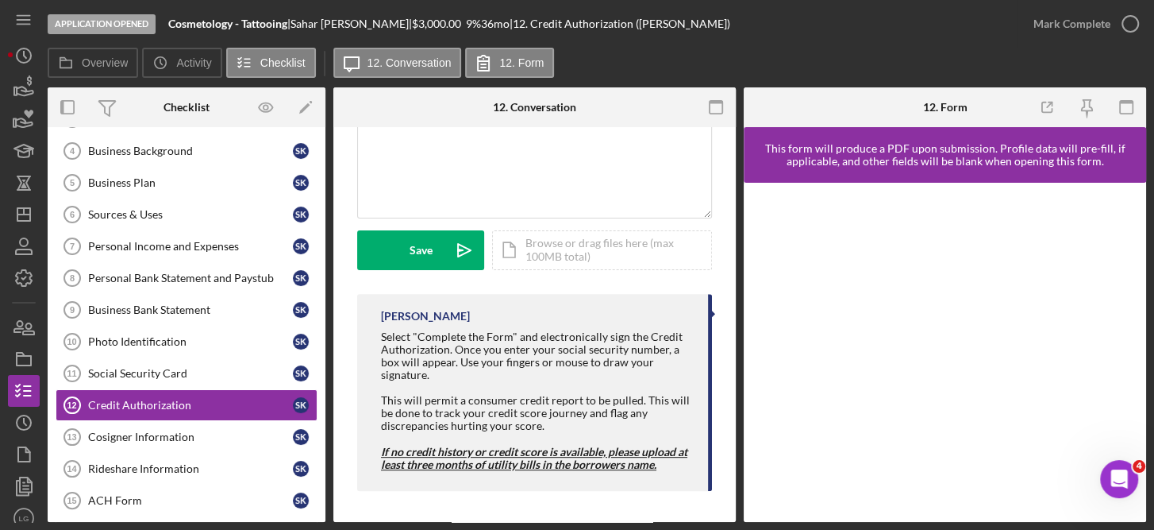
click at [493, 283] on div "Visible to Client Internal v Color teal Color pink Remove color Add row above A…" at bounding box center [534, 149] width 355 height 287
click at [707, 114] on icon "button" at bounding box center [717, 108] width 36 height 36
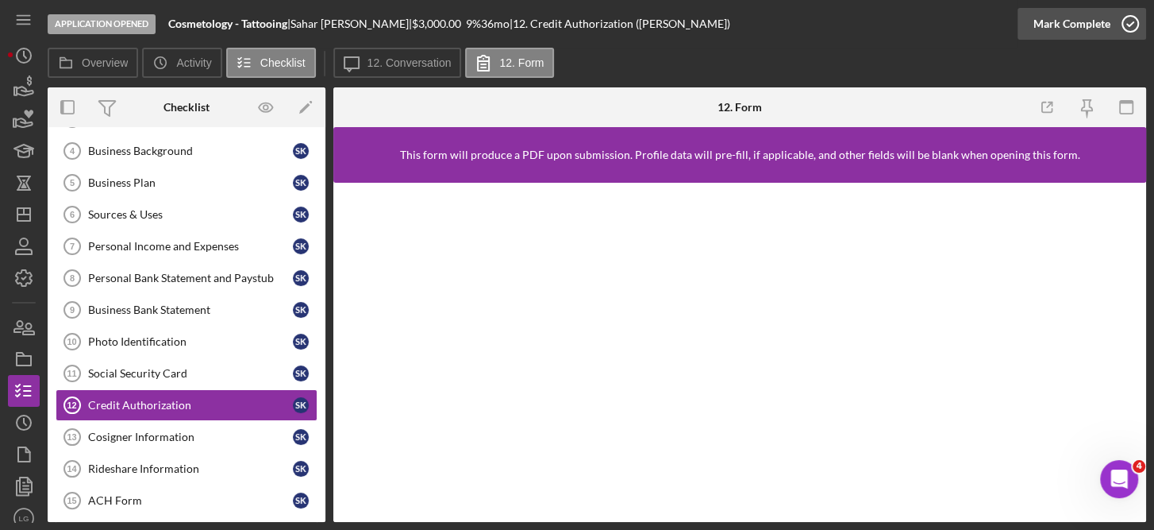
click at [1120, 20] on icon "button" at bounding box center [1131, 24] width 40 height 40
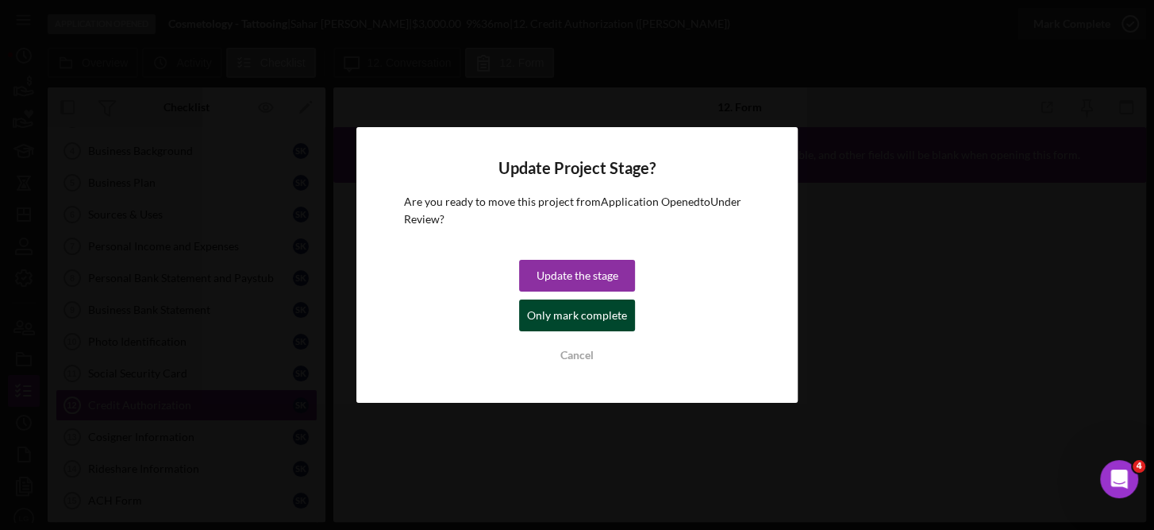
click at [587, 329] on div "Only mark complete" at bounding box center [577, 315] width 100 height 32
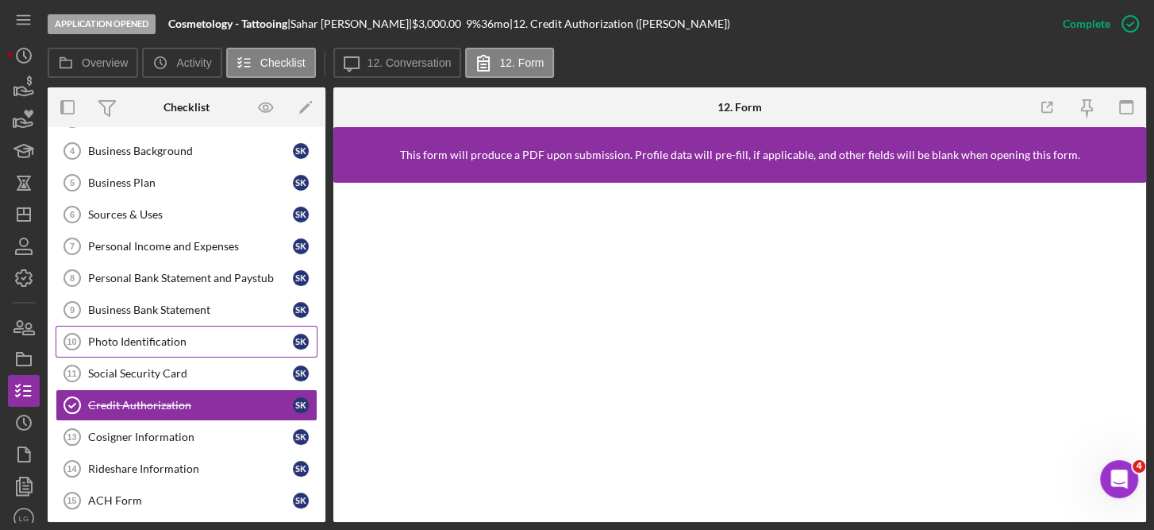
click at [178, 340] on div "Photo Identification" at bounding box center [190, 341] width 205 height 13
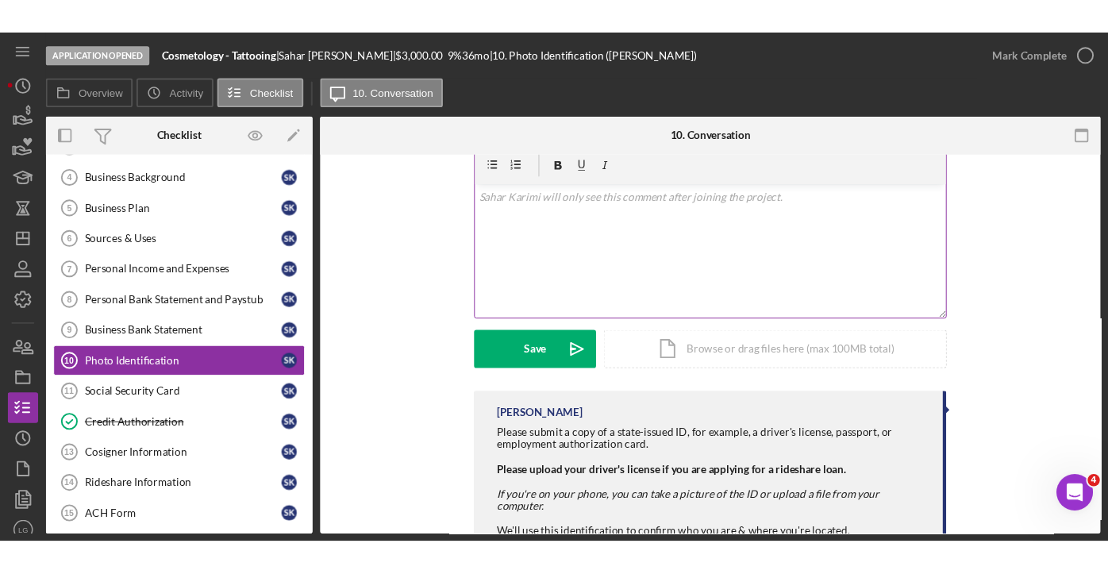
scroll to position [293, 0]
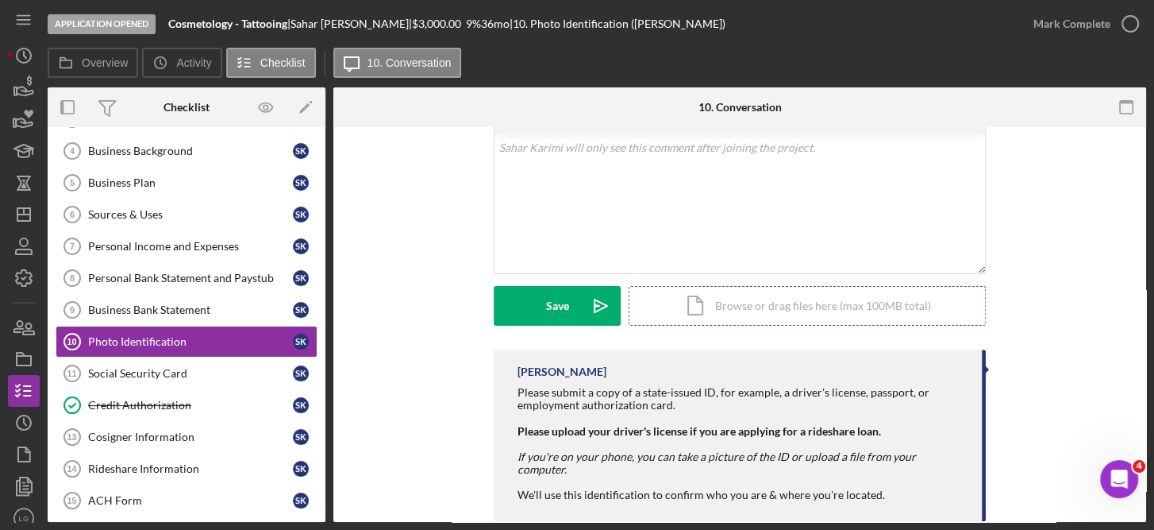
click at [823, 295] on div "Icon/Document Browse or drag files here (max 100MB total) Tap to choose files o…" at bounding box center [807, 306] width 357 height 40
click at [781, 286] on div "Icon/Document Browse or drag files here (max 100MB total) Tap to choose files o…" at bounding box center [807, 306] width 357 height 40
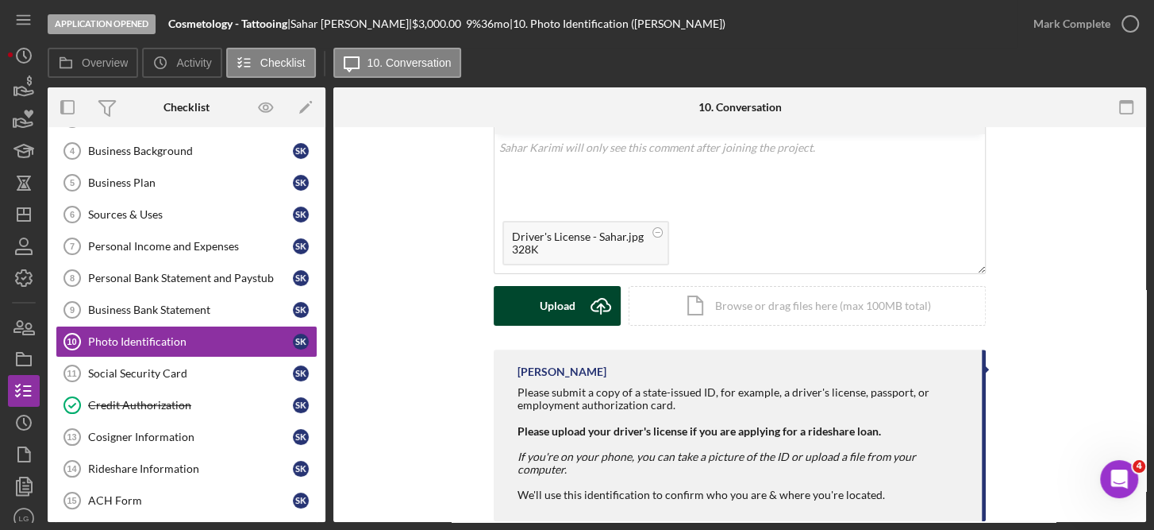
click at [581, 286] on icon "Icon/Upload" at bounding box center [601, 306] width 40 height 40
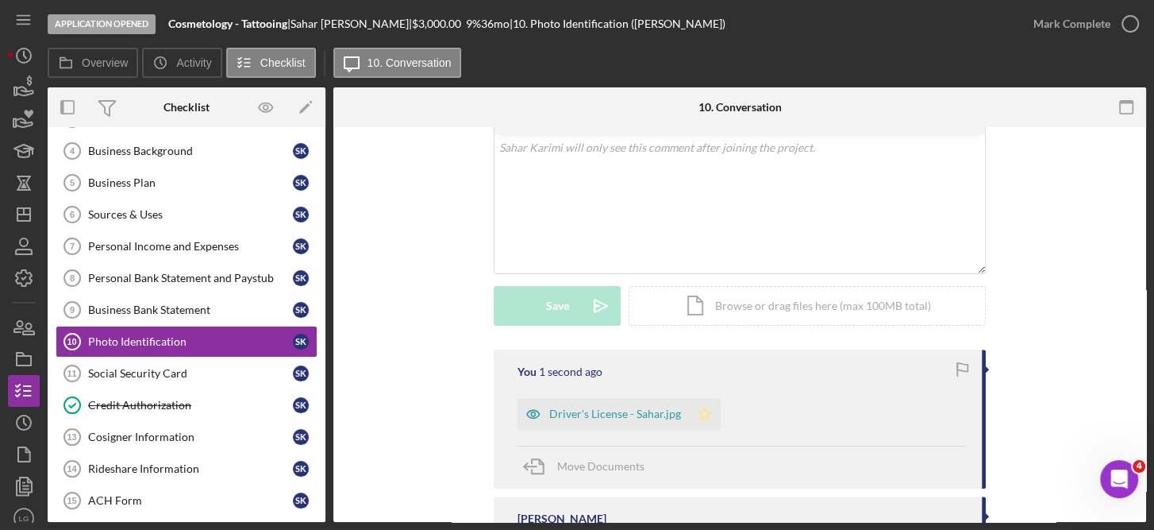
click at [699, 406] on polygon "button" at bounding box center [705, 412] width 13 height 13
click at [1135, 19] on icon "button" at bounding box center [1131, 24] width 40 height 40
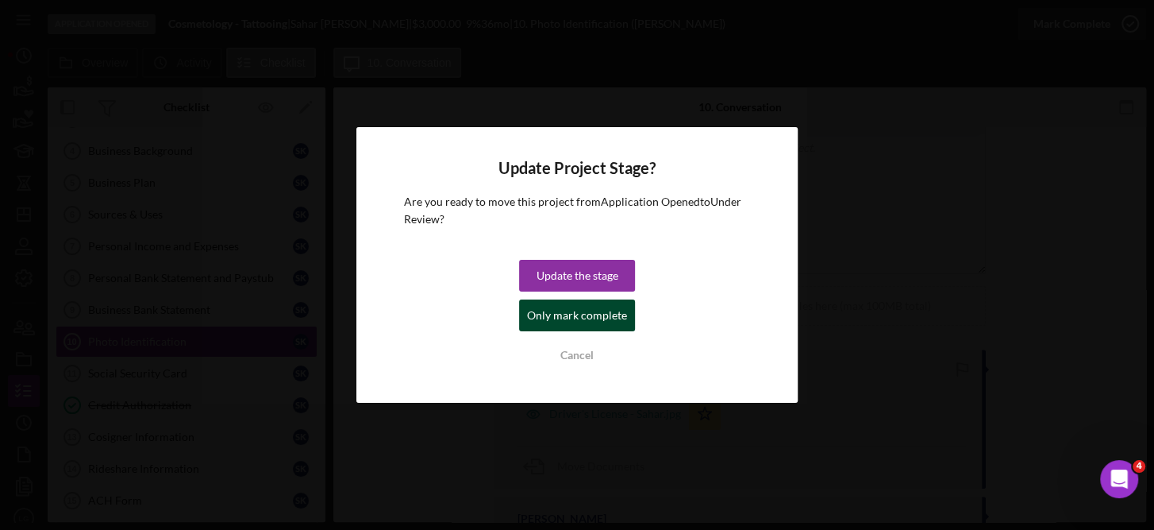
click at [610, 306] on div "Only mark complete" at bounding box center [577, 315] width 100 height 32
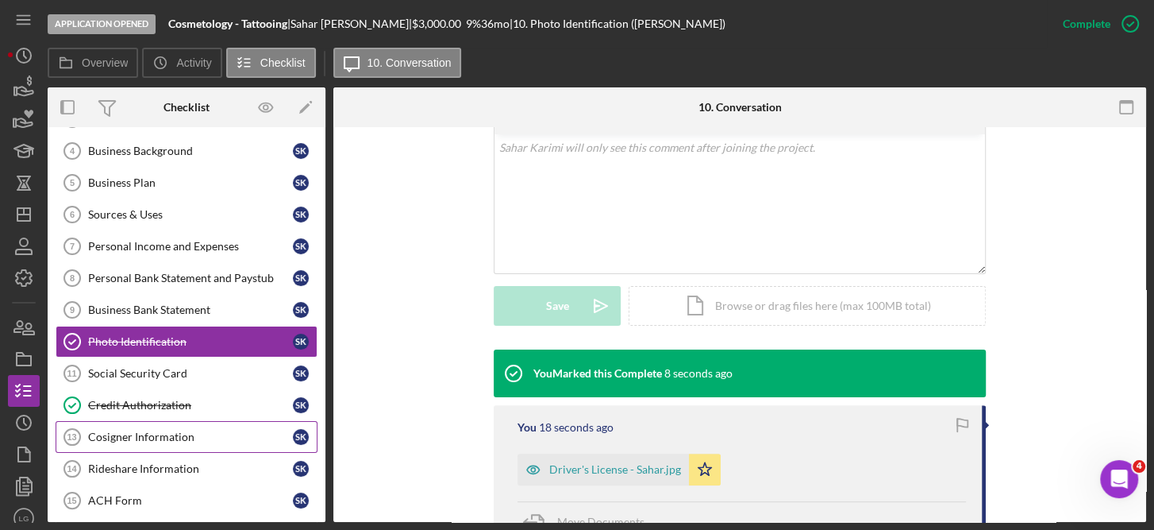
click at [193, 430] on div "Cosigner Information" at bounding box center [190, 436] width 205 height 13
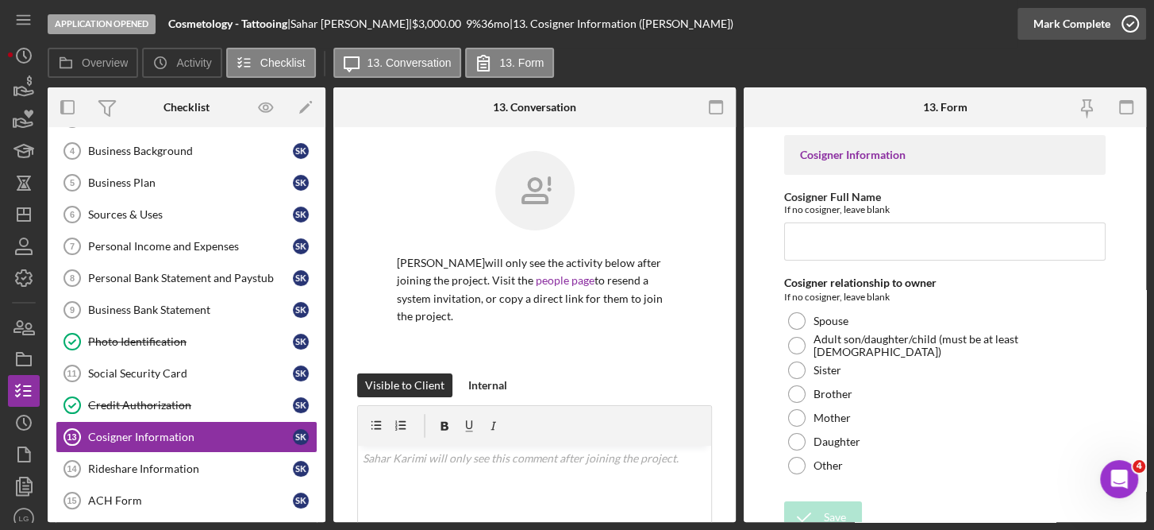
click at [1119, 21] on icon "button" at bounding box center [1131, 24] width 40 height 40
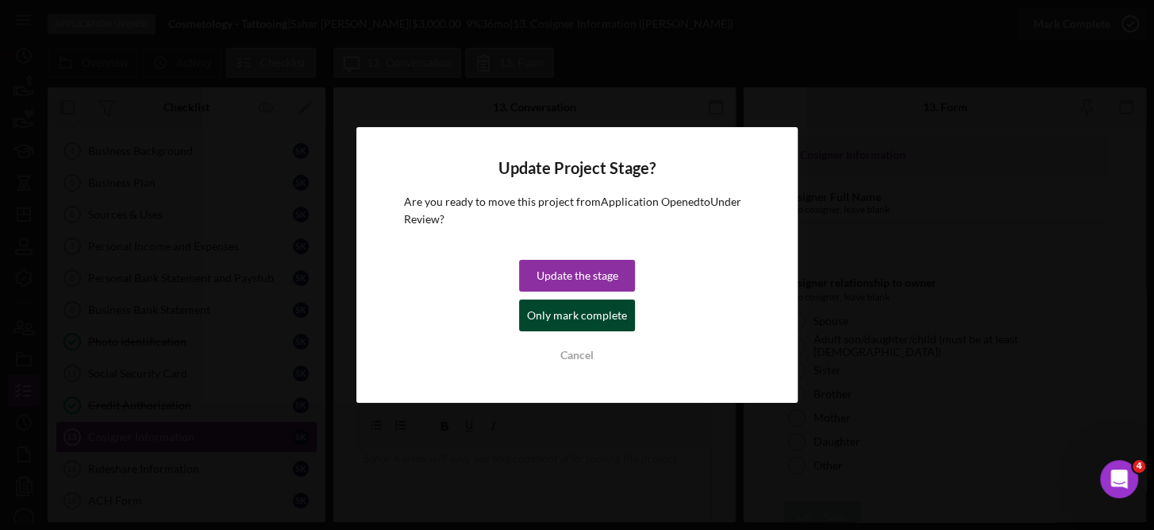
click at [601, 316] on div "Only mark complete" at bounding box center [577, 315] width 100 height 32
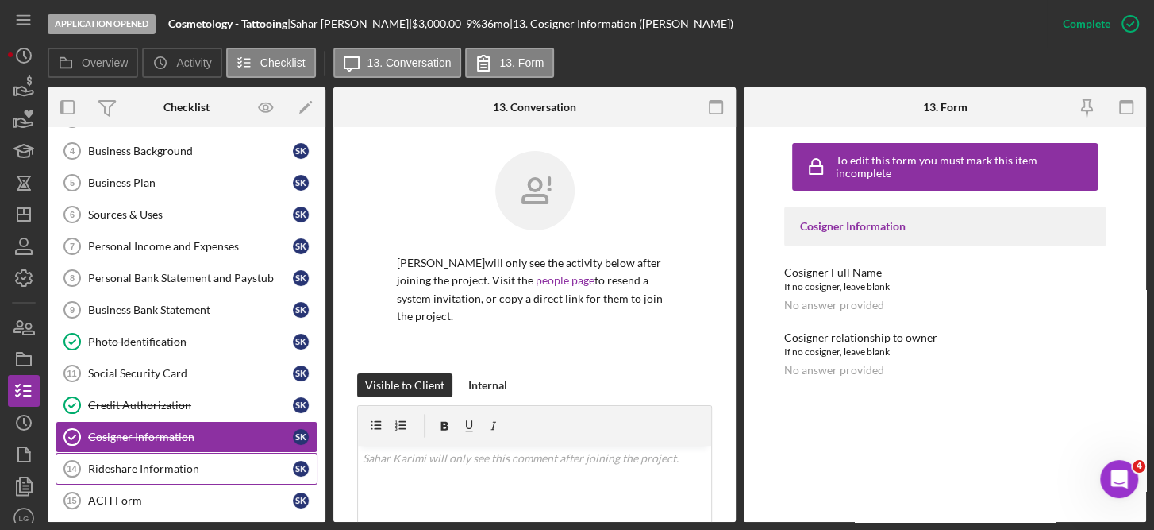
click at [195, 462] on div "Rideshare Information" at bounding box center [190, 468] width 205 height 13
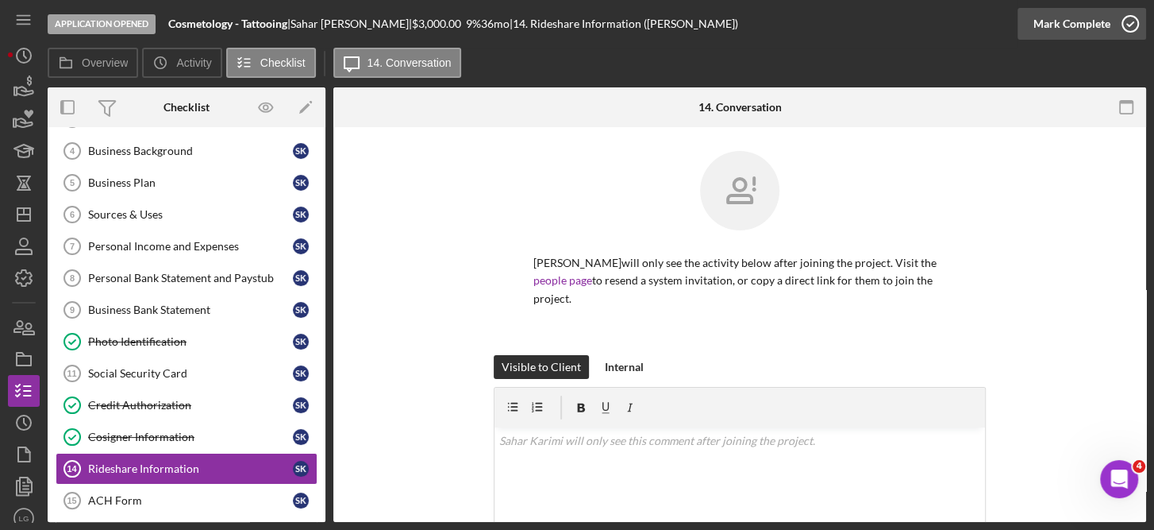
click at [1123, 19] on icon "button" at bounding box center [1131, 24] width 40 height 40
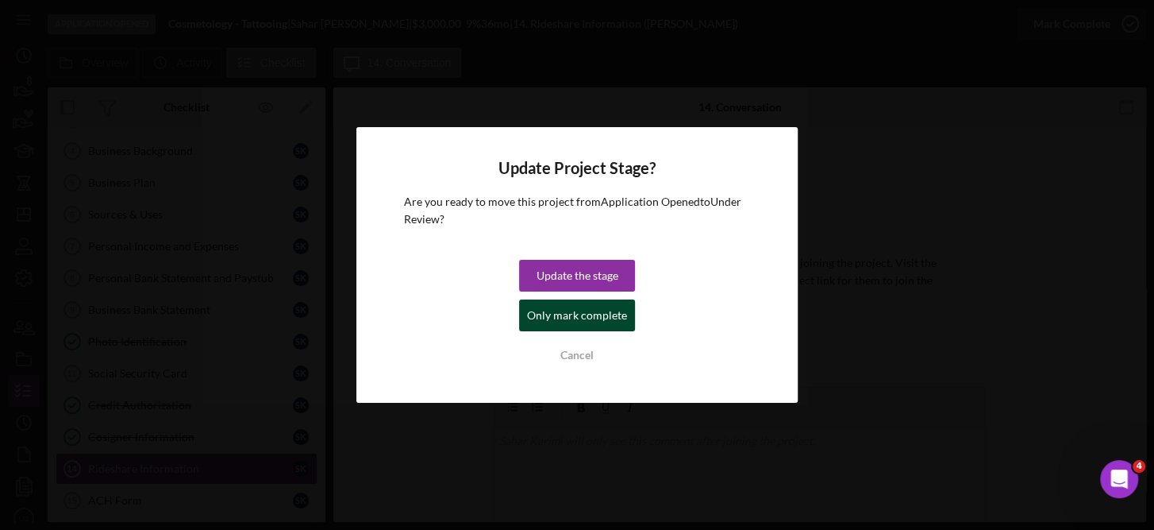
click at [597, 318] on div "Only mark complete" at bounding box center [577, 315] width 100 height 32
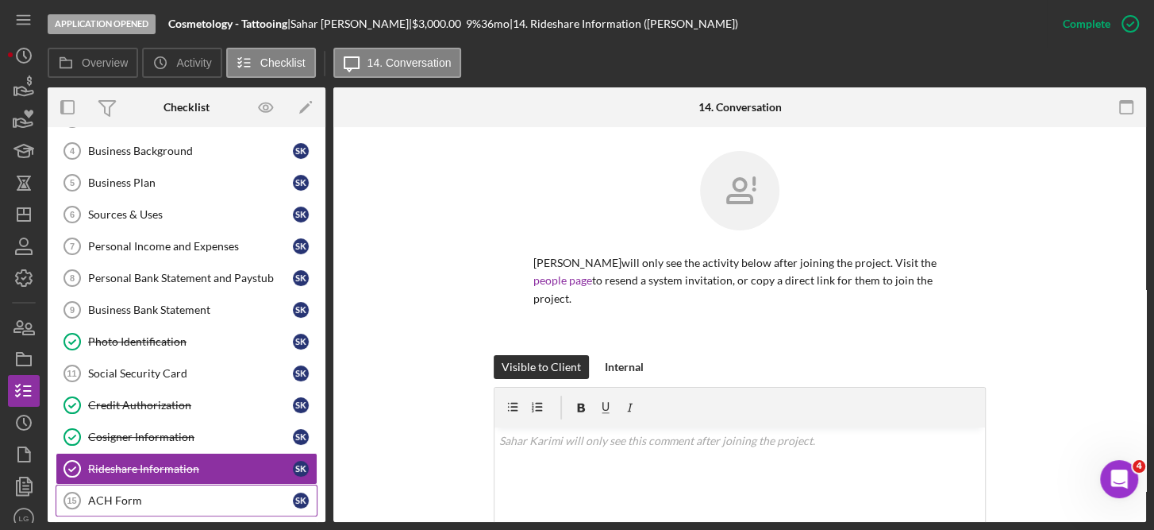
click at [112, 494] on div "ACH Form" at bounding box center [190, 500] width 205 height 13
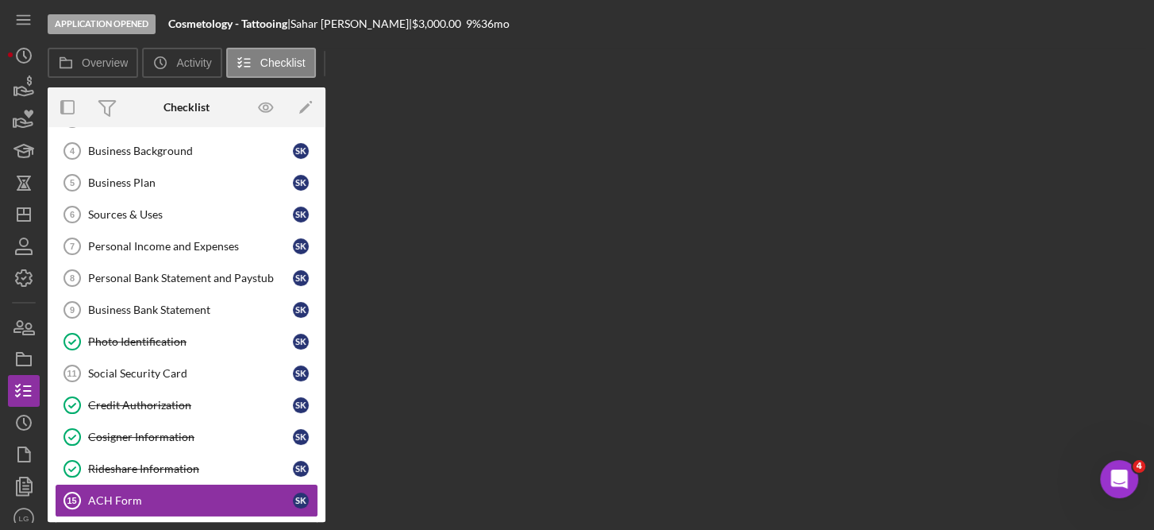
click at [112, 494] on div "ACH Form" at bounding box center [190, 500] width 205 height 13
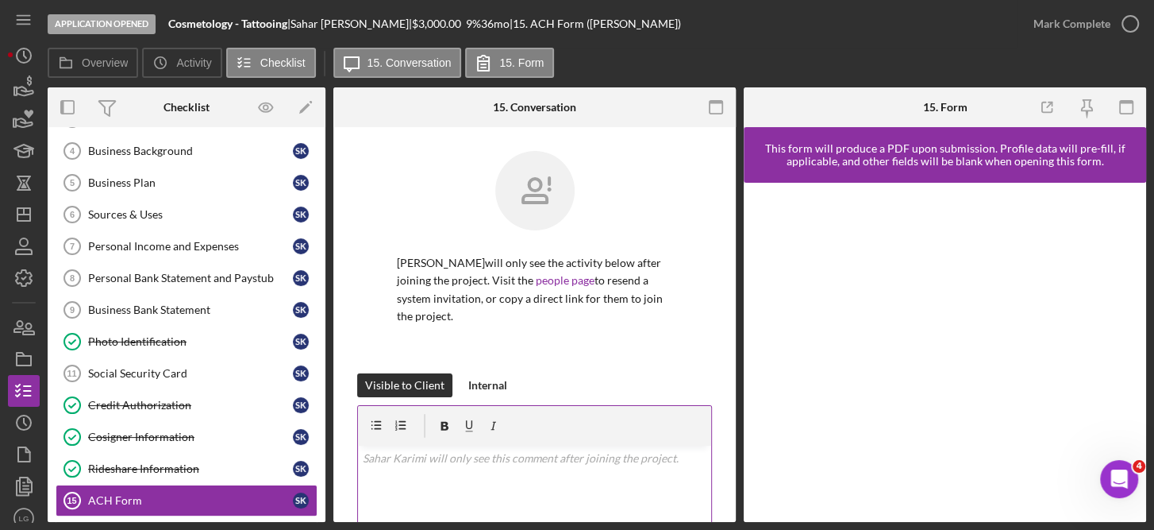
drag, startPoint x: 112, startPoint y: 489, endPoint x: 460, endPoint y: 492, distance: 348.6
click at [460, 492] on div "v Color teal Color pink Remove color Add row above Add row below Add column bef…" at bounding box center [534, 514] width 353 height 139
click at [1121, 98] on icon "button" at bounding box center [1127, 108] width 36 height 36
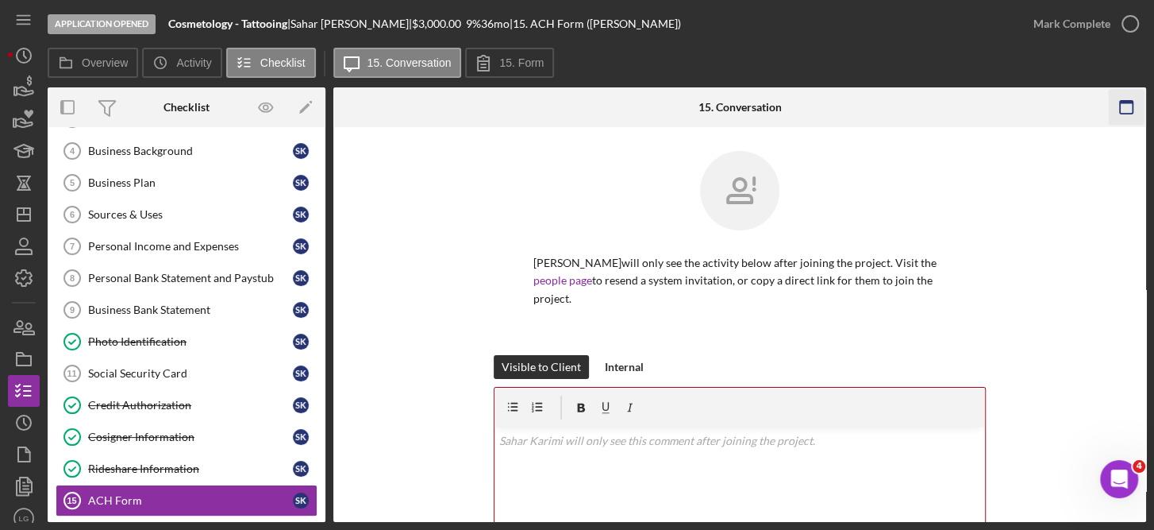
click at [1126, 99] on icon "button" at bounding box center [1126, 108] width 36 height 36
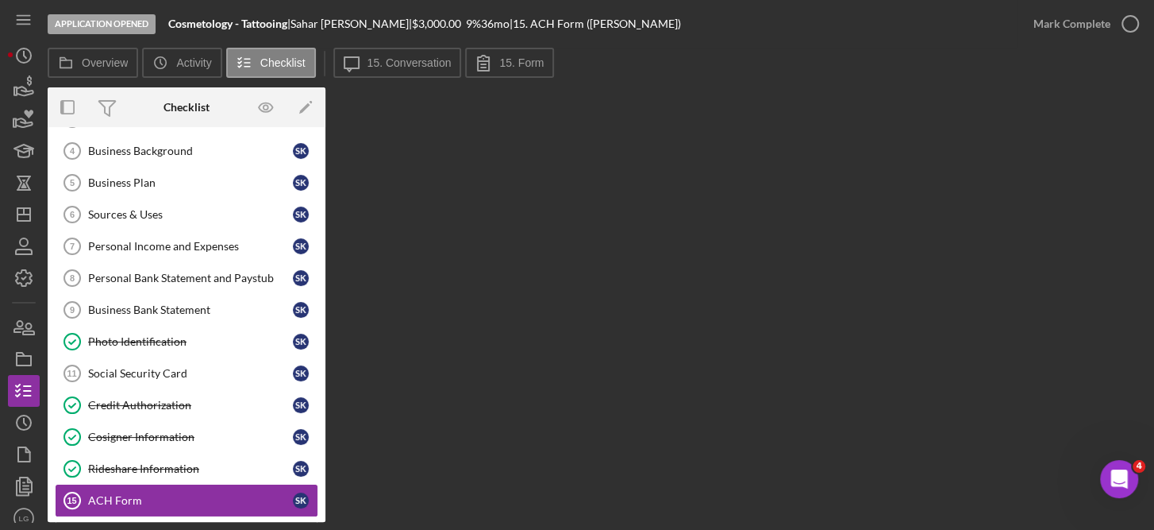
click at [103, 494] on div "ACH Form" at bounding box center [190, 500] width 205 height 13
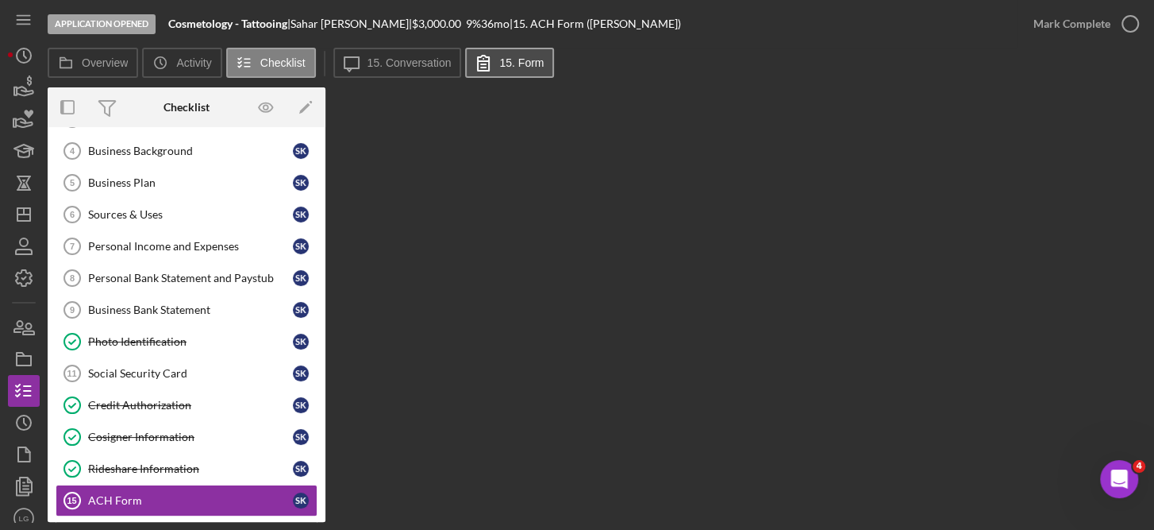
click at [517, 51] on button "15. Form" at bounding box center [509, 63] width 89 height 30
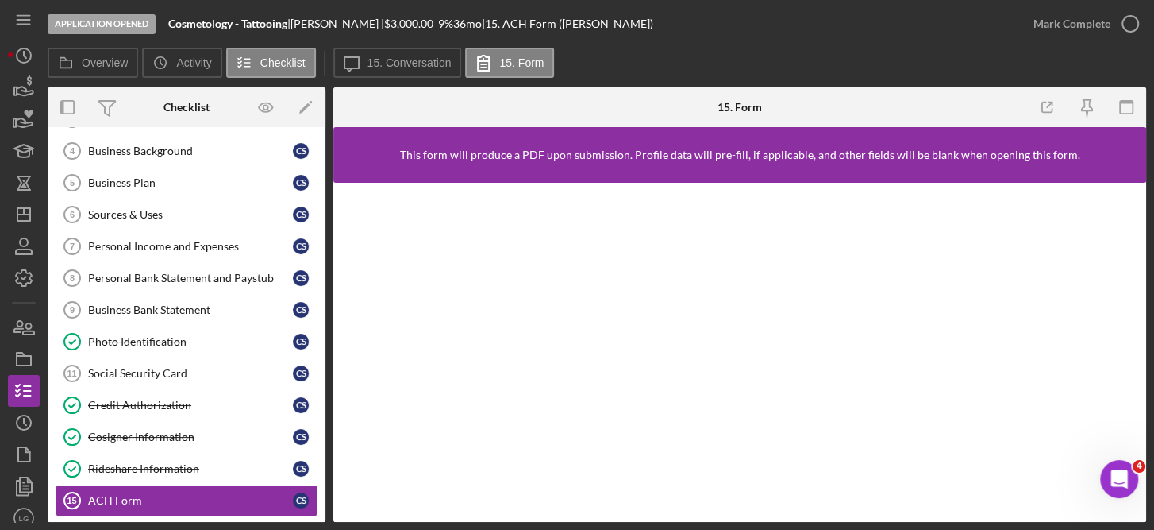
click at [466, 515] on div at bounding box center [739, 352] width 813 height 339
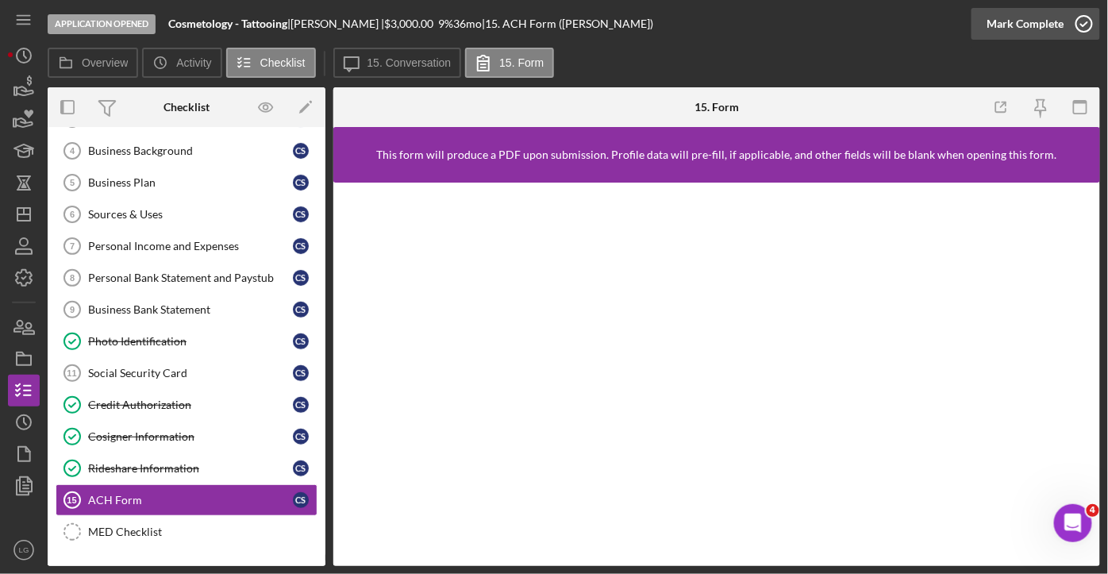
click at [1084, 29] on icon "button" at bounding box center [1085, 24] width 40 height 40
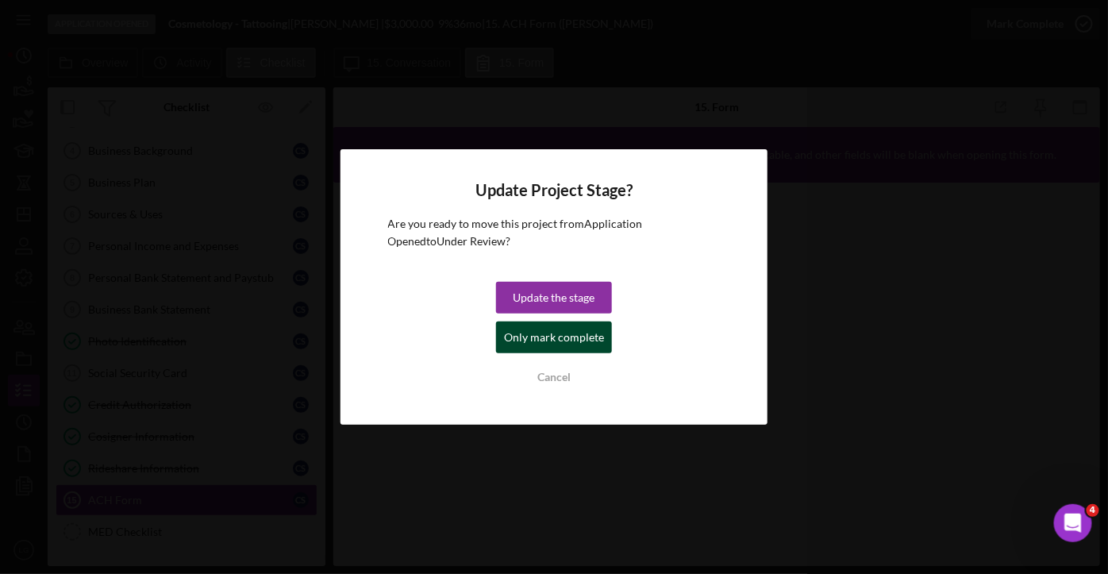
click at [557, 335] on div "Only mark complete" at bounding box center [554, 338] width 100 height 32
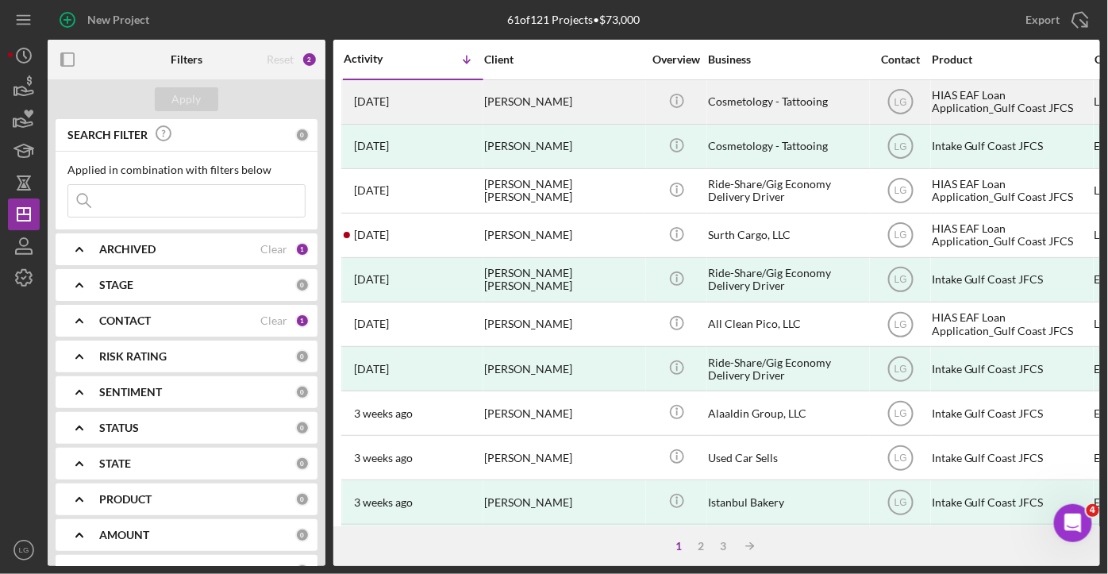
click at [518, 98] on div "[PERSON_NAME]" at bounding box center [563, 102] width 159 height 42
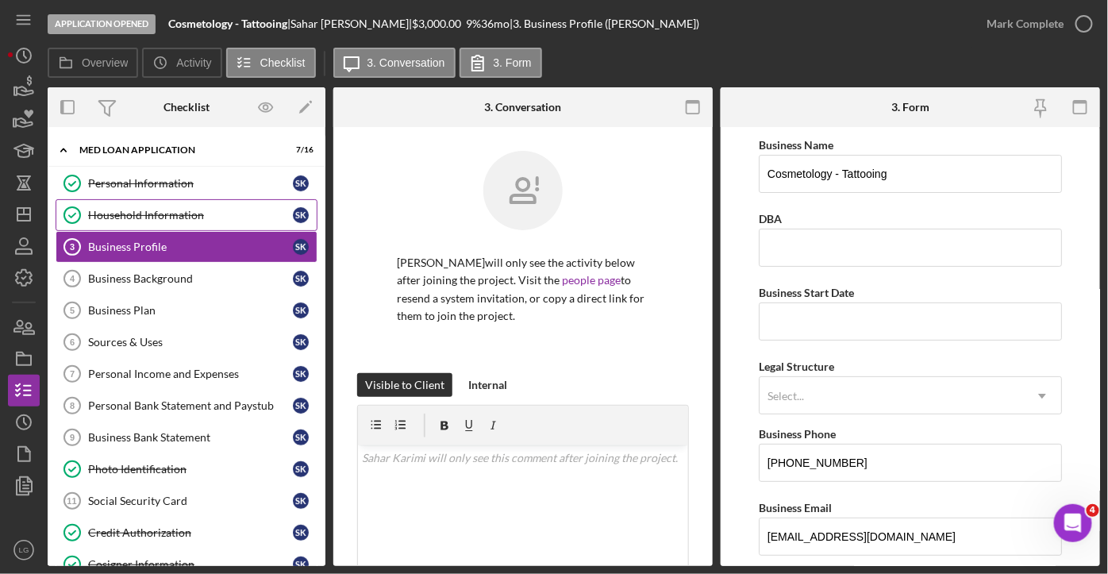
click at [278, 209] on div "Household Information" at bounding box center [190, 215] width 205 height 13
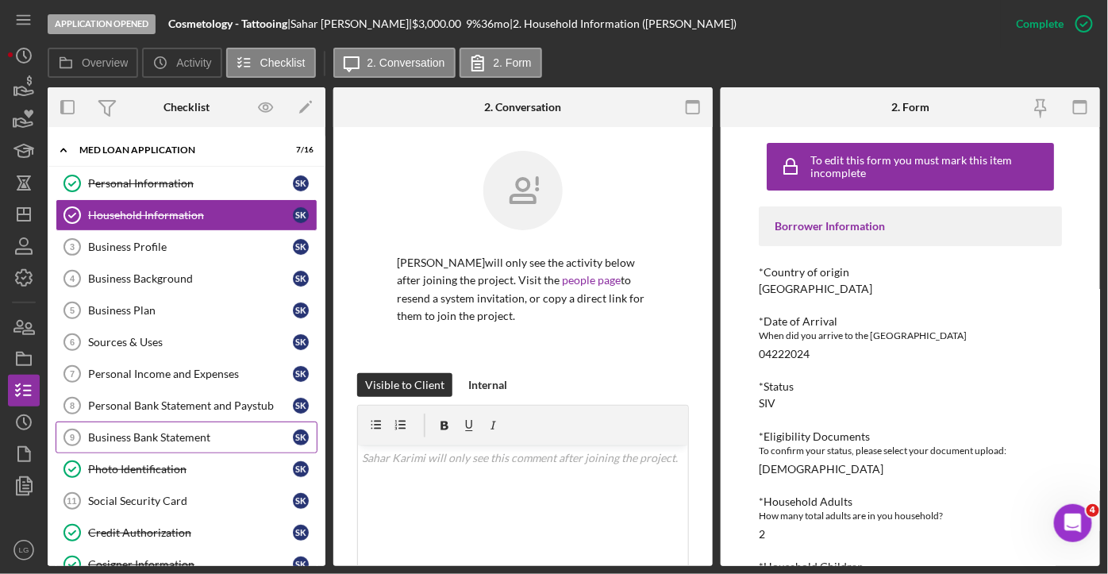
click at [185, 436] on div "Business Bank Statement" at bounding box center [190, 437] width 205 height 13
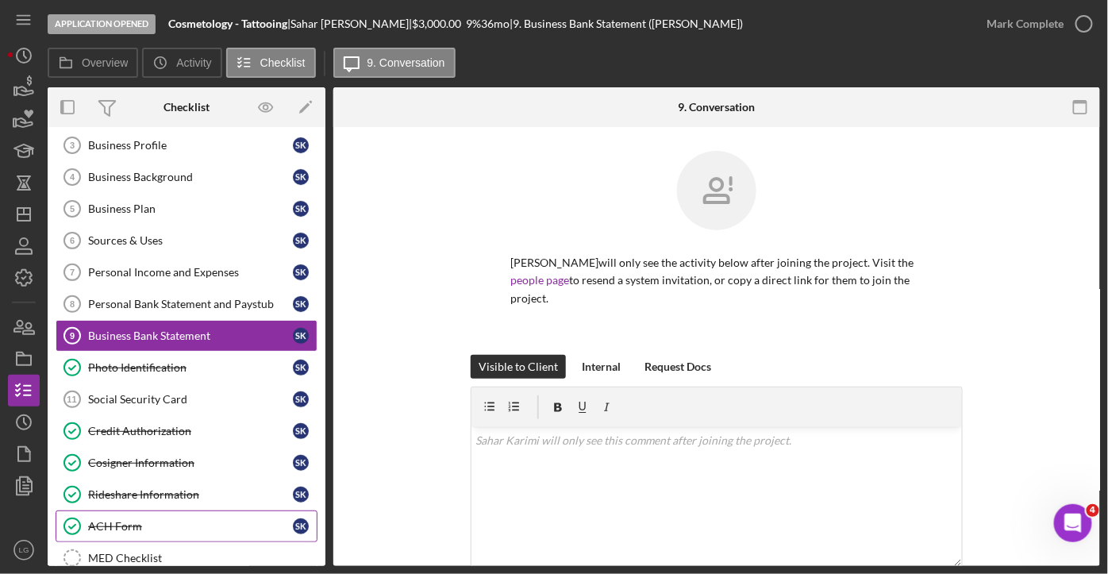
scroll to position [79, 0]
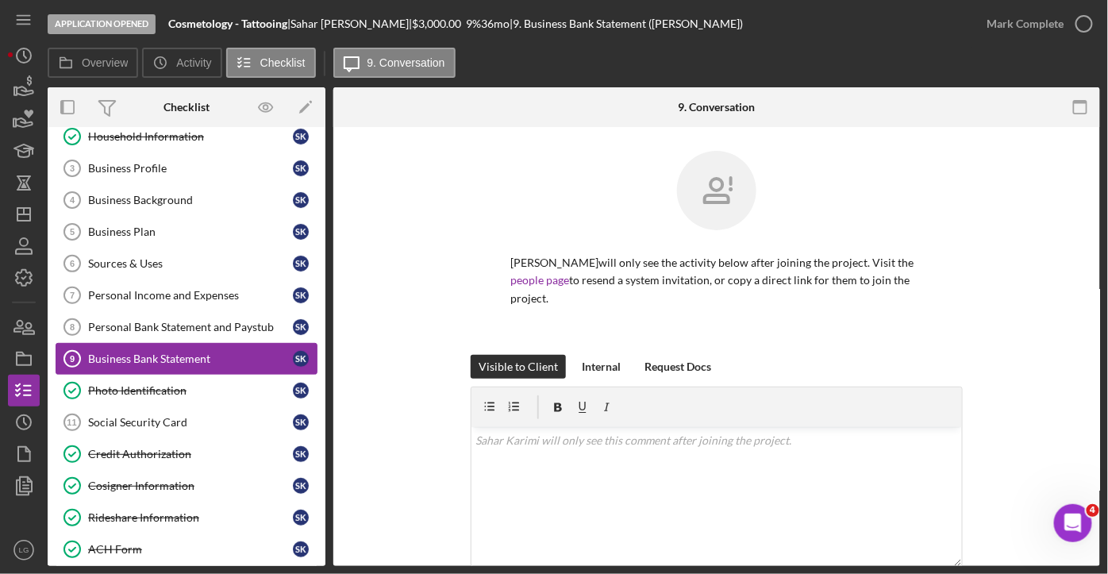
click at [153, 360] on div "Business Bank Statement" at bounding box center [190, 359] width 205 height 13
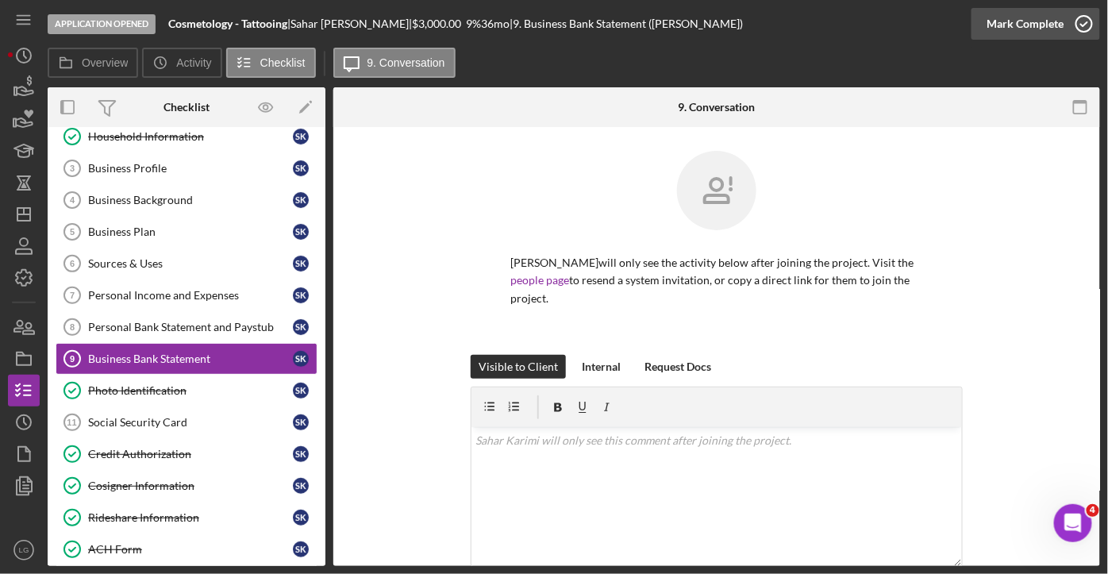
click at [1085, 21] on icon "button" at bounding box center [1085, 24] width 40 height 40
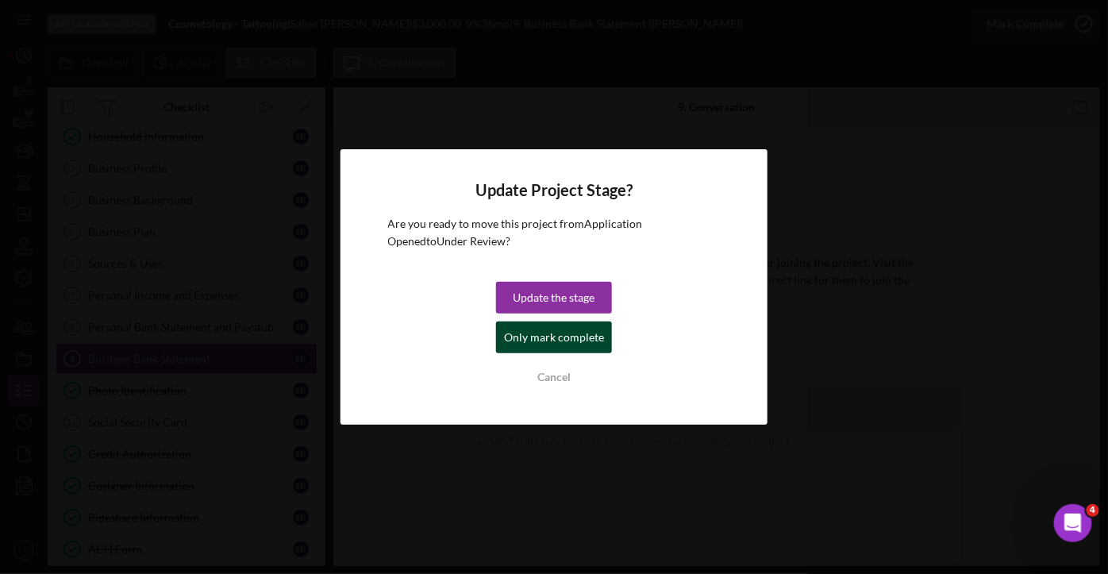
click at [572, 332] on div "Only mark complete" at bounding box center [554, 338] width 100 height 32
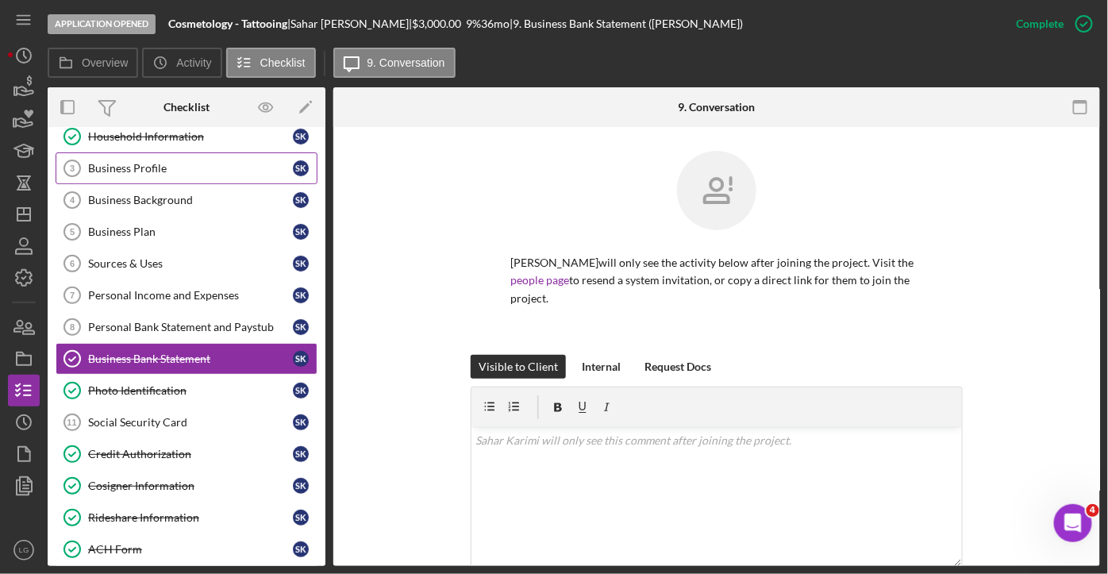
click at [160, 165] on div "Business Profile" at bounding box center [190, 168] width 205 height 13
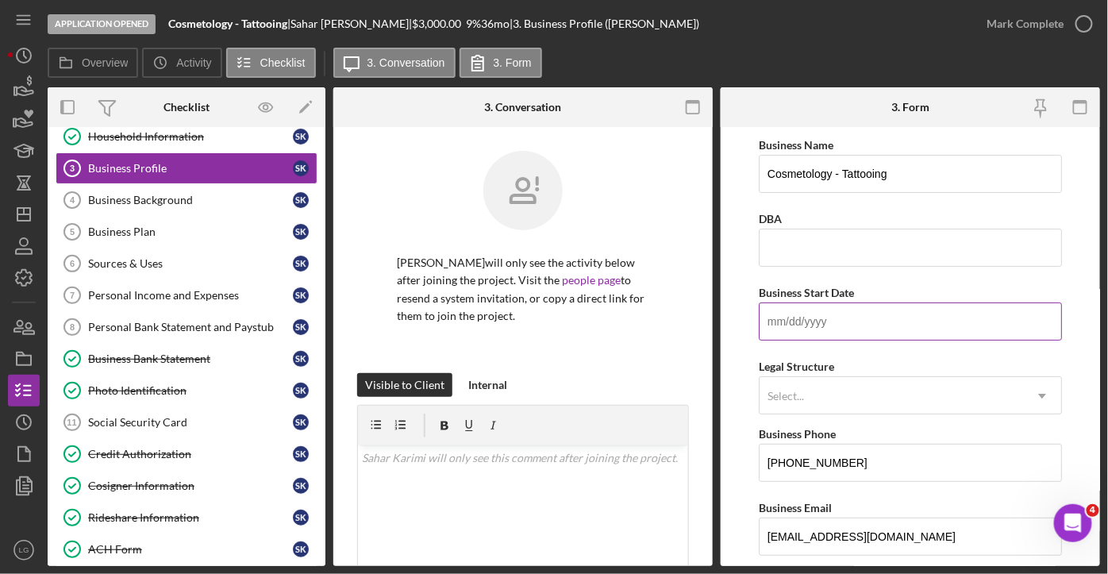
click at [810, 317] on input "Business Start Date" at bounding box center [910, 321] width 303 height 38
click at [980, 317] on input "Business Start Date" at bounding box center [910, 321] width 303 height 38
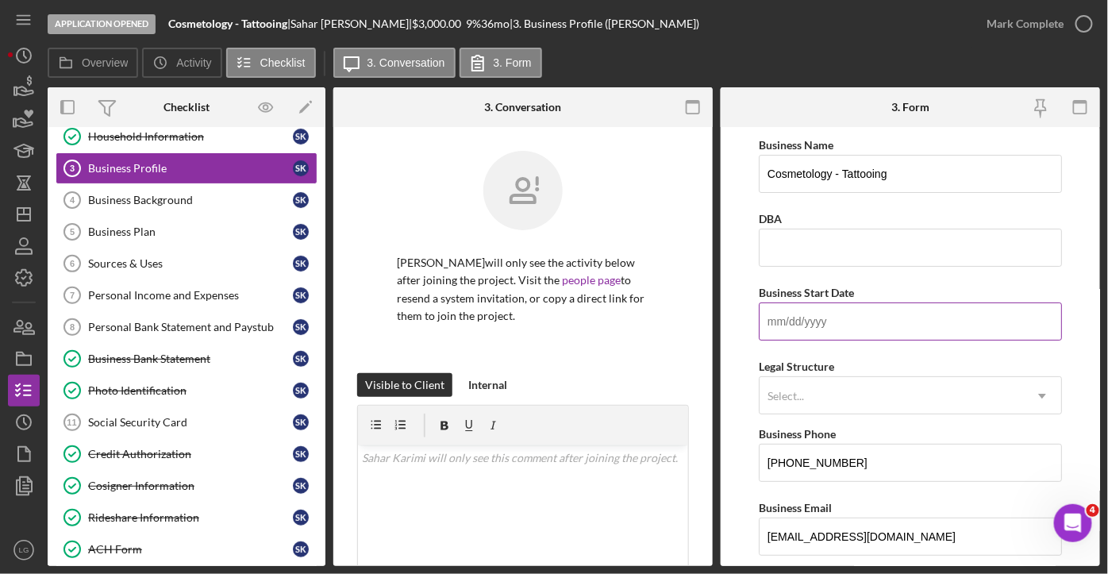
click at [804, 323] on input "Business Start Date" at bounding box center [910, 321] width 303 height 38
type input "0m/dd/yyyy"
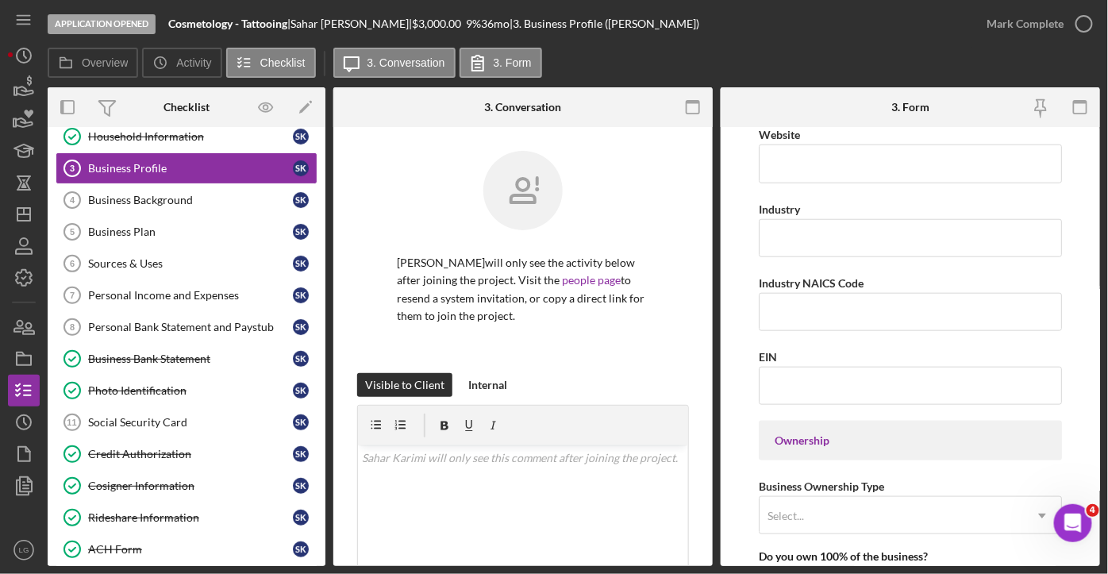
scroll to position [446, 0]
click at [796, 222] on input "Industry" at bounding box center [910, 239] width 303 height 38
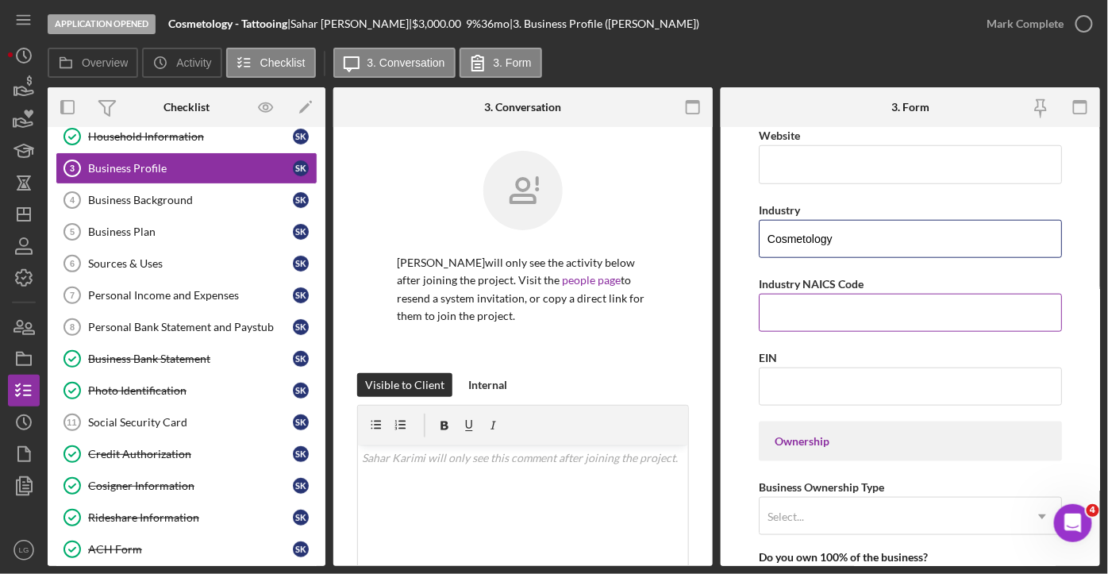
type input "Cosmetology"
click at [816, 306] on input "Industry NAICS Code" at bounding box center [910, 313] width 303 height 38
type input "812199"
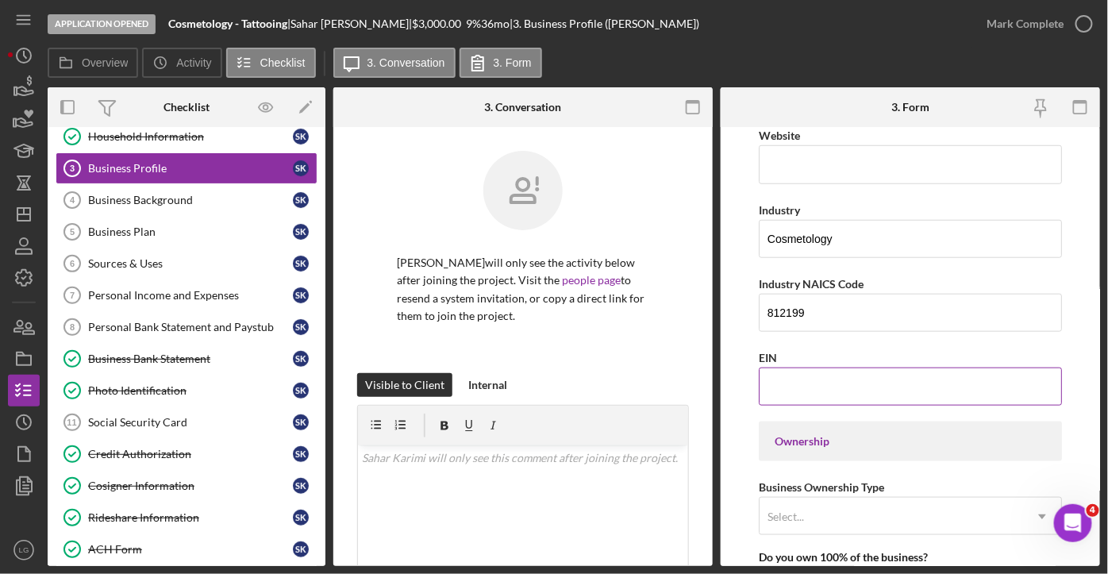
scroll to position [766, 0]
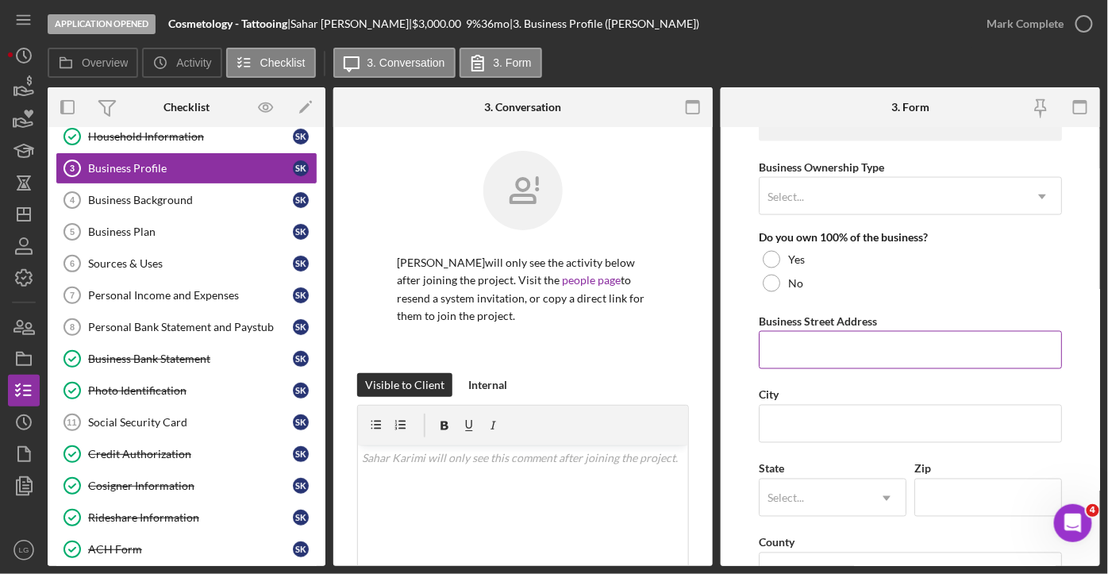
click at [805, 336] on input "Business Street Address" at bounding box center [910, 350] width 303 height 38
type input "[STREET_ADDRESS] J30"
click at [817, 423] on input "City" at bounding box center [910, 424] width 303 height 38
type input "Clearwater"
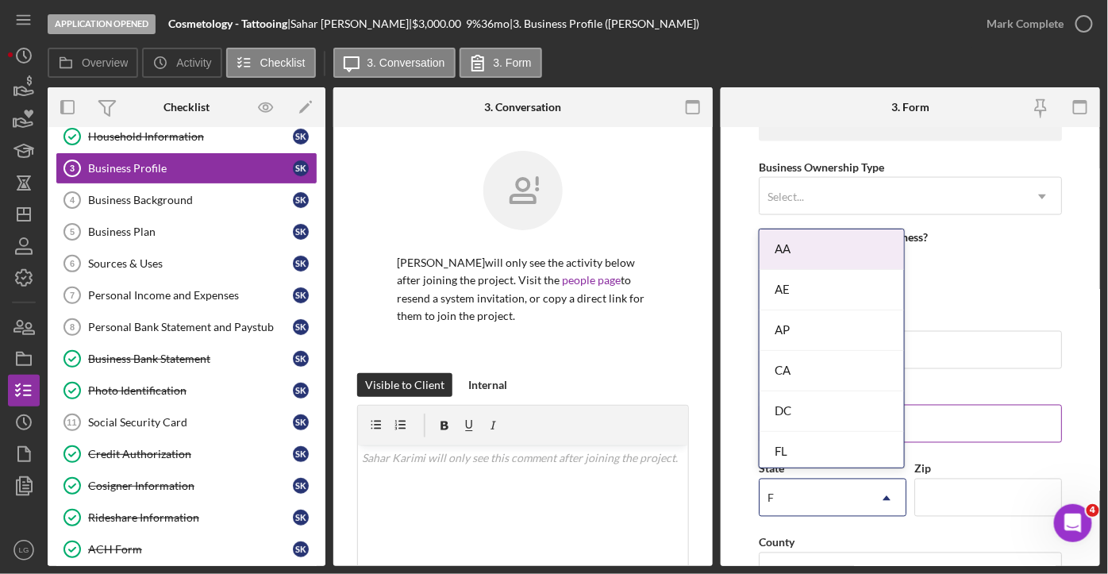
type input "FL"
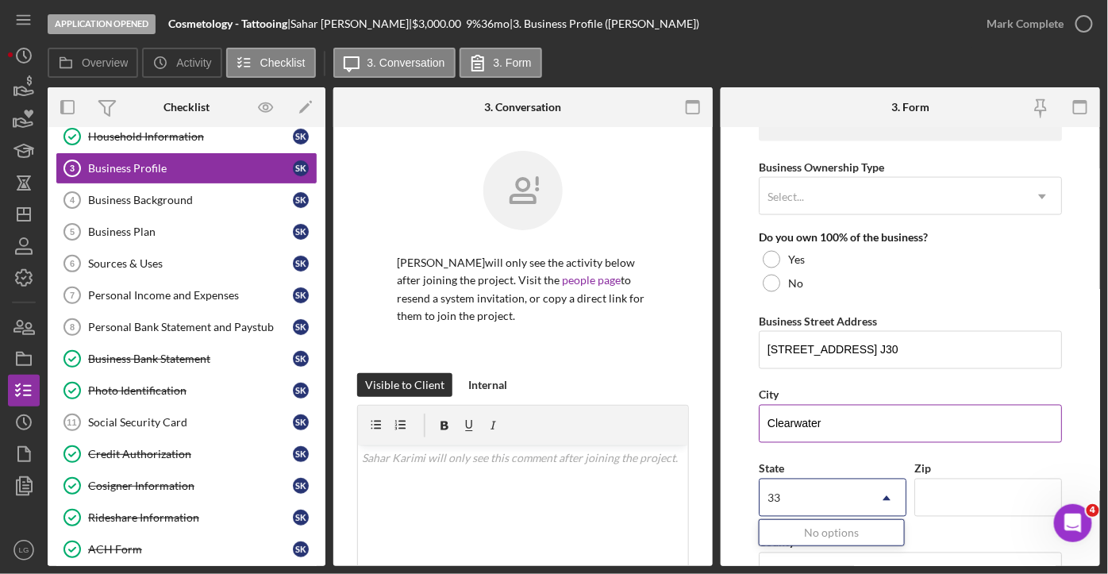
type input "3"
type input "FL"
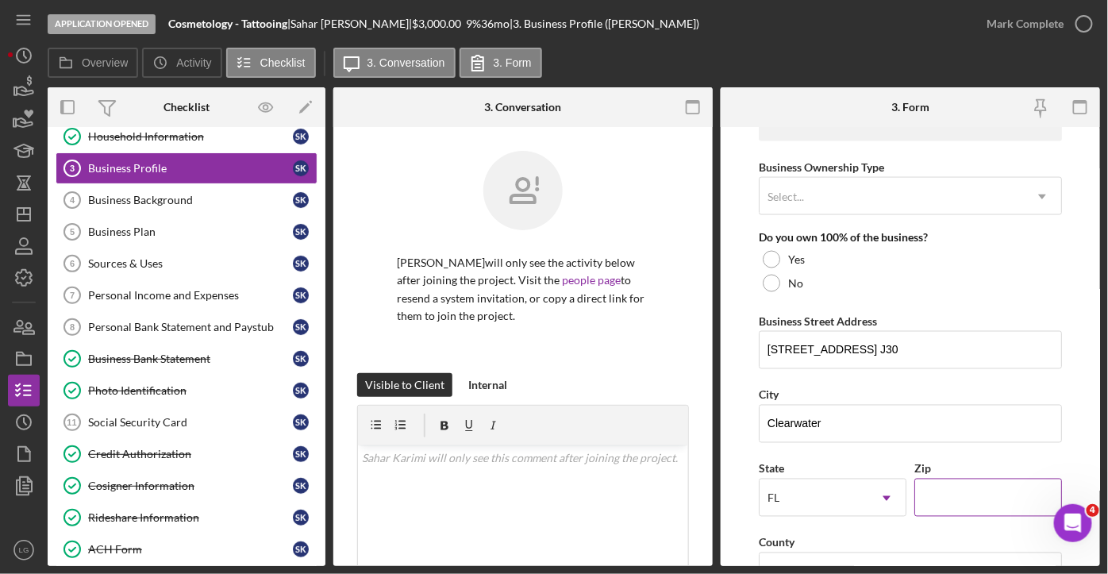
click at [994, 499] on input "Zip" at bounding box center [989, 498] width 148 height 38
type input "33764"
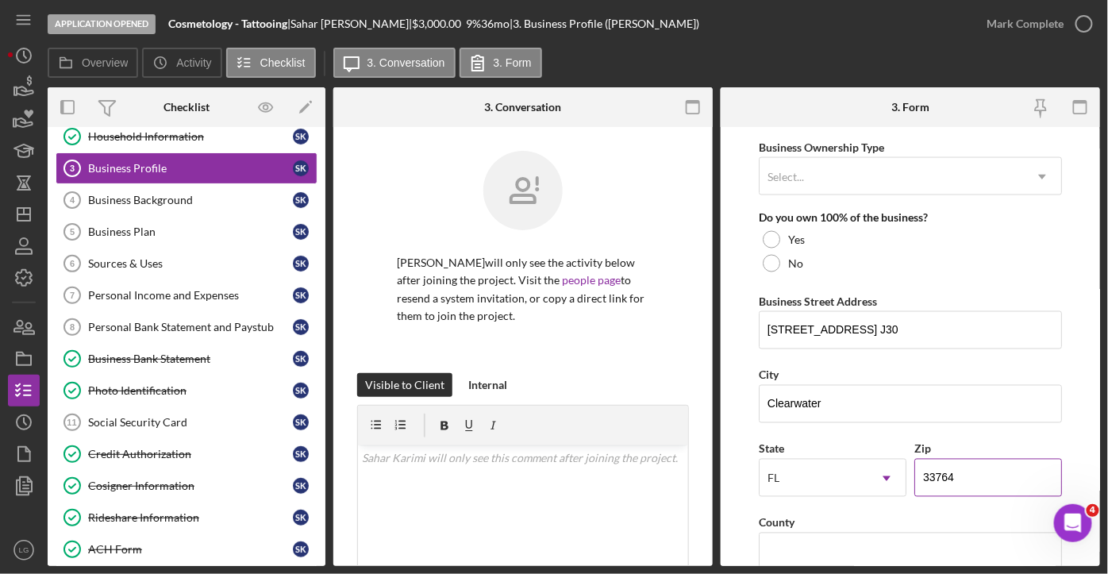
scroll to position [1141, 0]
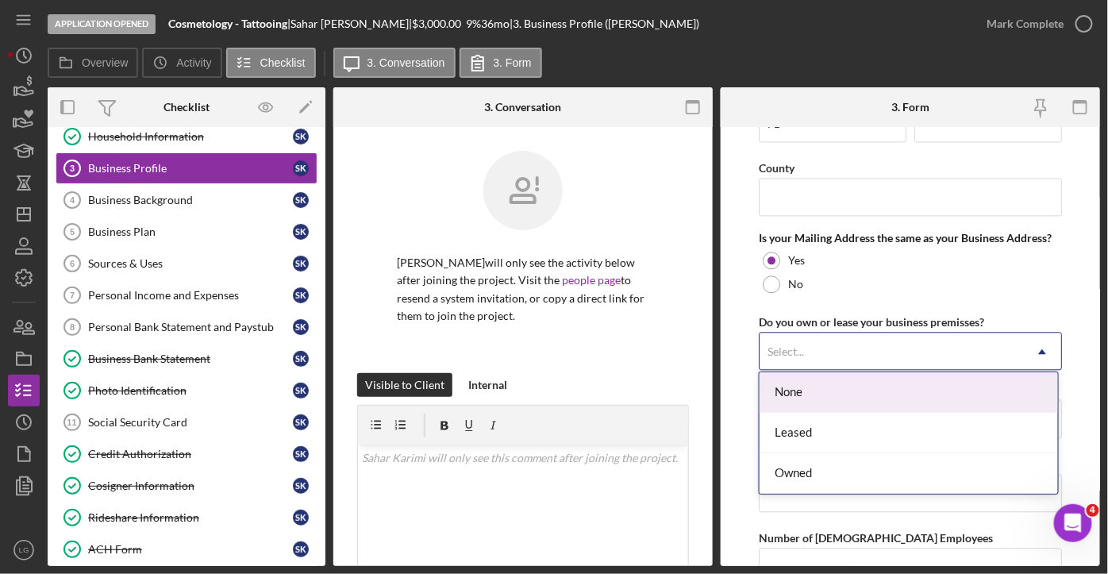
click at [1046, 345] on icon "Icon/Dropdown Arrow" at bounding box center [1042, 352] width 38 height 38
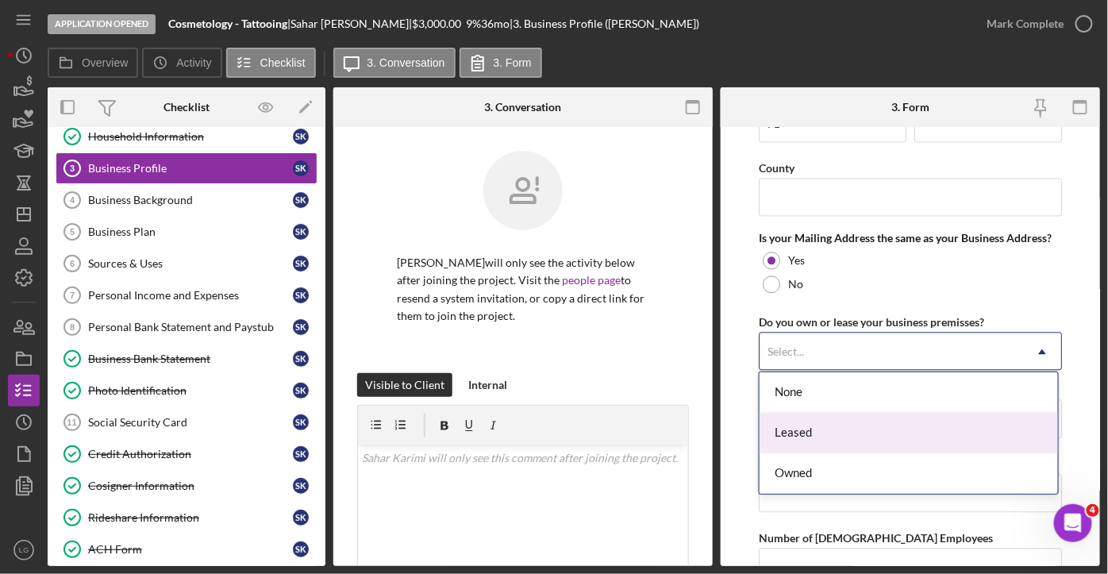
click at [807, 434] on div "Leased" at bounding box center [909, 433] width 299 height 40
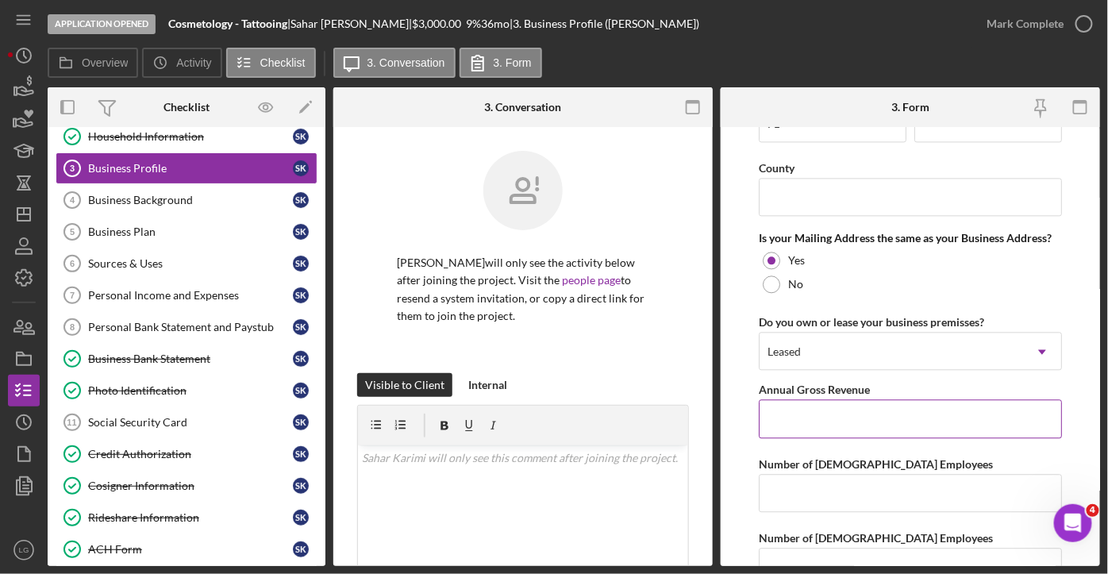
click at [800, 417] on input "Annual Gross Revenue" at bounding box center [910, 418] width 303 height 38
click at [797, 498] on input "Number of [DEMOGRAPHIC_DATA] Employees" at bounding box center [910, 493] width 303 height 38
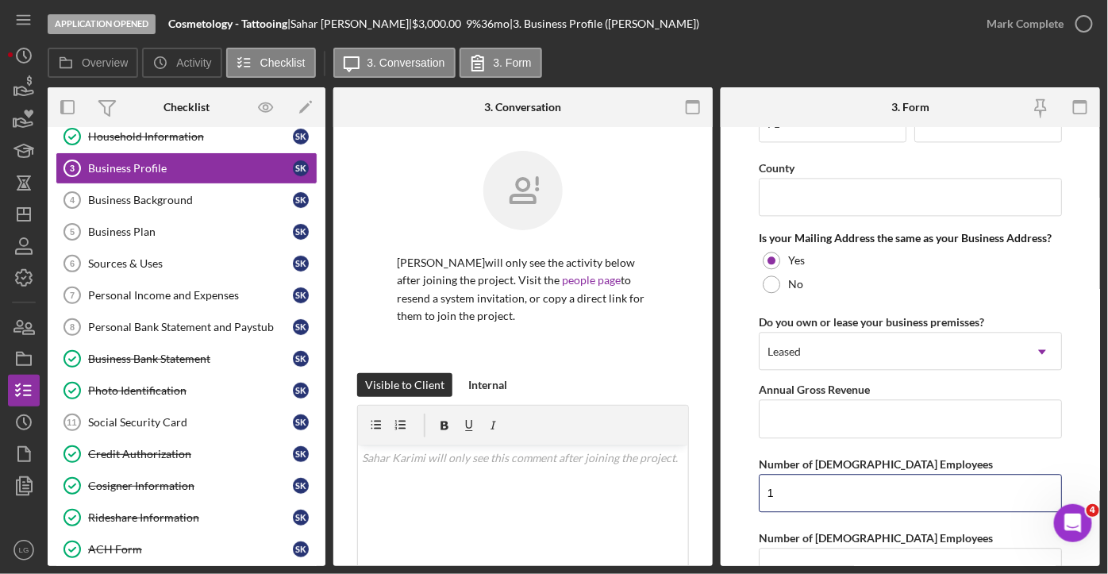
scroll to position [1316, 0]
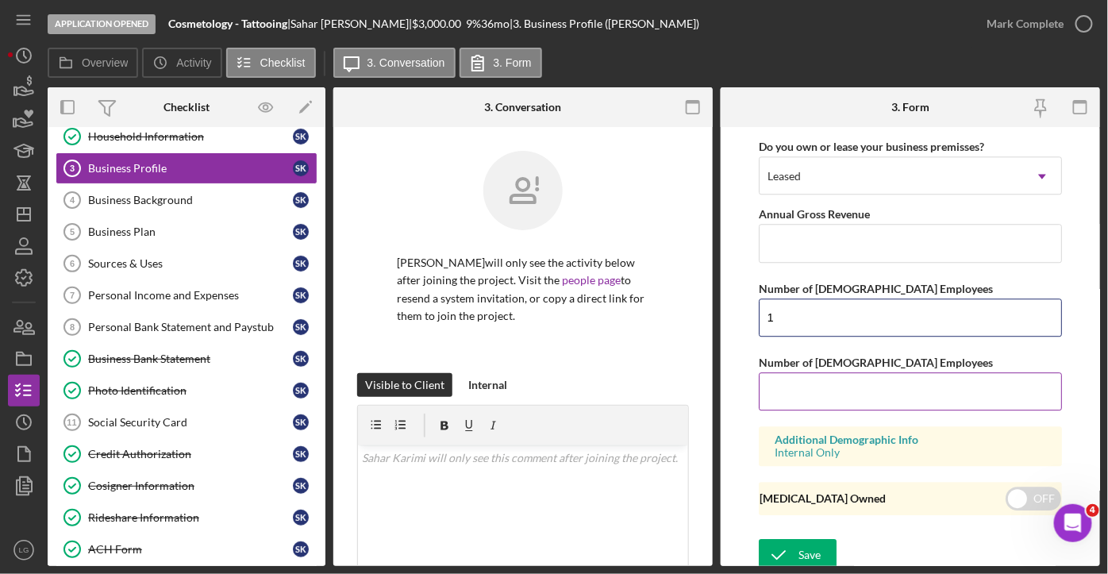
type input "1"
click at [799, 387] on input "Number of [DEMOGRAPHIC_DATA] Employees" at bounding box center [910, 391] width 303 height 38
type input "0"
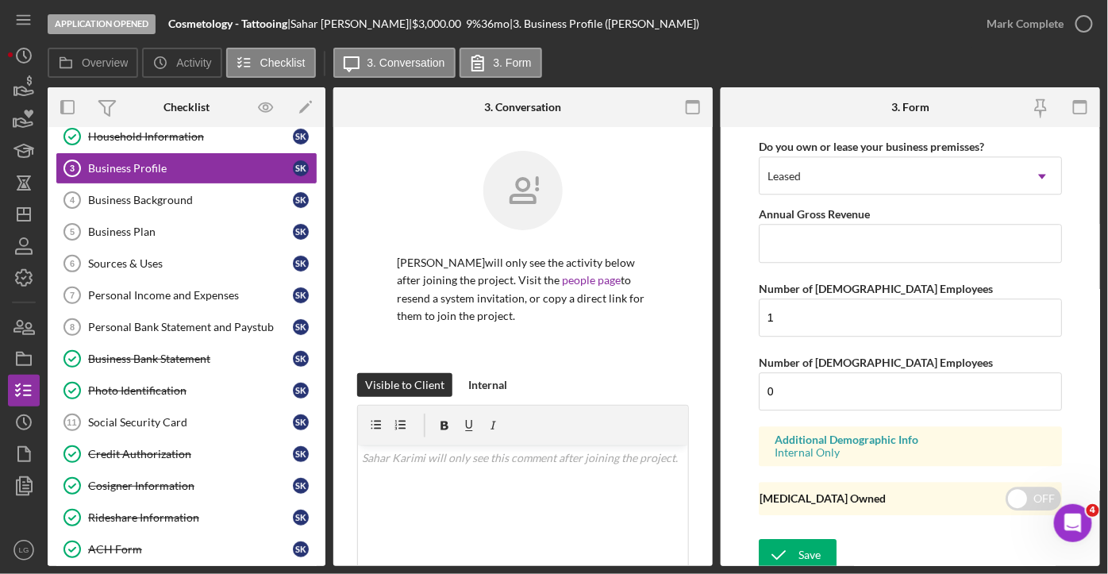
click at [1102, 487] on div "Application Opened Cosmetology - Tattooing | [PERSON_NAME] | $3,000.00 9 % 36 m…" at bounding box center [554, 287] width 1108 height 574
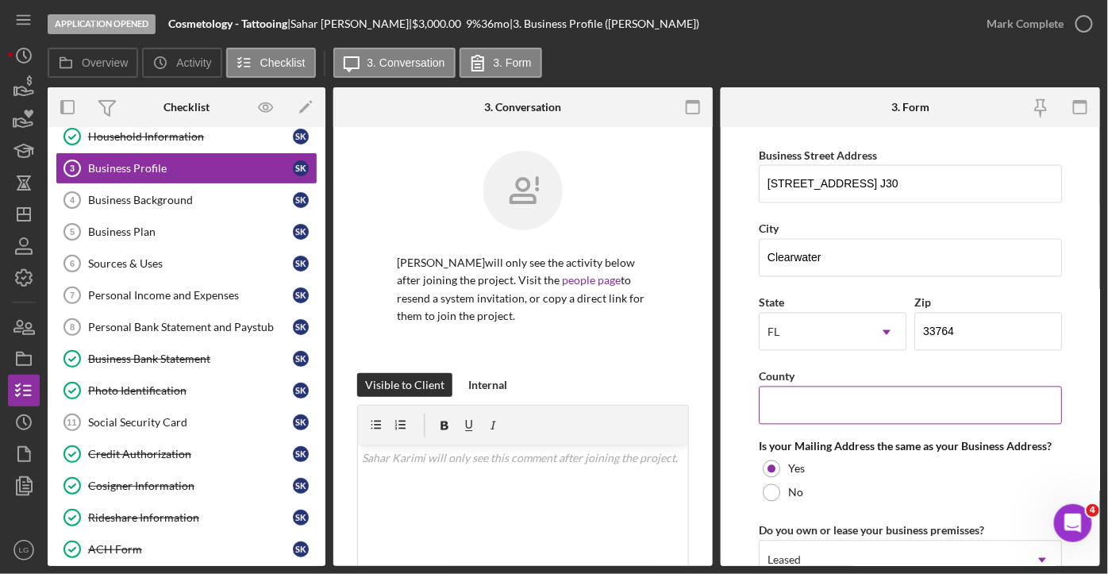
click at [846, 411] on input "County" at bounding box center [910, 406] width 303 height 38
type input "Pinellas"
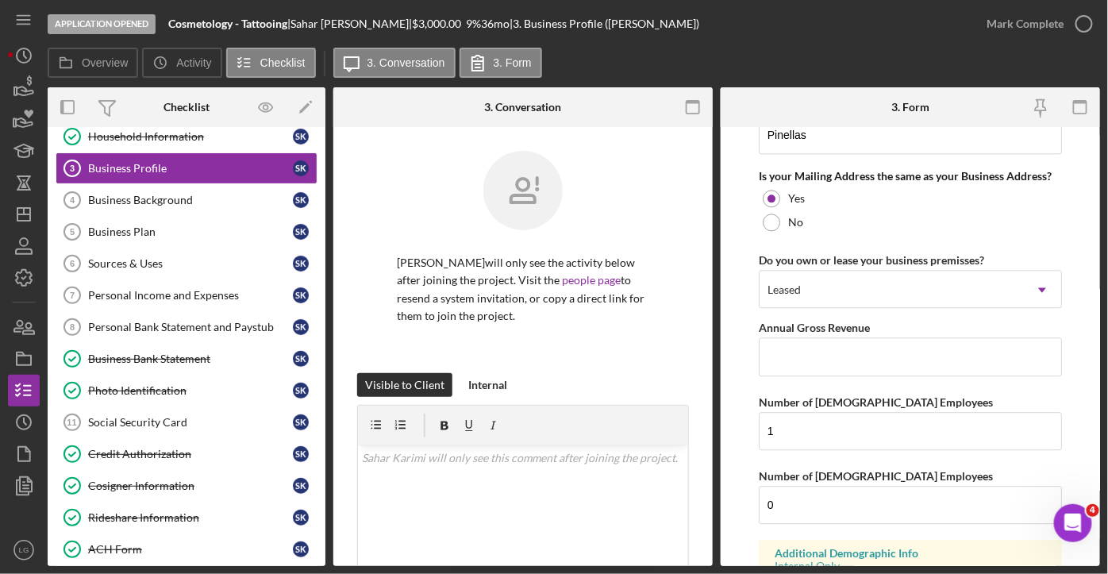
scroll to position [1316, 0]
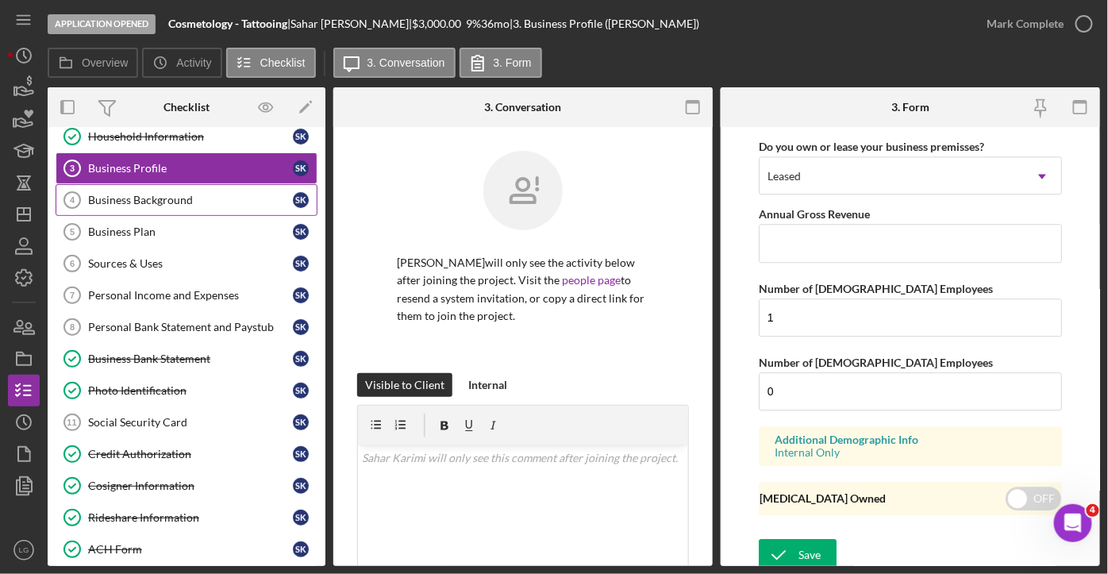
click at [172, 190] on link "Business Background 4 Business Background S K" at bounding box center [187, 200] width 262 height 32
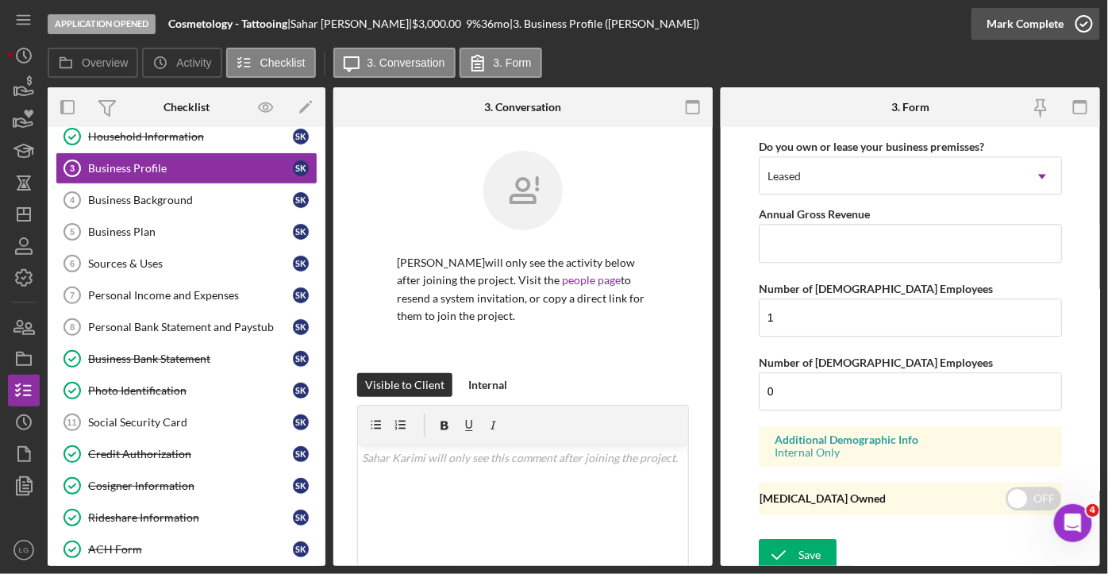
click at [1080, 25] on icon "button" at bounding box center [1085, 24] width 40 height 40
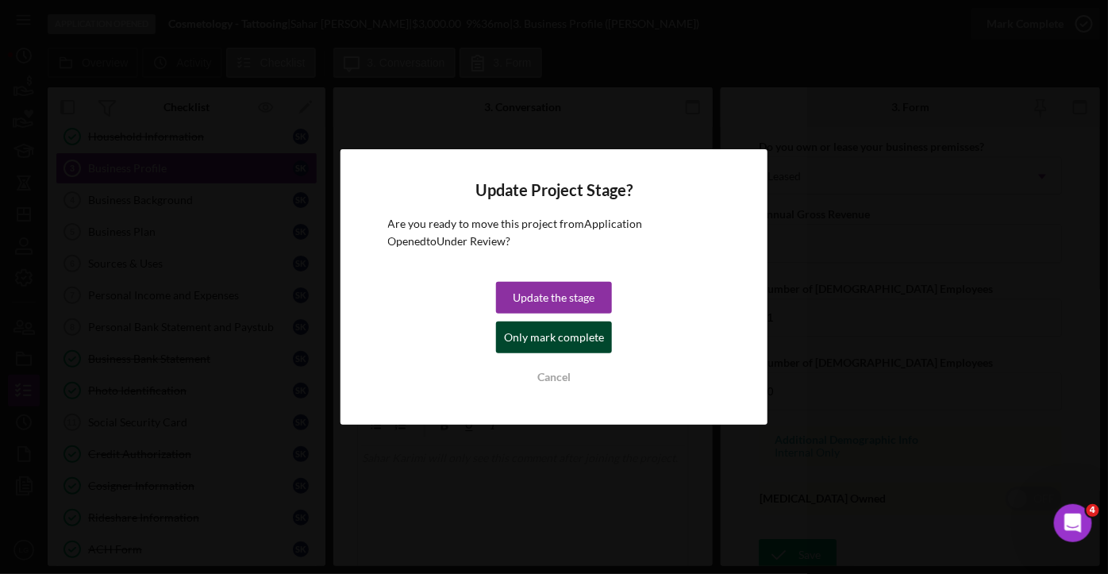
click at [587, 345] on div "Only mark complete" at bounding box center [554, 338] width 100 height 32
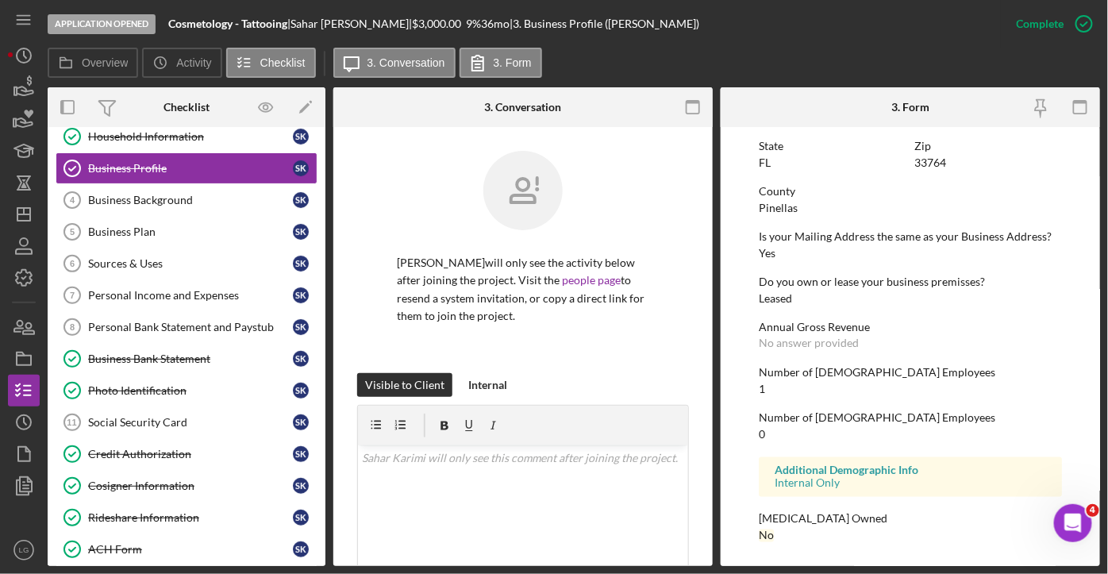
scroll to position [758, 0]
click at [167, 195] on div "Business Background" at bounding box center [190, 200] width 205 height 13
click at [1105, 78] on div "Application Opened Cosmetology - Tattooing | [PERSON_NAME] | $3,000.00 9 % 36 m…" at bounding box center [554, 287] width 1108 height 574
click at [1077, 18] on icon "button" at bounding box center [1085, 24] width 40 height 40
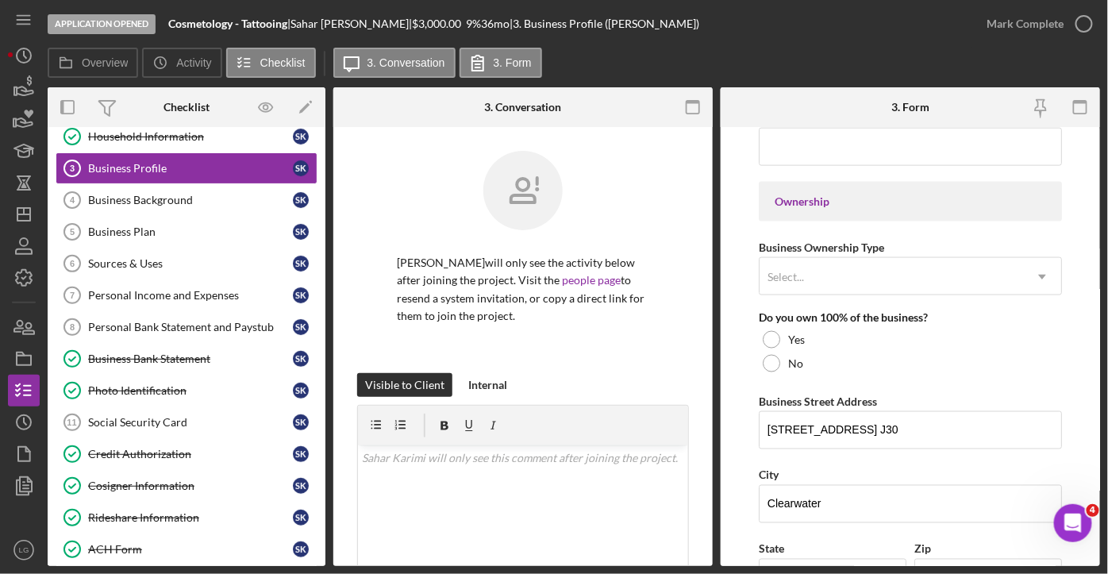
scroll to position [1316, 0]
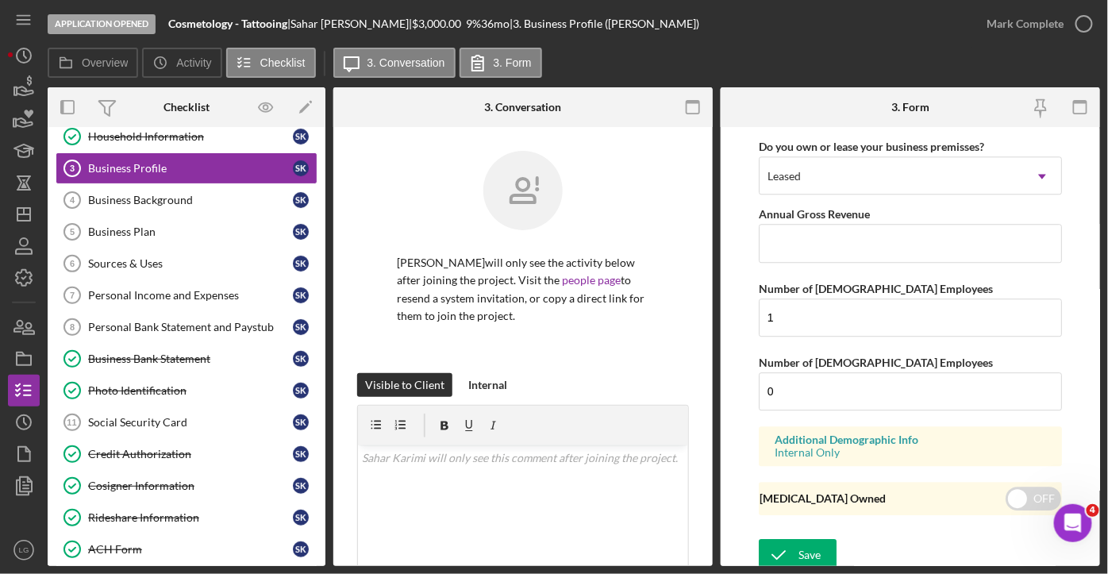
click at [0, 0] on icon "button" at bounding box center [0, 0] width 0 height 0
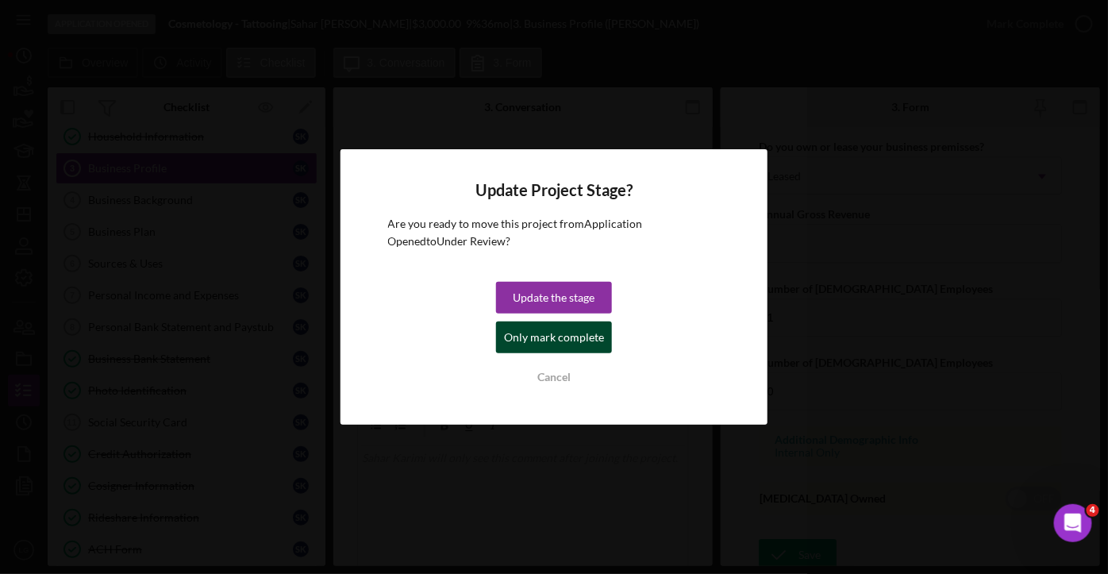
click at [573, 336] on div "Only mark complete" at bounding box center [554, 338] width 100 height 32
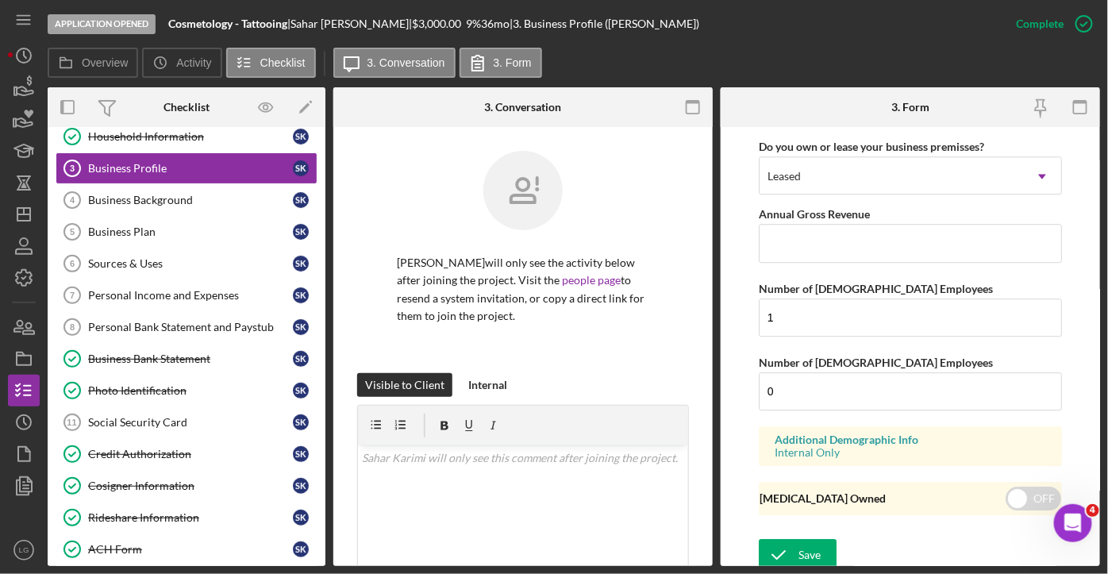
click at [573, 336] on div "[PERSON_NAME] will only see the activity below after joining the project. Visit…" at bounding box center [523, 262] width 332 height 222
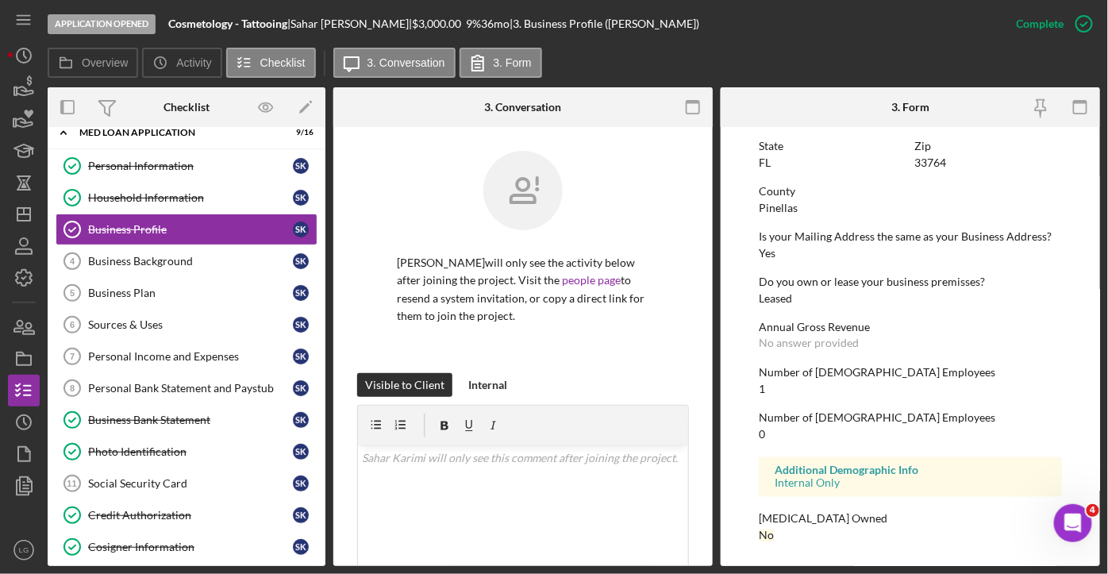
scroll to position [17, 0]
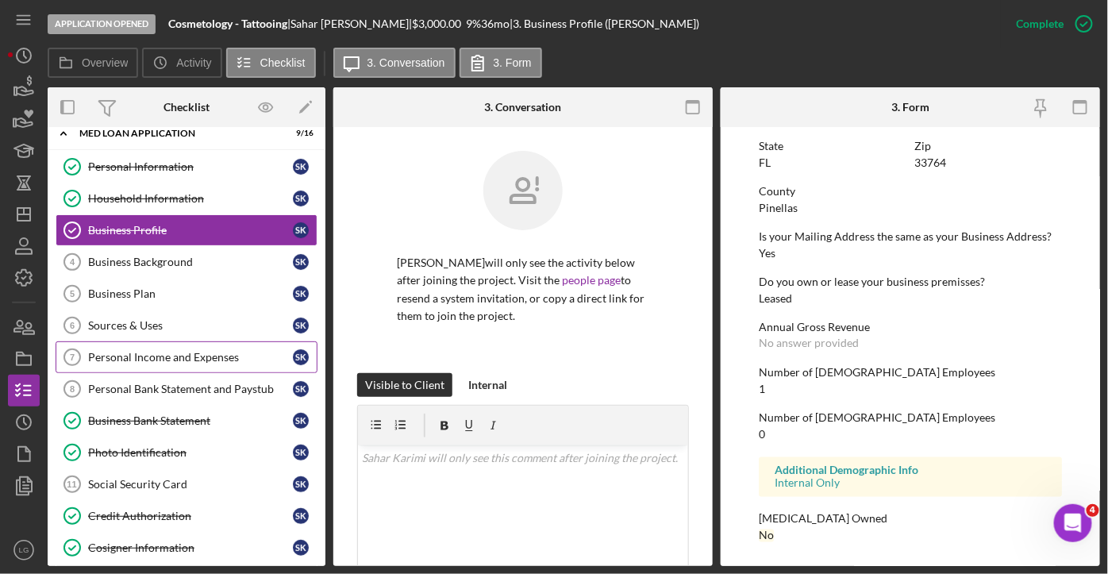
click at [172, 352] on div "Personal Income and Expenses" at bounding box center [190, 357] width 205 height 13
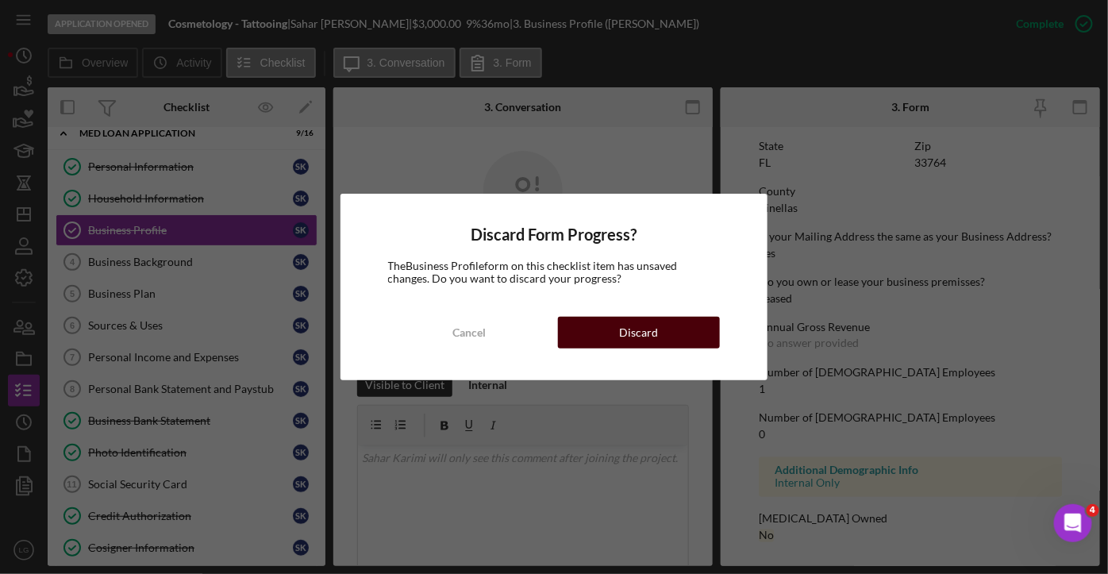
click at [653, 339] on div "Discard" at bounding box center [639, 333] width 39 height 32
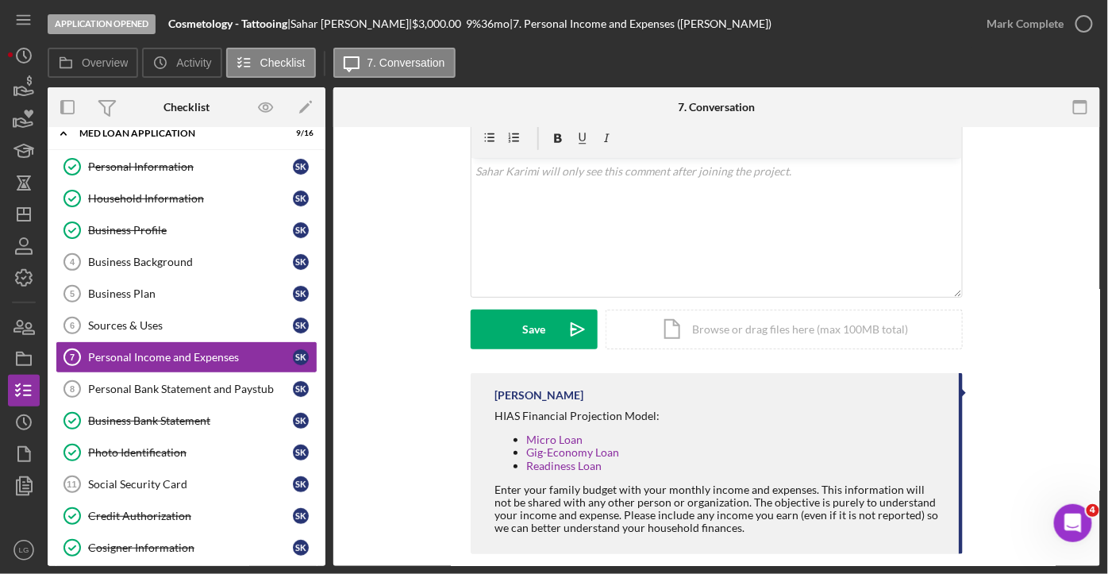
scroll to position [271, 0]
drag, startPoint x: 1032, startPoint y: 421, endPoint x: 615, endPoint y: 6, distance: 588.9
click at [615, 6] on div "Application Opened Cosmetology - Tattooing | [PERSON_NAME] | $3,000.00 9 % 36 m…" at bounding box center [574, 283] width 1053 height 566
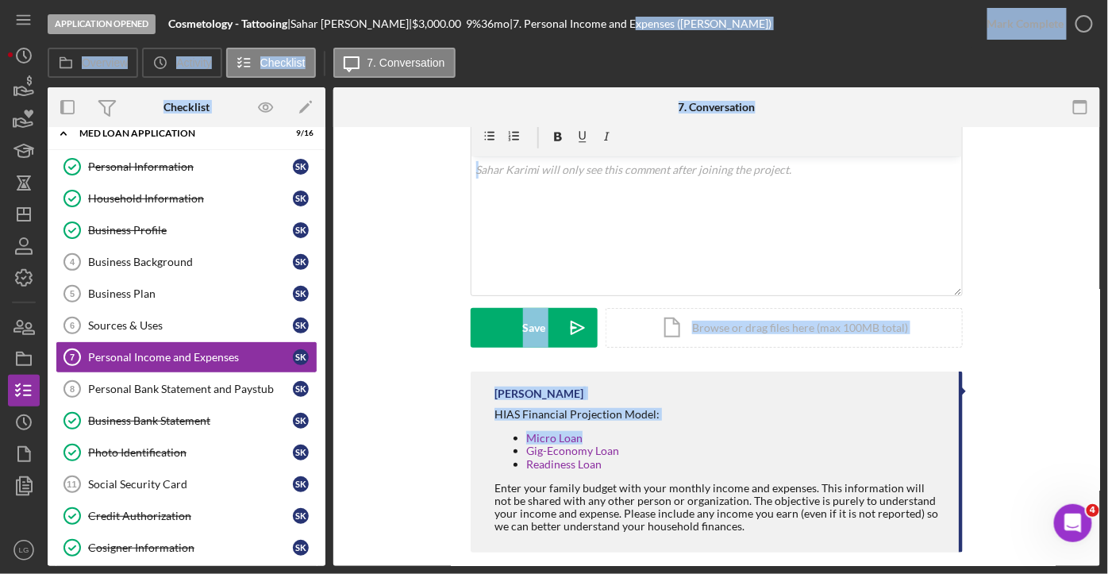
scroll to position [137, 0]
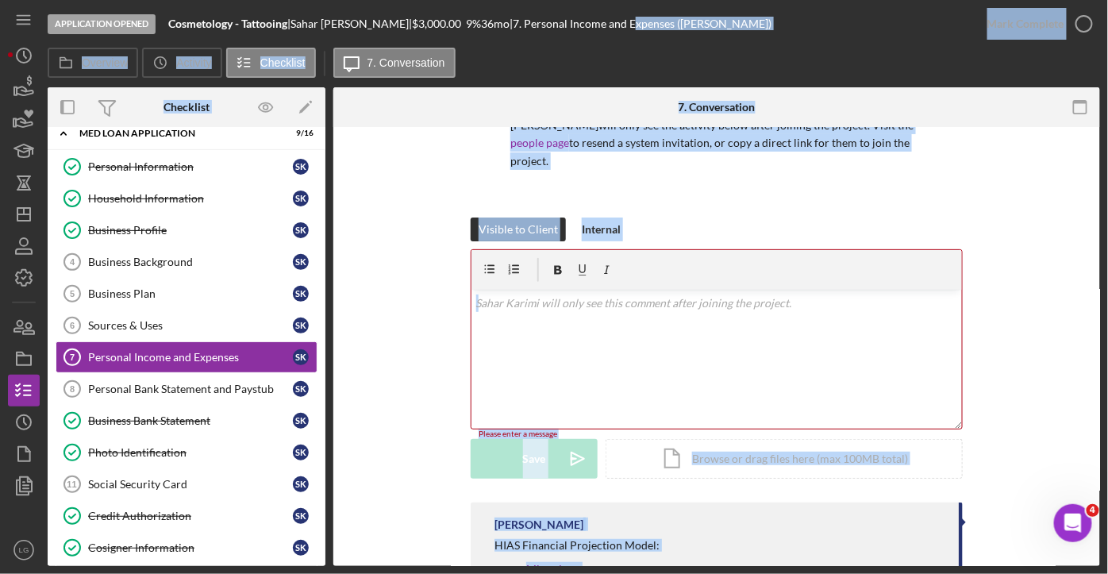
click at [373, 307] on div "Visible to Client Internal v Color teal Color pink Remove color Add row above A…" at bounding box center [716, 360] width 719 height 285
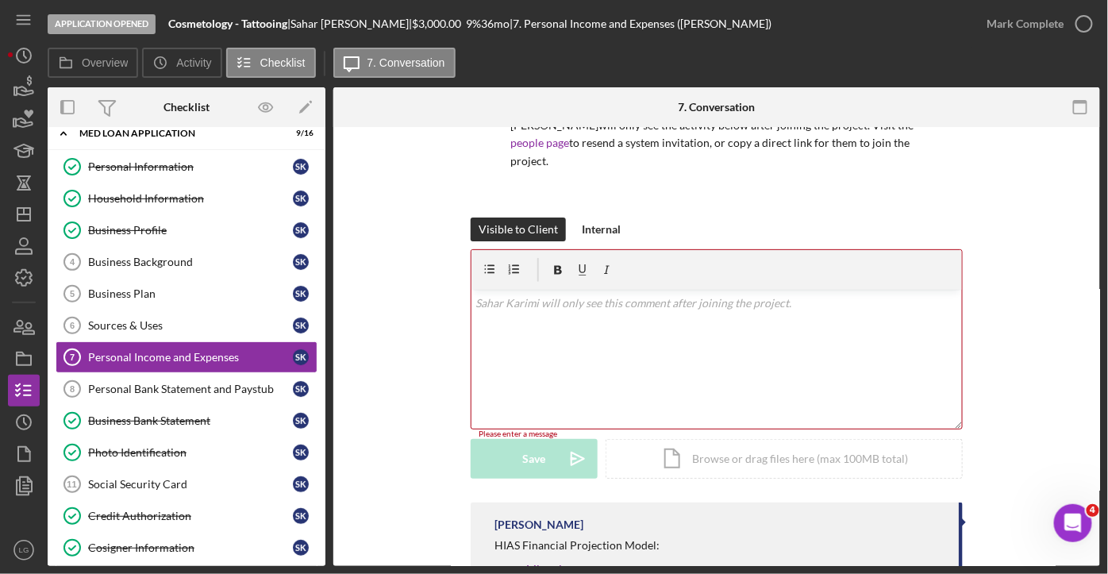
click at [805, 314] on div "v Color teal Color pink Remove color Add row above Add row below Add column bef…" at bounding box center [717, 359] width 491 height 139
click at [801, 312] on div "v Color teal Color pink Remove color Add row above Add row below Add column bef…" at bounding box center [717, 359] width 491 height 139
